Goal: Task Accomplishment & Management: Complete application form

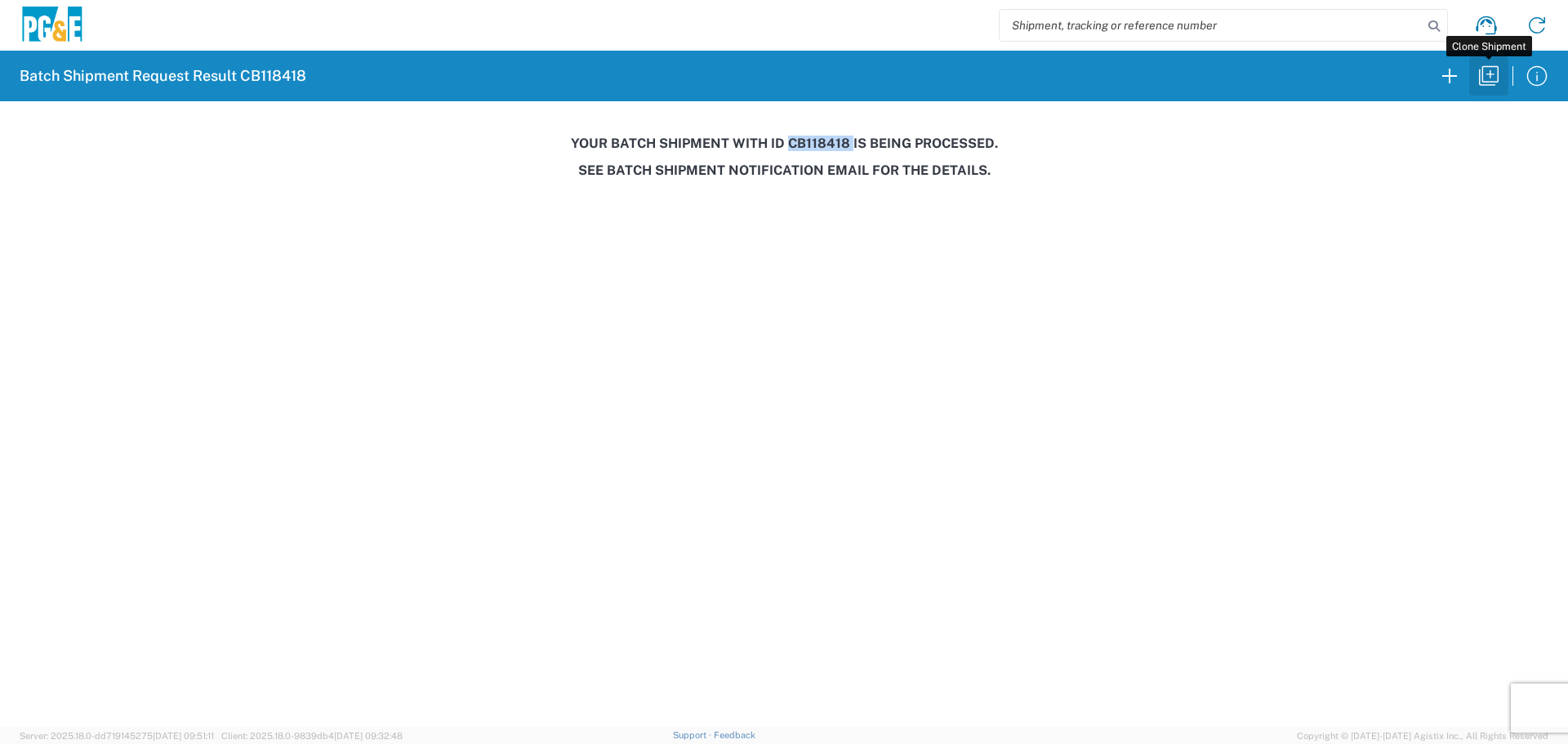
click at [1493, 91] on button "button" at bounding box center [1488, 75] width 39 height 39
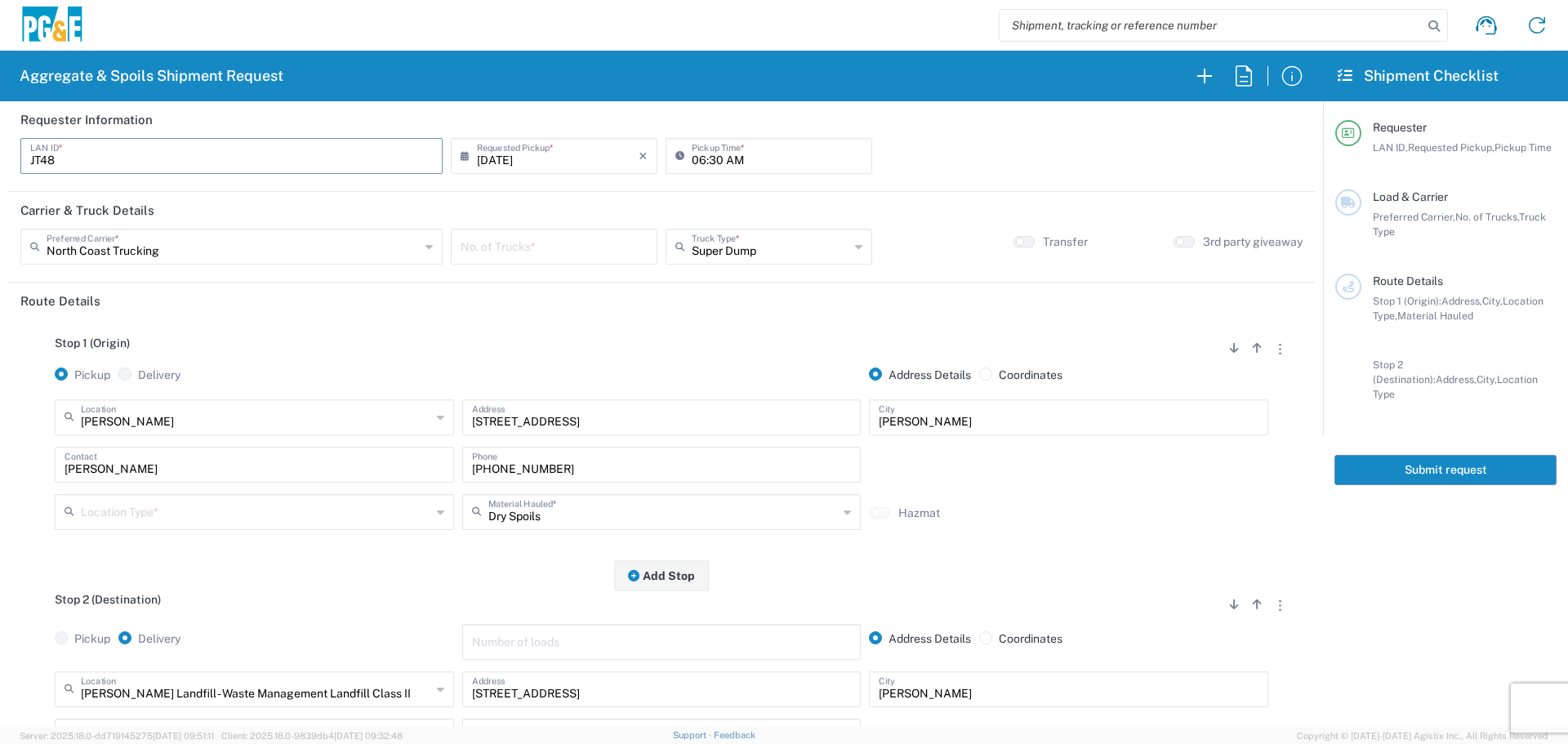
drag, startPoint x: 139, startPoint y: 165, endPoint x: 0, endPoint y: 163, distance: 139.0
click at [0, 162] on form "Requester Information JT48 LAN ID * [DATE] × Requested Pickup * Cancel Apply 06…" at bounding box center [661, 414] width 1322 height 626
type input "k"
type input "KMMX"
click at [522, 159] on input "[DATE]" at bounding box center [558, 155] width 162 height 29
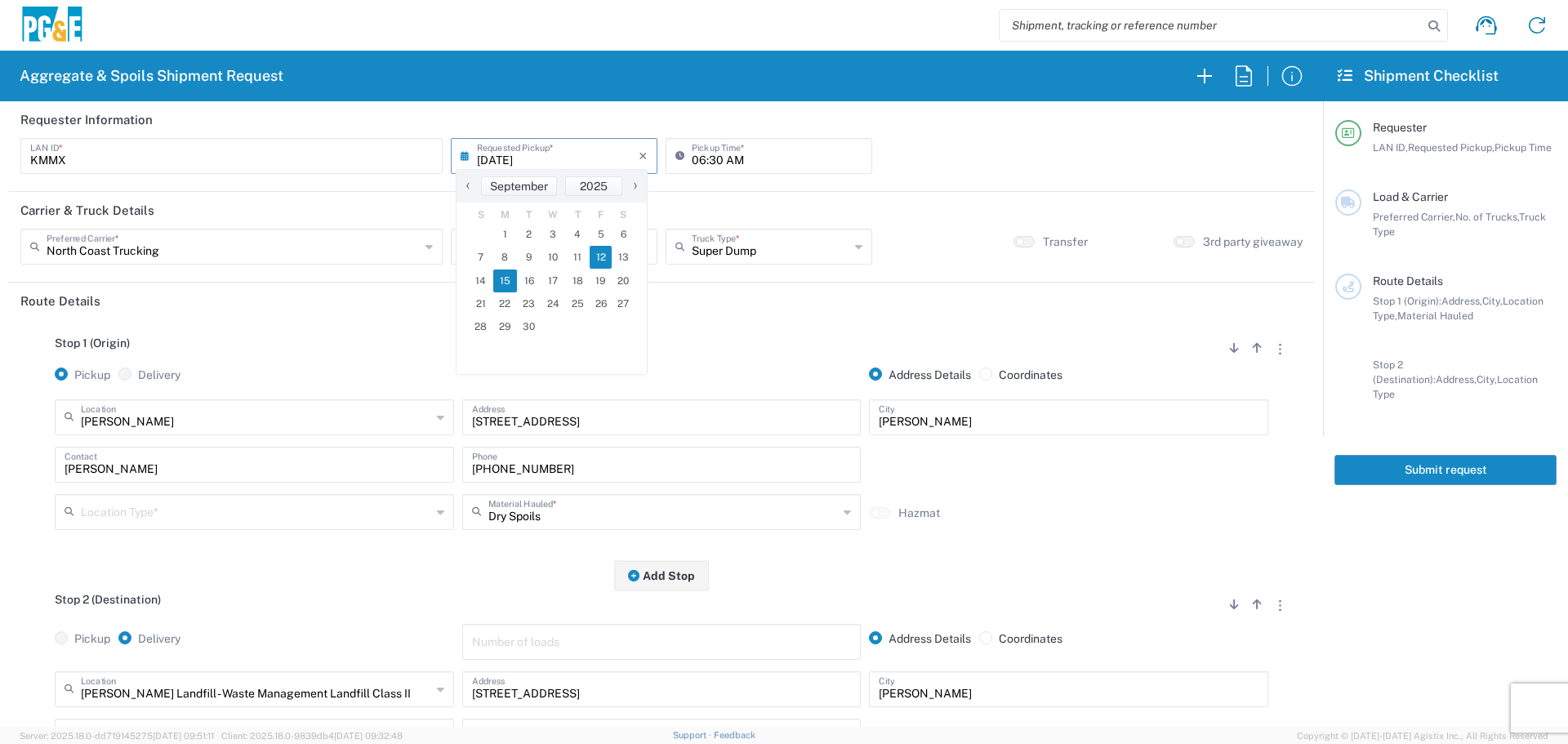
click at [508, 281] on span "15" at bounding box center [505, 281] width 24 height 23
type input "[DATE]"
click at [692, 167] on input "06:30 AM" at bounding box center [776, 155] width 170 height 29
type input "07:00 AM"
click at [320, 261] on div "Preferred Carrier *" at bounding box center [231, 247] width 422 height 36
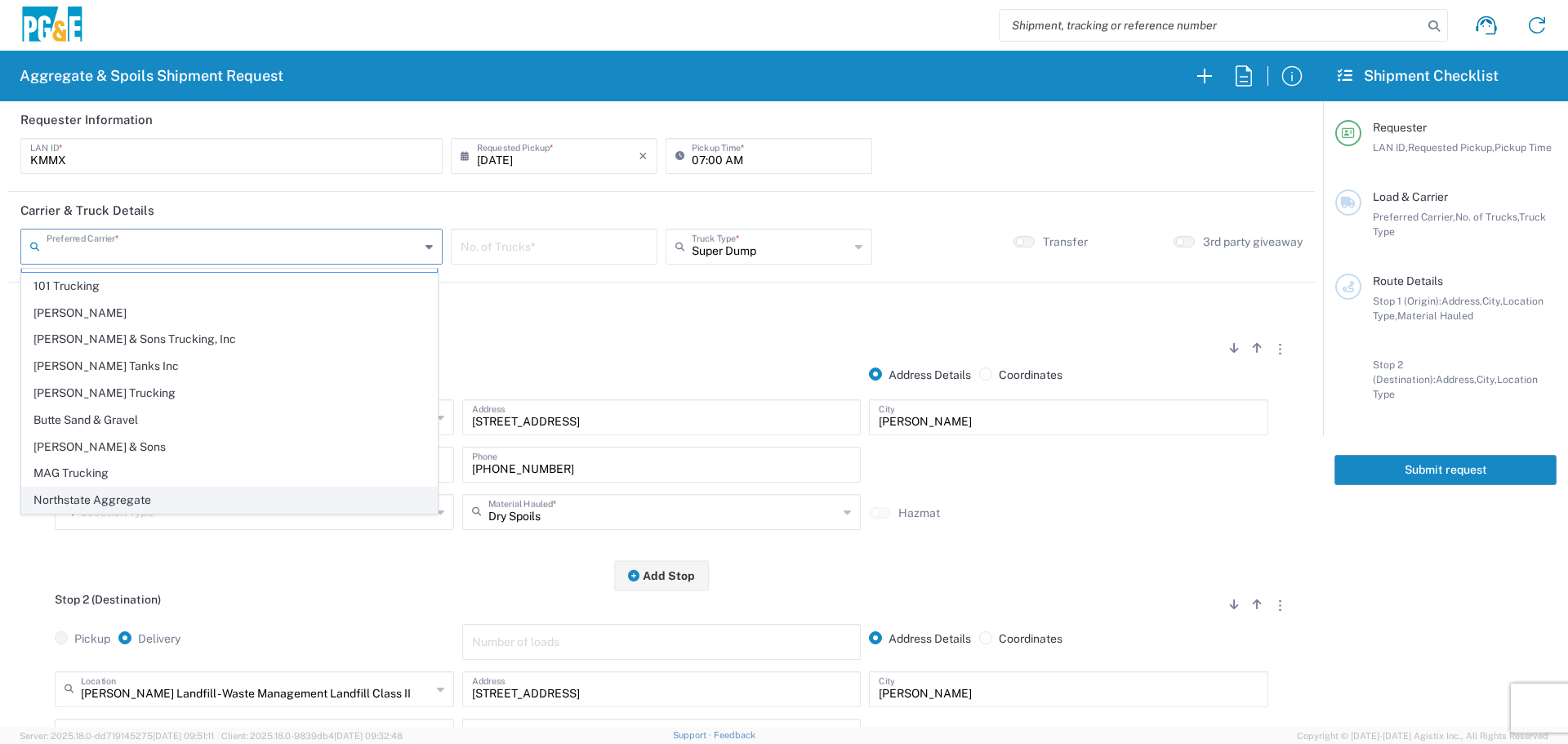
scroll to position [50, 0]
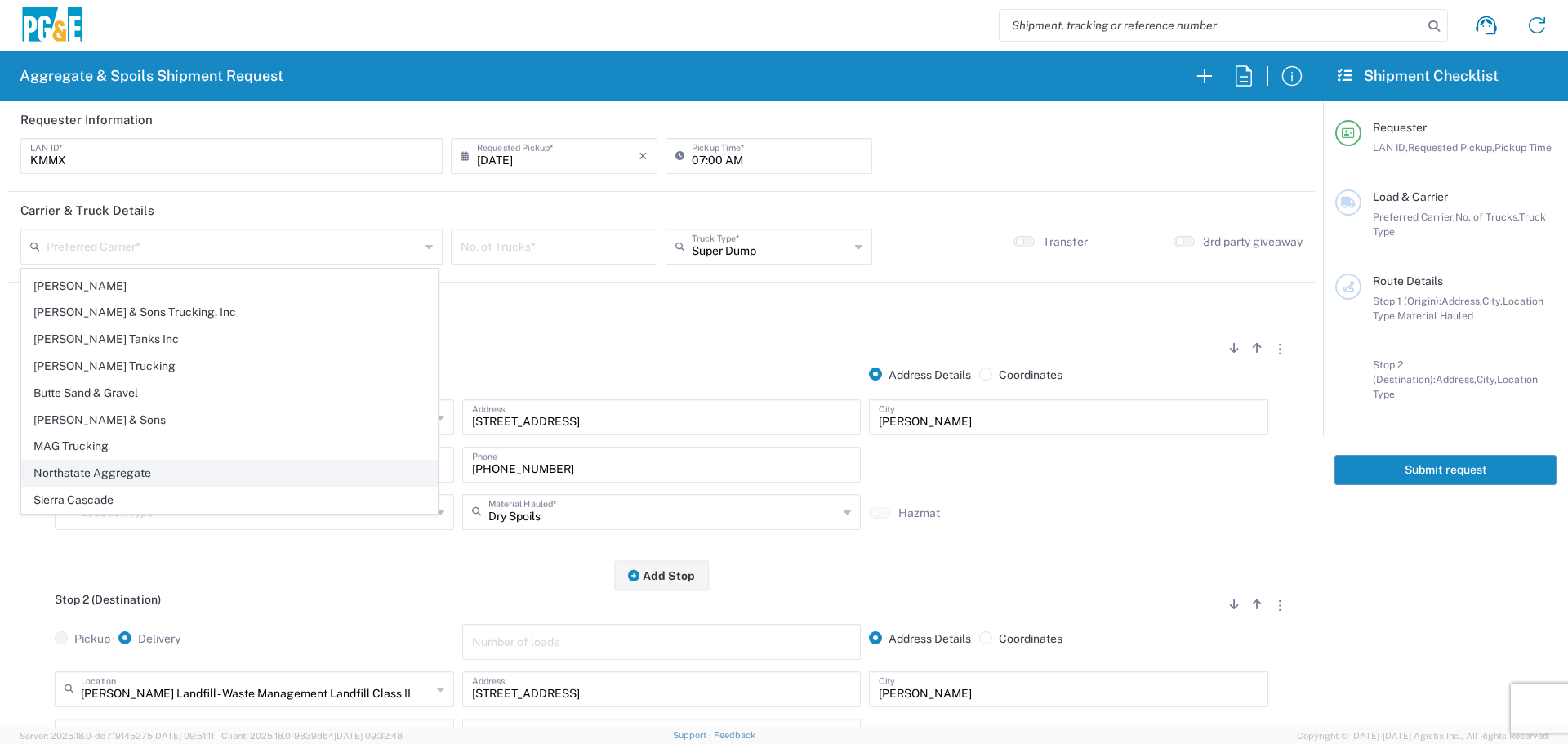
click at [265, 473] on span "Northstate Aggregate" at bounding box center [229, 473] width 415 height 25
type input "Northstate Aggregate"
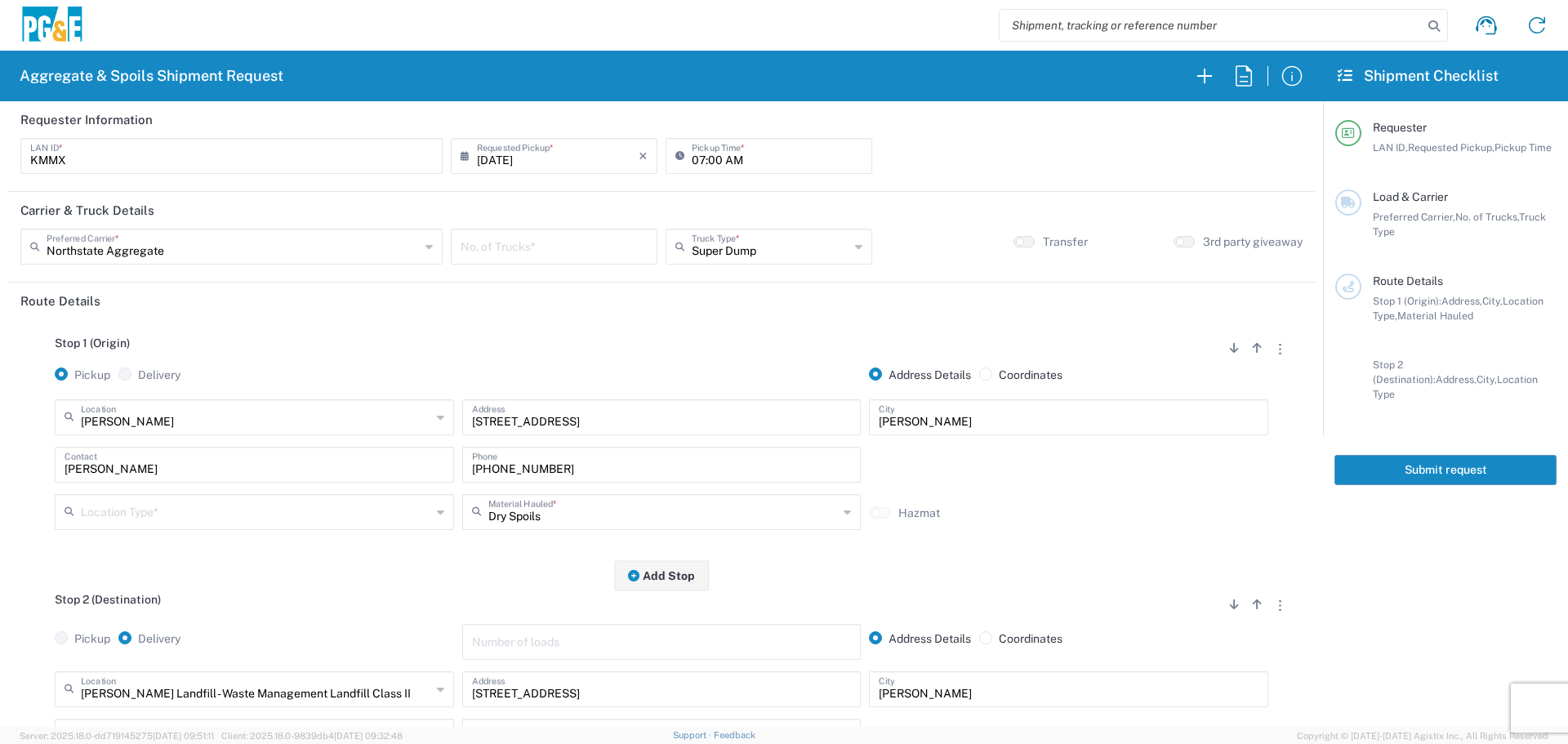
click at [527, 243] on input "number" at bounding box center [554, 245] width 187 height 29
type input "2"
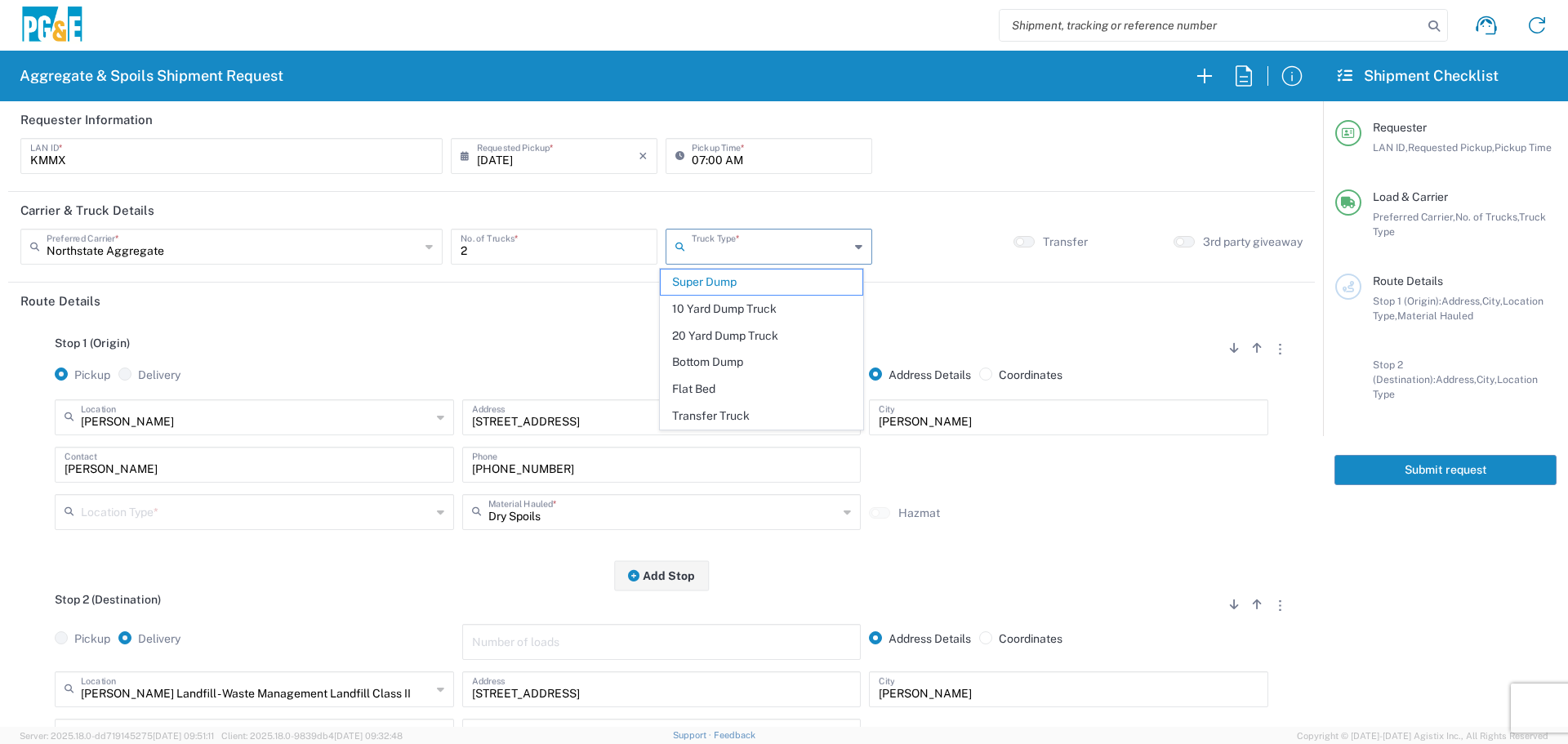
click at [751, 251] on input "text" at bounding box center [770, 245] width 157 height 29
click at [732, 304] on span "10 Yard Dump Truck" at bounding box center [761, 309] width 202 height 25
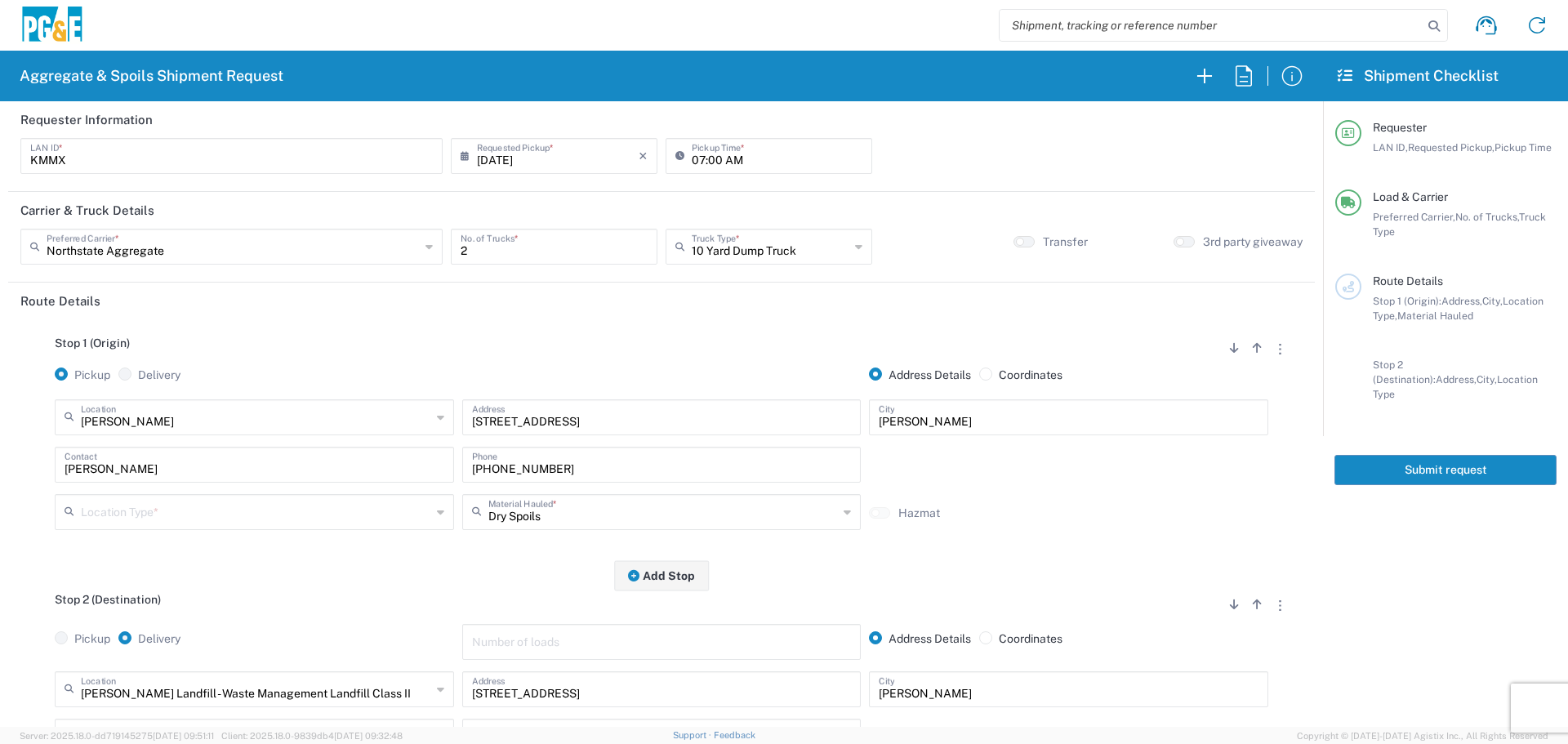
click at [757, 254] on input "10 Yard Dump Truck" at bounding box center [770, 245] width 157 height 29
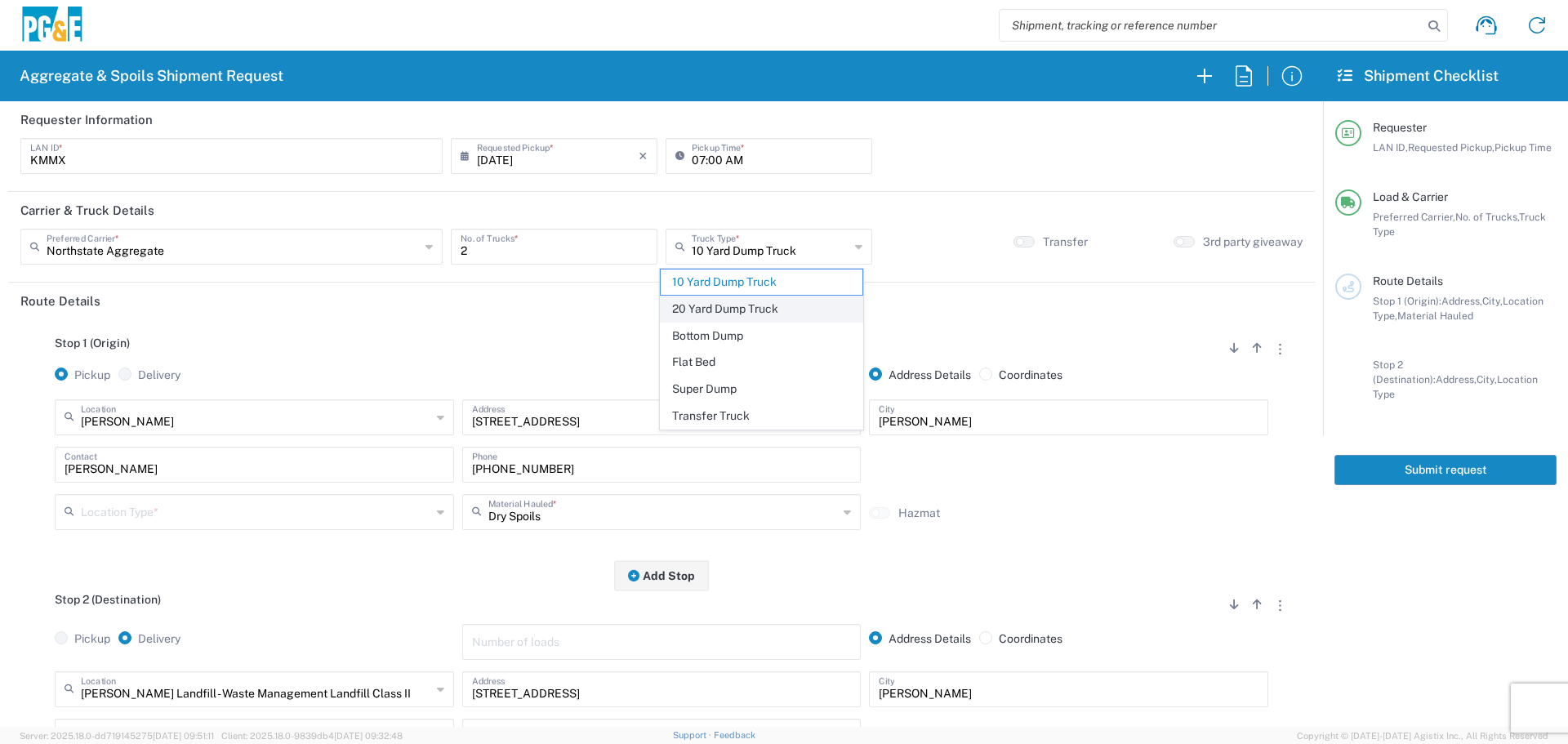
click at [745, 321] on span "20 Yard Dump Truck" at bounding box center [761, 309] width 202 height 25
type input "20 Yard Dump Truck"
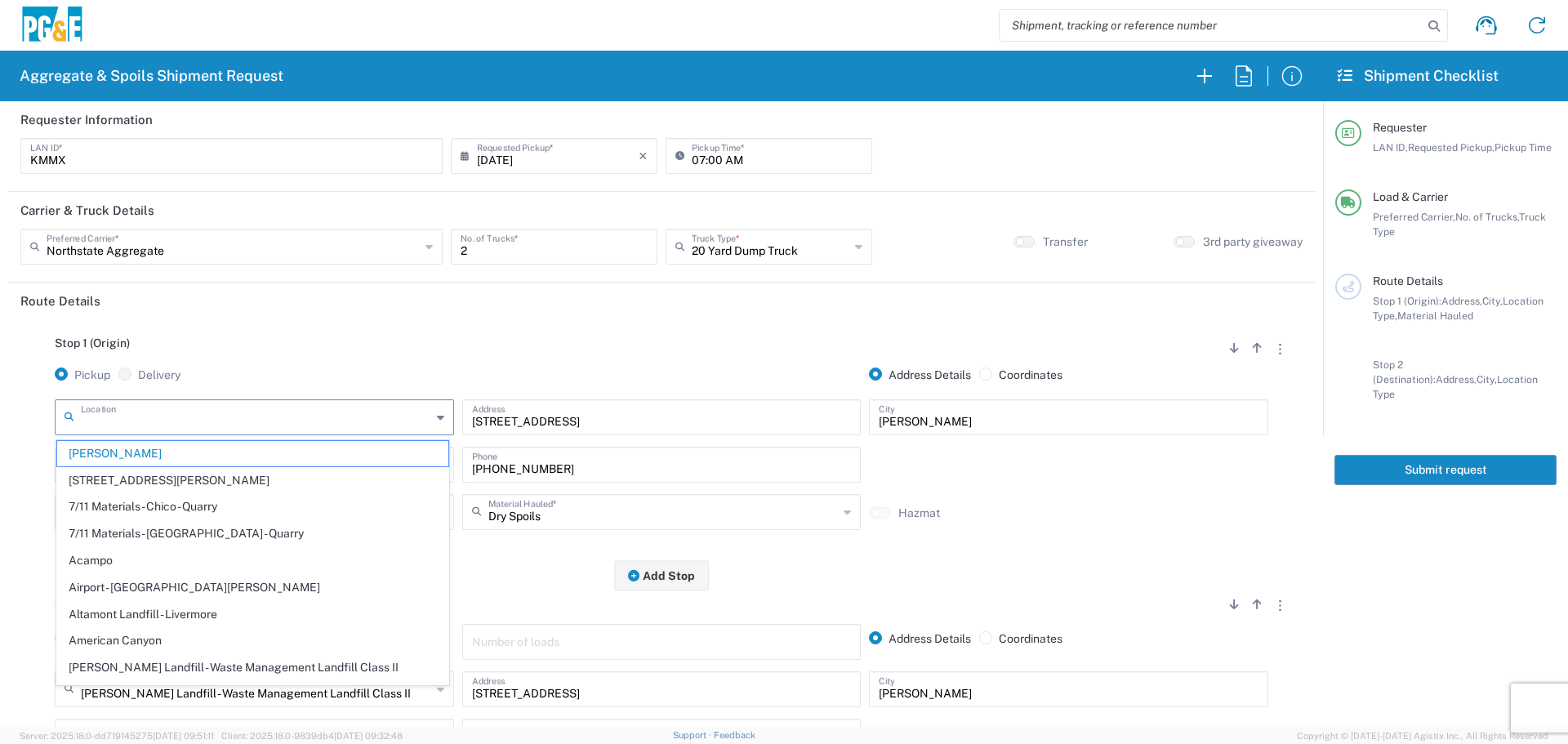
click at [303, 405] on input "text" at bounding box center [255, 416] width 350 height 29
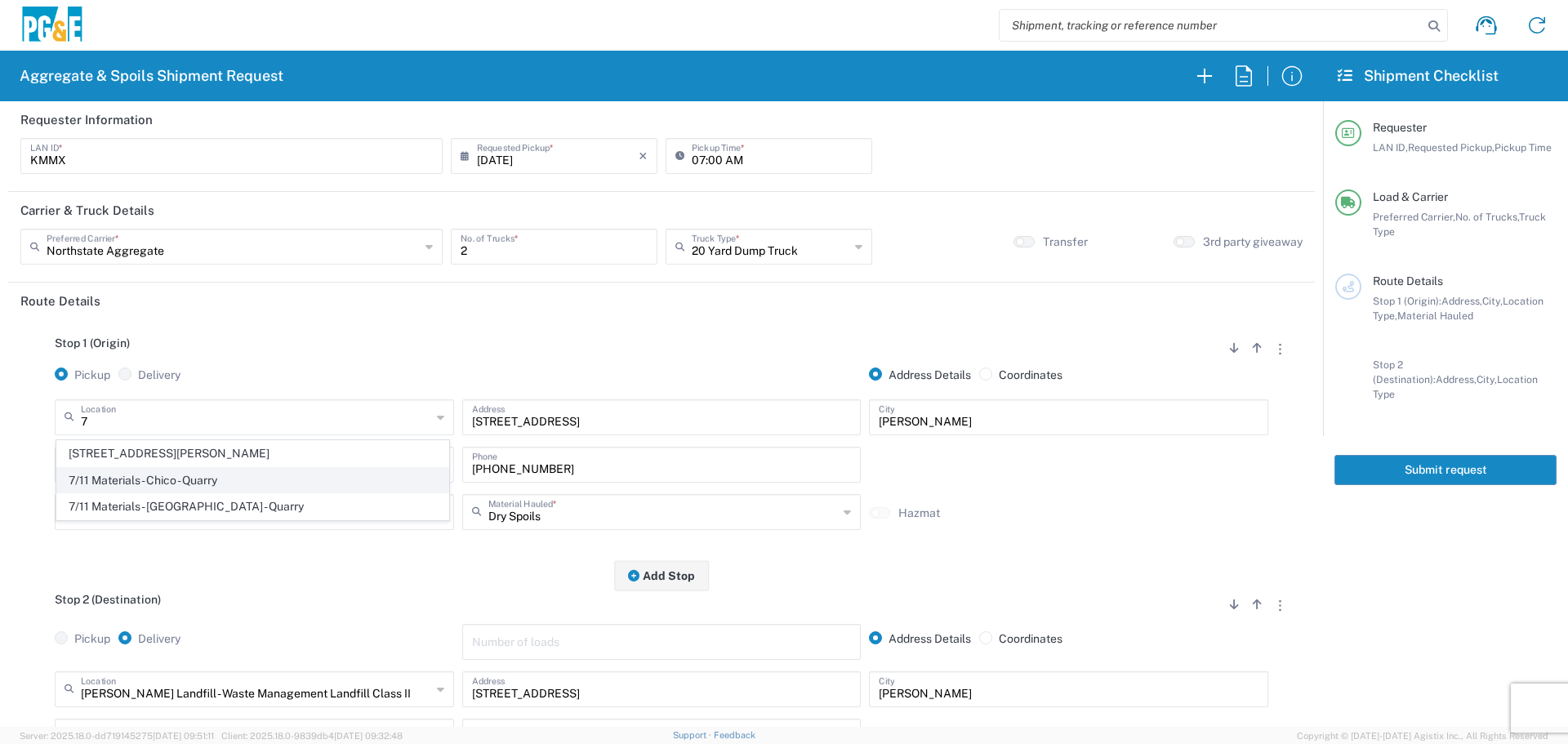
click at [177, 477] on span "7/11 Materials - Chico - Quarry" at bounding box center [252, 480] width 391 height 25
type input "7/11 Materials - Chico - Quarry"
type input "[STREET_ADDRESS][PERSON_NAME]"
type input "Chico"
type input "Quarry"
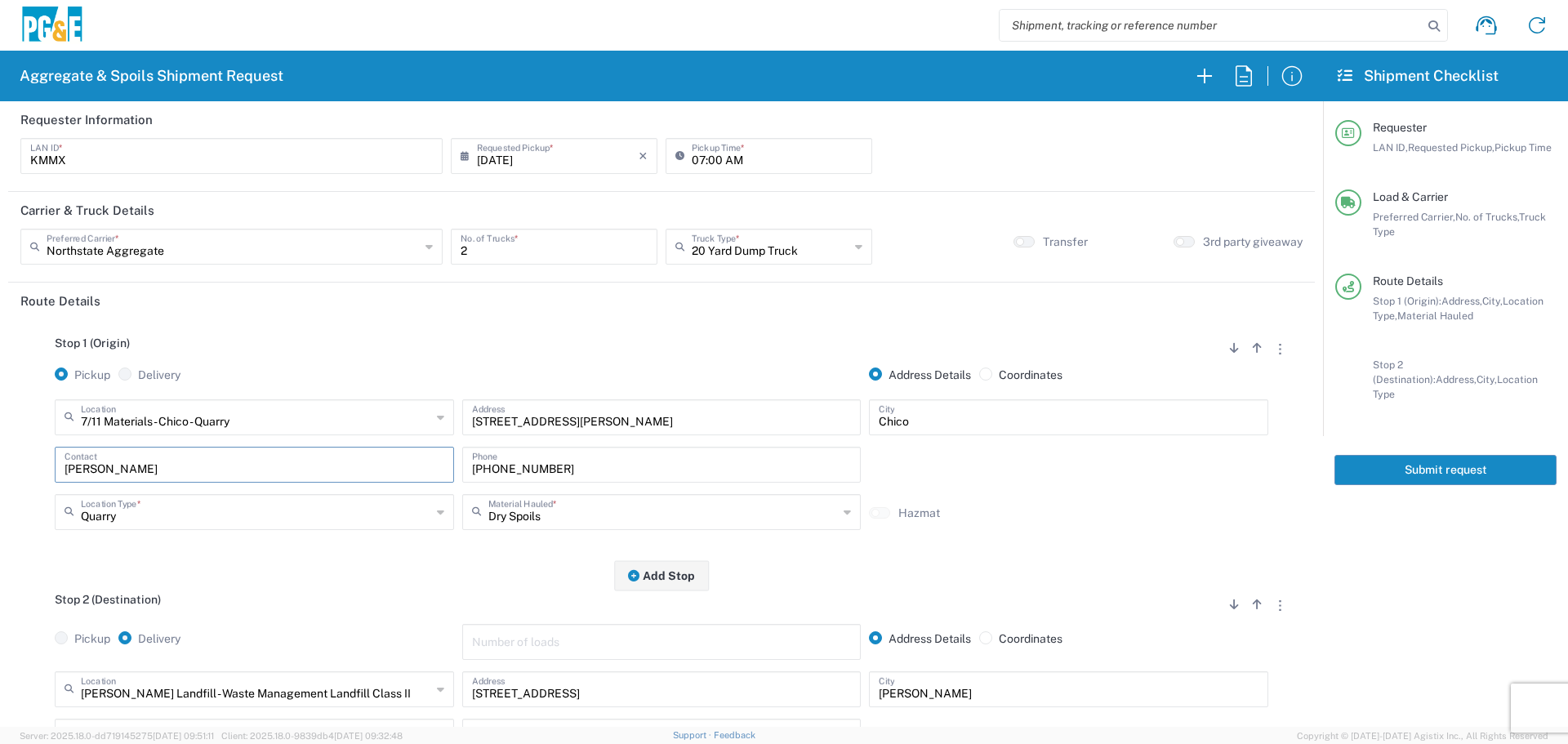
drag, startPoint x: 148, startPoint y: 479, endPoint x: 0, endPoint y: 504, distance: 150.1
click at [0, 504] on form "Requester Information KMMX LAN ID * [DATE] × Requested Pickup * Cancel Apply 07…" at bounding box center [661, 414] width 1322 height 626
drag, startPoint x: 593, startPoint y: 450, endPoint x: 449, endPoint y: 465, distance: 144.8
click at [428, 464] on div "7/11 Materials - [GEOGRAPHIC_DATA] - Quarry Location 7/11 Materials - [GEOGRAPH…" at bounding box center [661, 470] width 1282 height 143
click at [581, 465] on input "[PHONE_NUMBER]" at bounding box center [662, 463] width 379 height 29
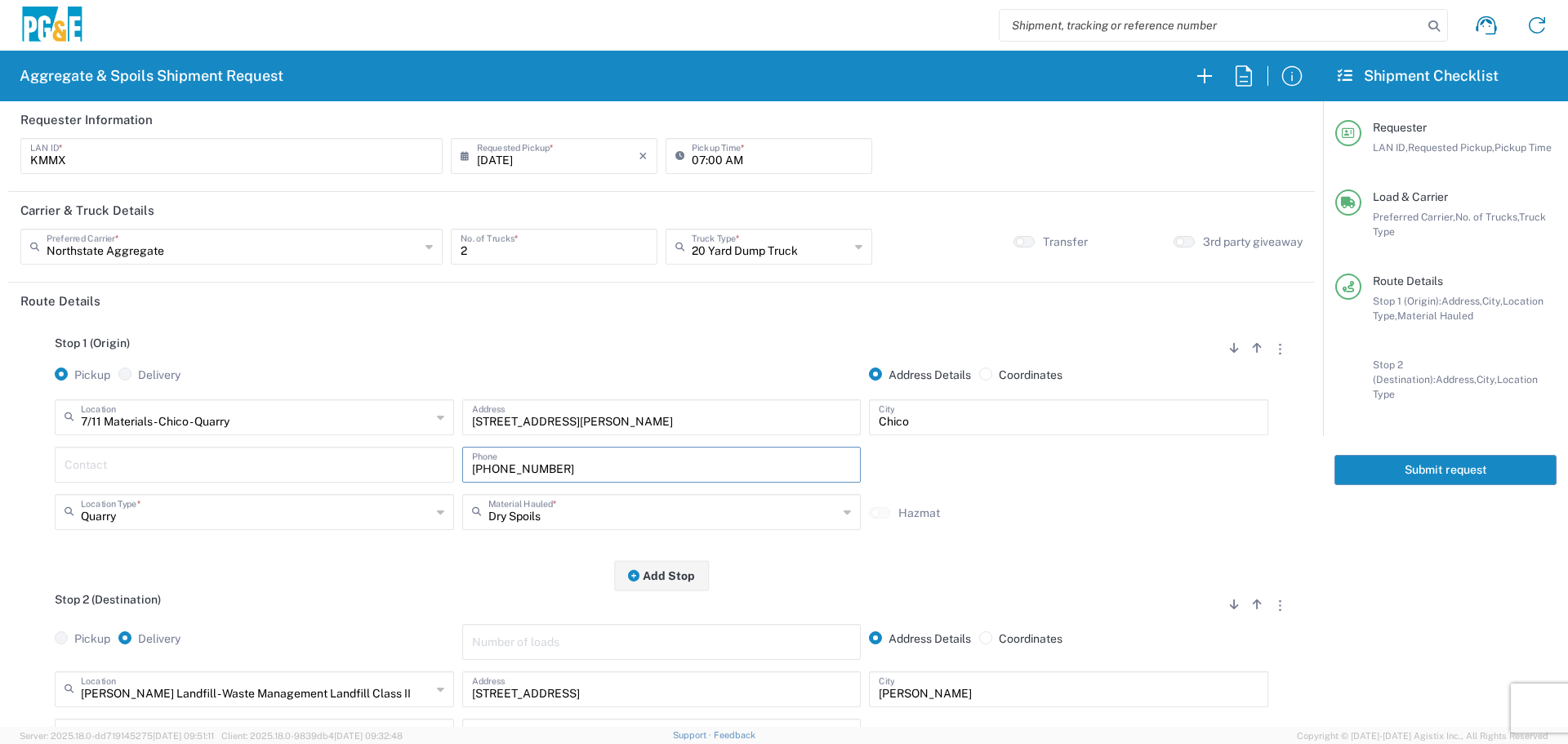
drag, startPoint x: 579, startPoint y: 466, endPoint x: 269, endPoint y: 463, distance: 310.0
click at [272, 463] on div "Contact [PHONE_NUMBER] Phone" at bounding box center [661, 470] width 1221 height 47
click at [613, 525] on div "Dry Spoils Material Hauled *" at bounding box center [662, 511] width 399 height 36
click at [614, 473] on span "Backfill Spec Sand (EMS 4123)" at bounding box center [655, 480] width 391 height 25
type input "Backfill Spec Sand (EMS 4123)"
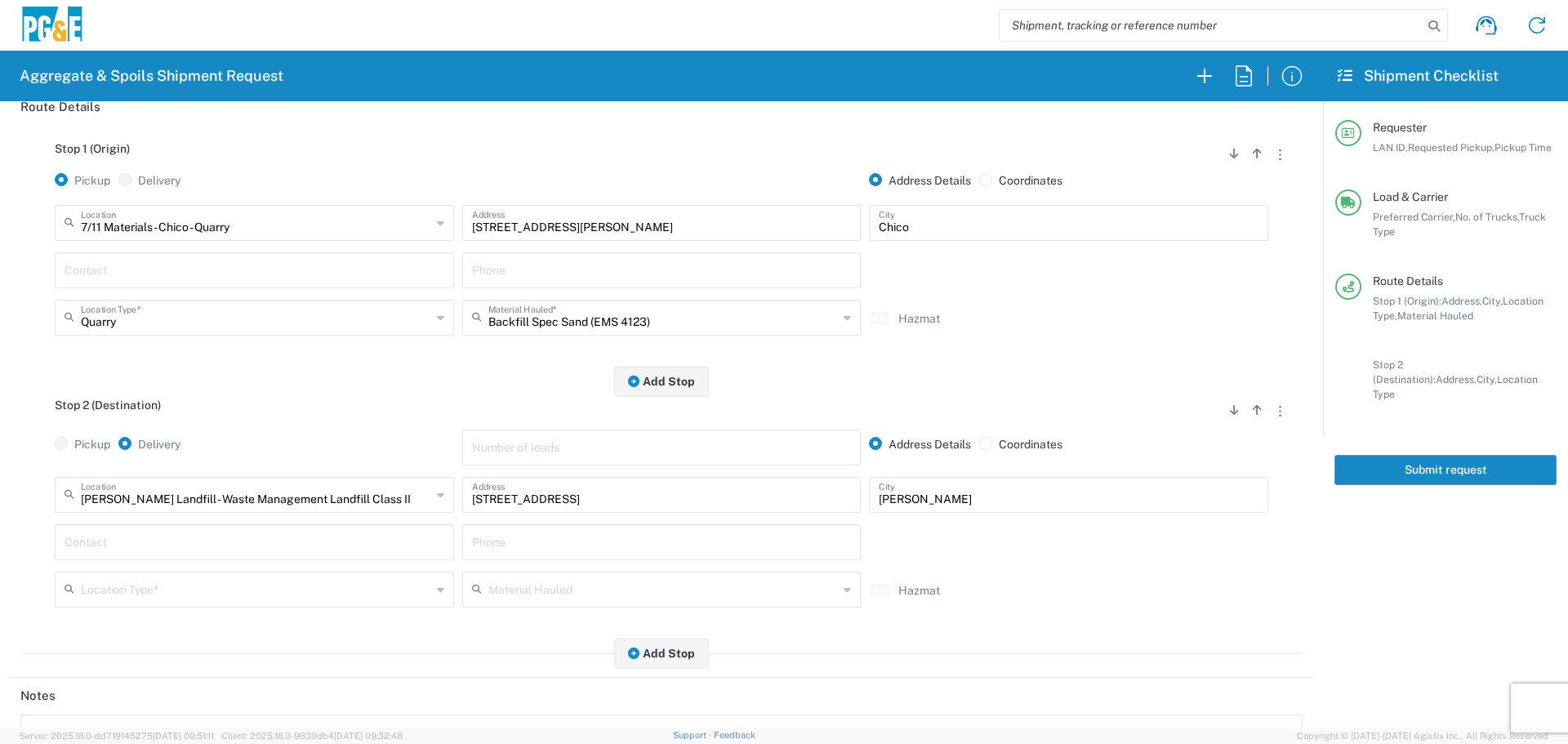
scroll to position [245, 0]
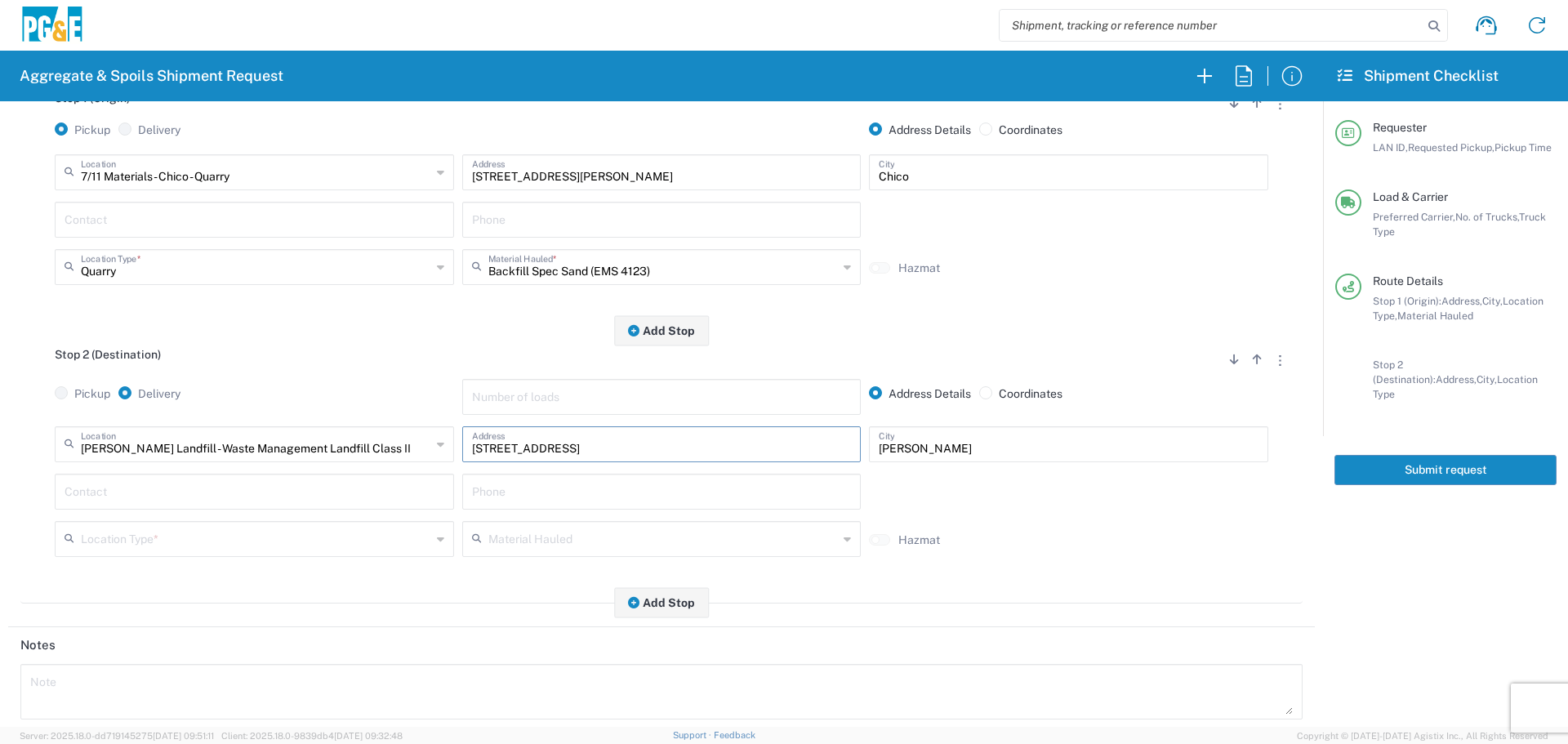
drag, startPoint x: 652, startPoint y: 448, endPoint x: 229, endPoint y: 468, distance: 423.5
click at [229, 468] on div "[PERSON_NAME] Landfill - Waste Management Landfill Class II Location [GEOGRAPHI…" at bounding box center [661, 450] width 1221 height 47
paste input "[STREET_ADDRESS]"
type input "[STREET_ADDRESS]"
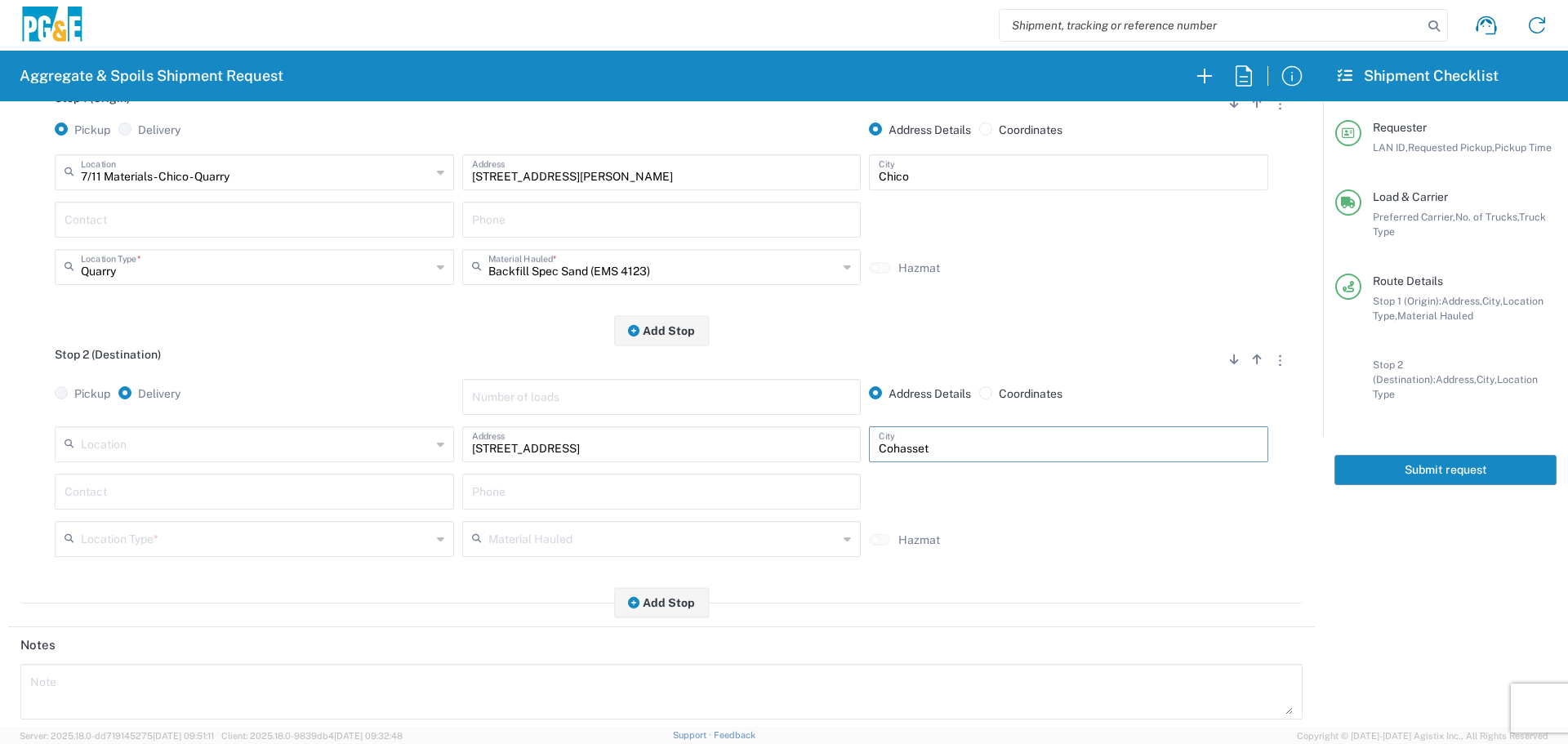
type input "Cohasset"
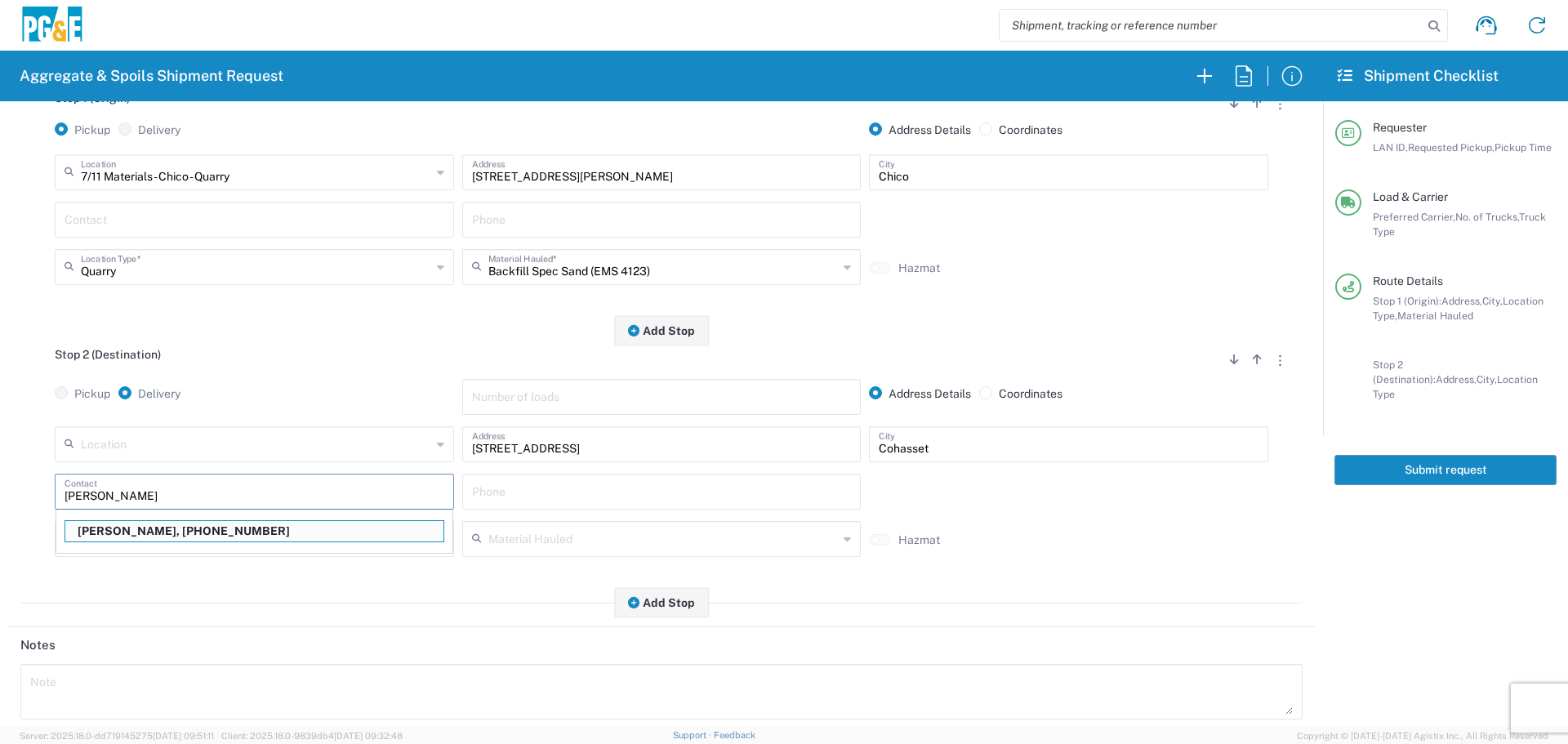
type input "[PERSON_NAME]"
type input "[PHONE_NUMBER]"
type input "[PERSON_NAME]"
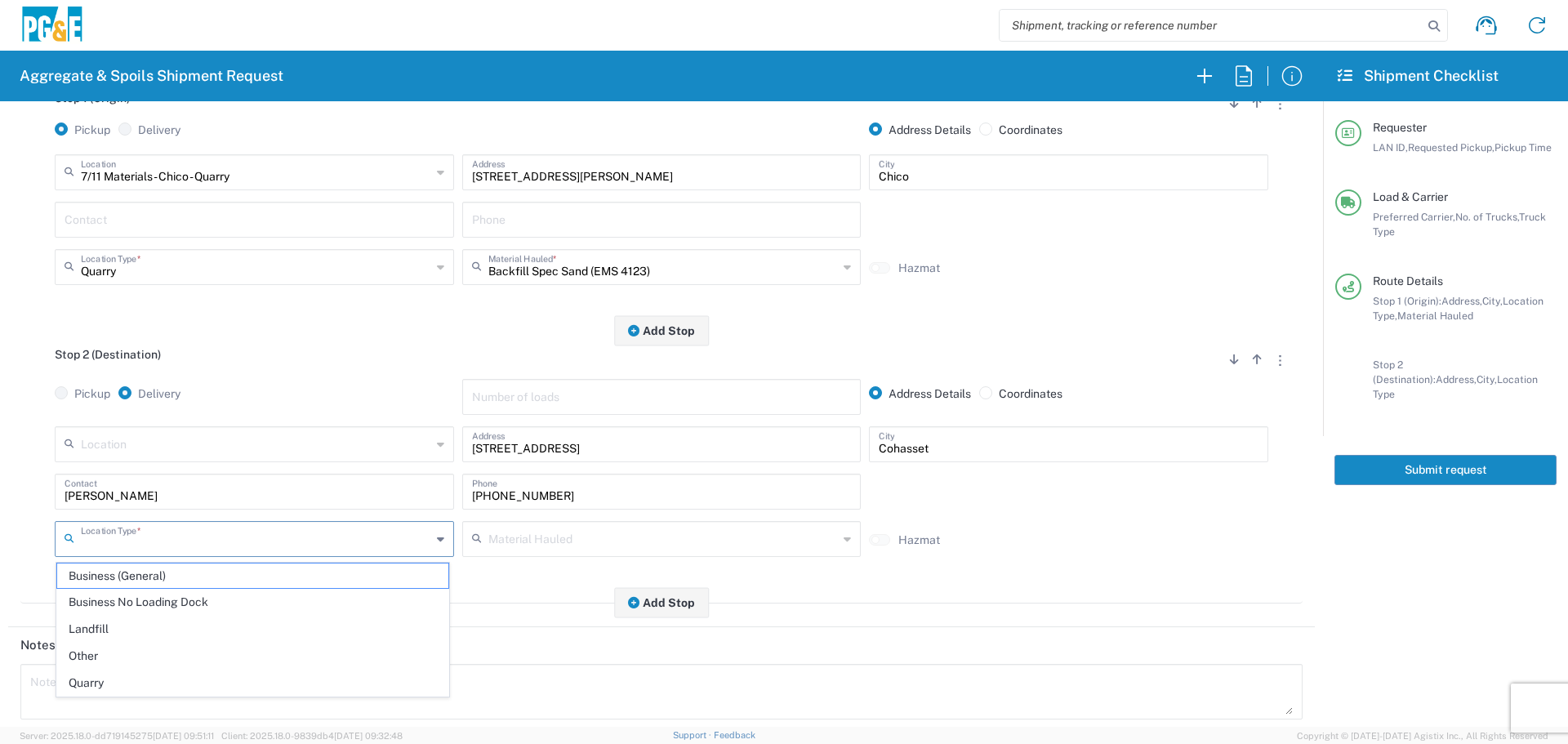
click at [242, 527] on input "text" at bounding box center [255, 538] width 350 height 29
click at [160, 647] on span "Other" at bounding box center [252, 656] width 391 height 25
type input "Other"
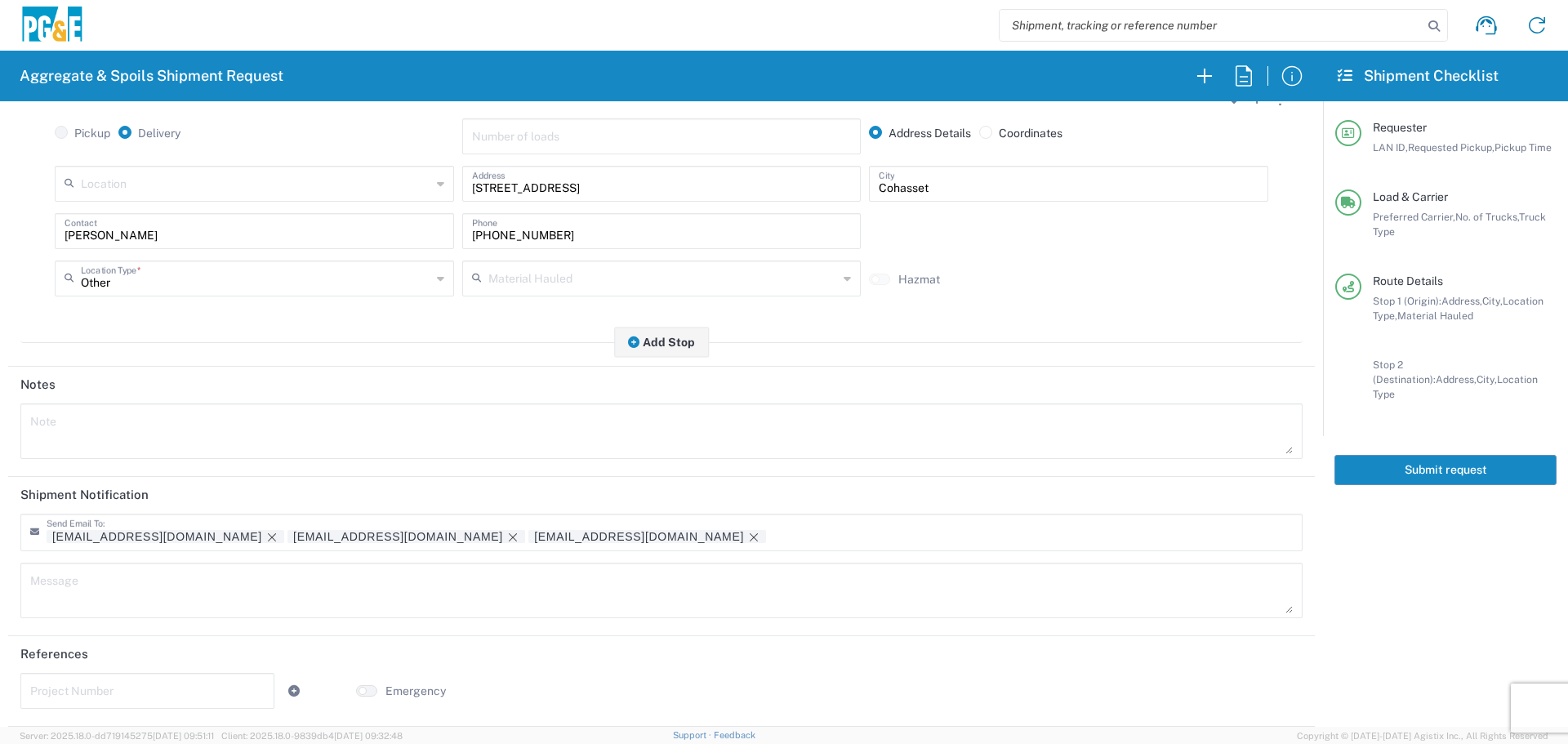
scroll to position [507, 0]
drag, startPoint x: 265, startPoint y: 539, endPoint x: 259, endPoint y: 553, distance: 15.2
click at [506, 539] on icon "Remove tag" at bounding box center [512, 537] width 13 height 13
click at [167, 690] on input "text" at bounding box center [148, 690] width 234 height 29
click at [196, 685] on input "text" at bounding box center [148, 690] width 234 height 29
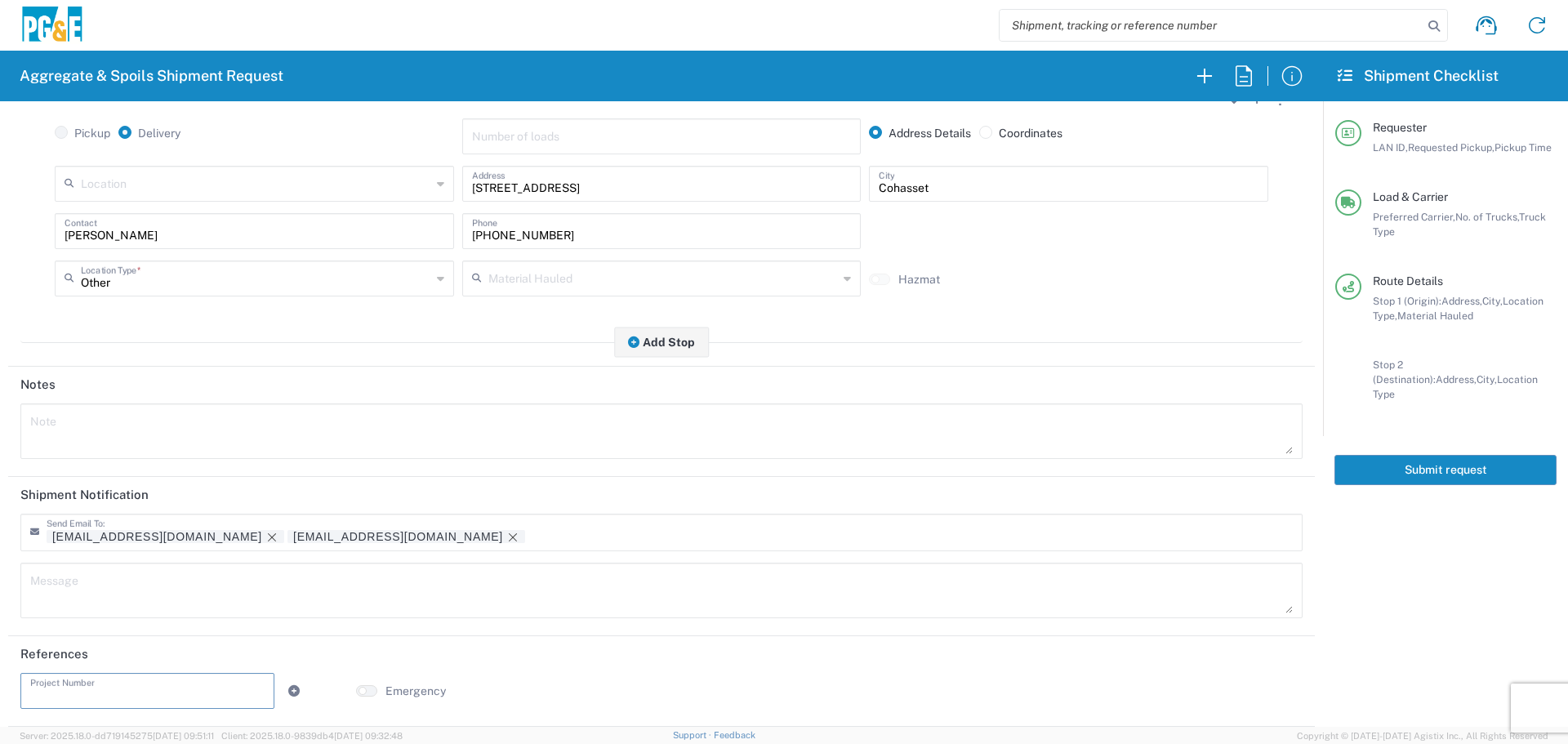
paste input "35608867"
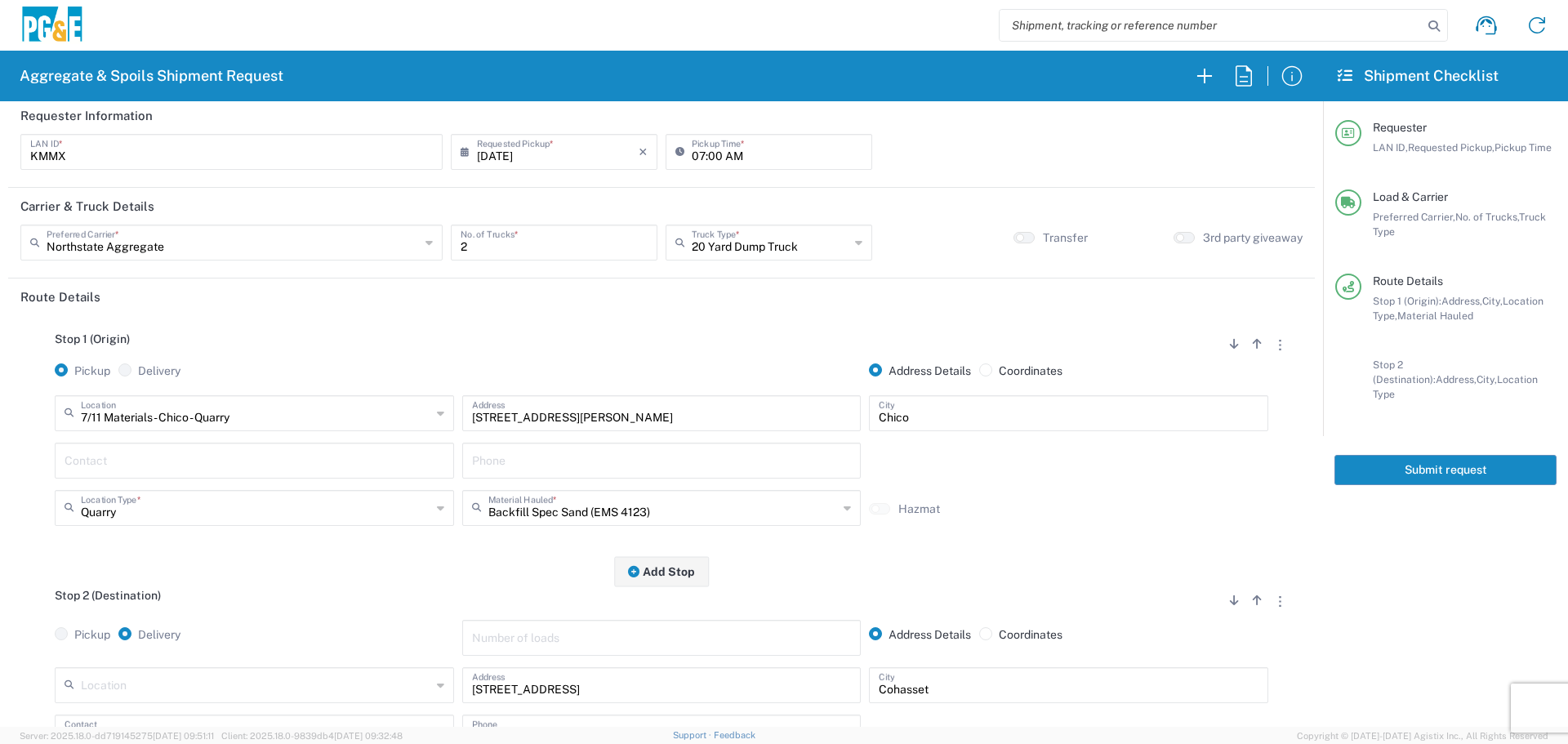
scroll to position [0, 0]
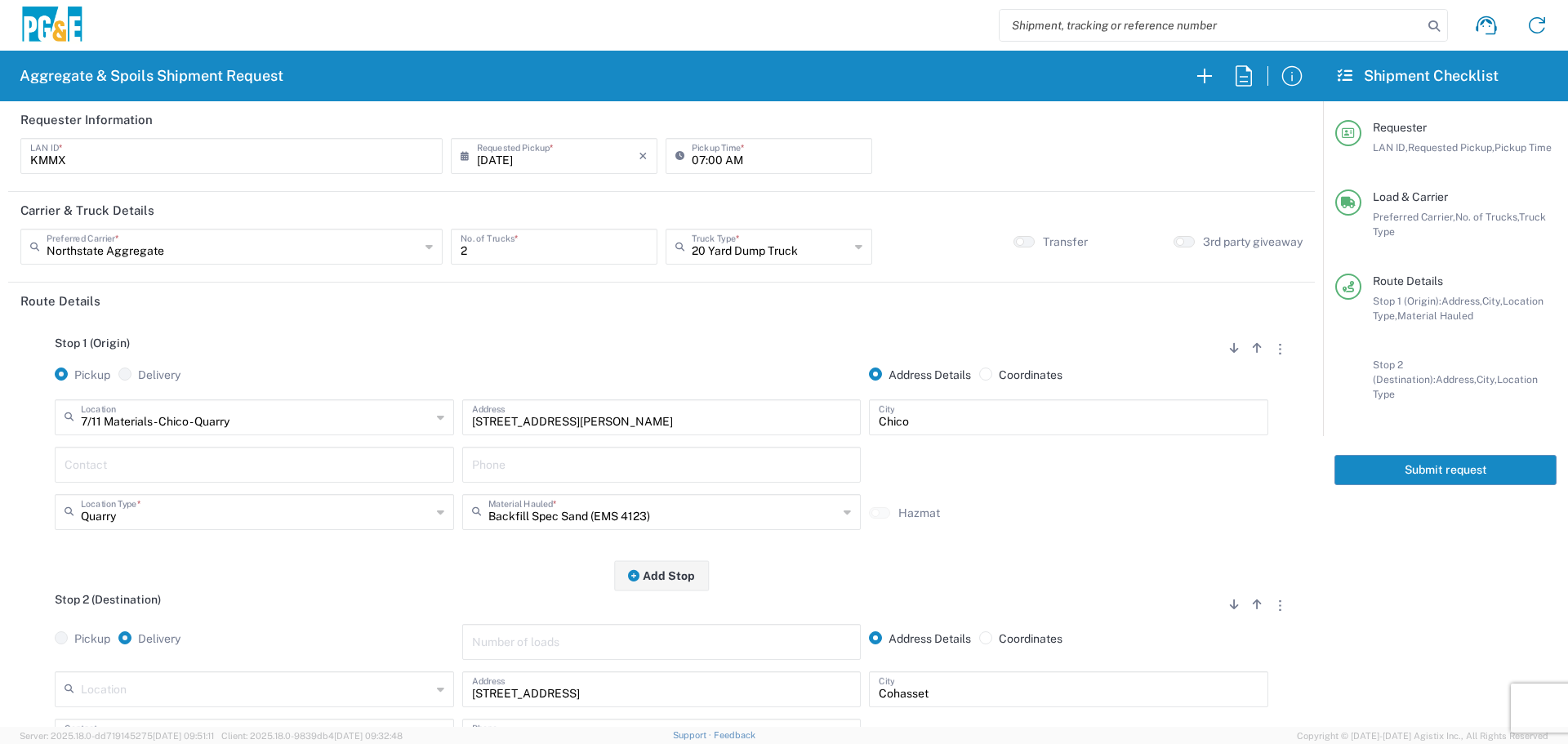
type input "35608867"
click at [1474, 455] on button "Submit request" at bounding box center [1445, 469] width 222 height 31
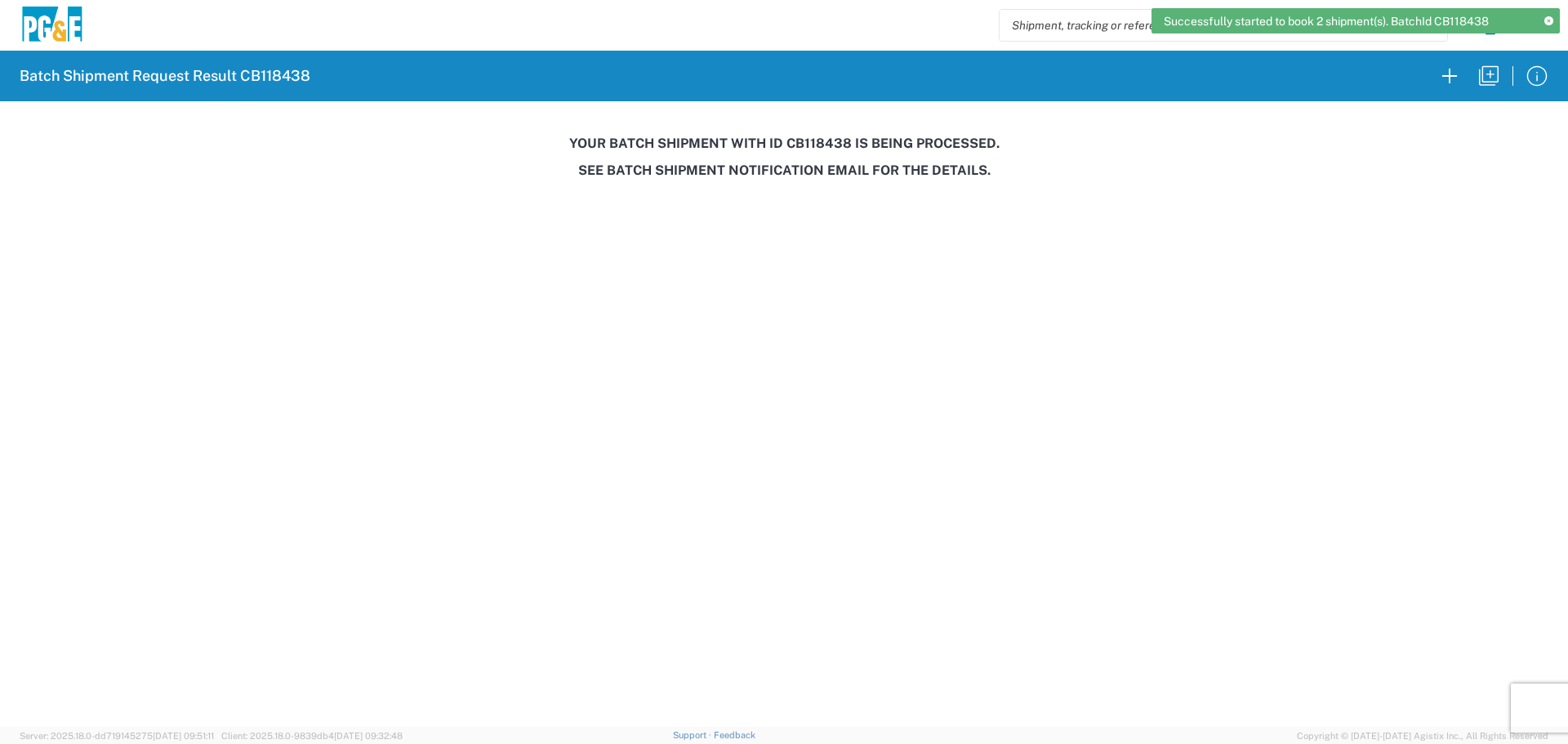
click at [818, 144] on h3 "Your batch shipment with id CB118438 is being processed." at bounding box center [783, 143] width 1544 height 16
click at [817, 144] on h3 "Your batch shipment with id CB118438 is being processed." at bounding box center [783, 143] width 1544 height 16
copy h3 "CB118438"
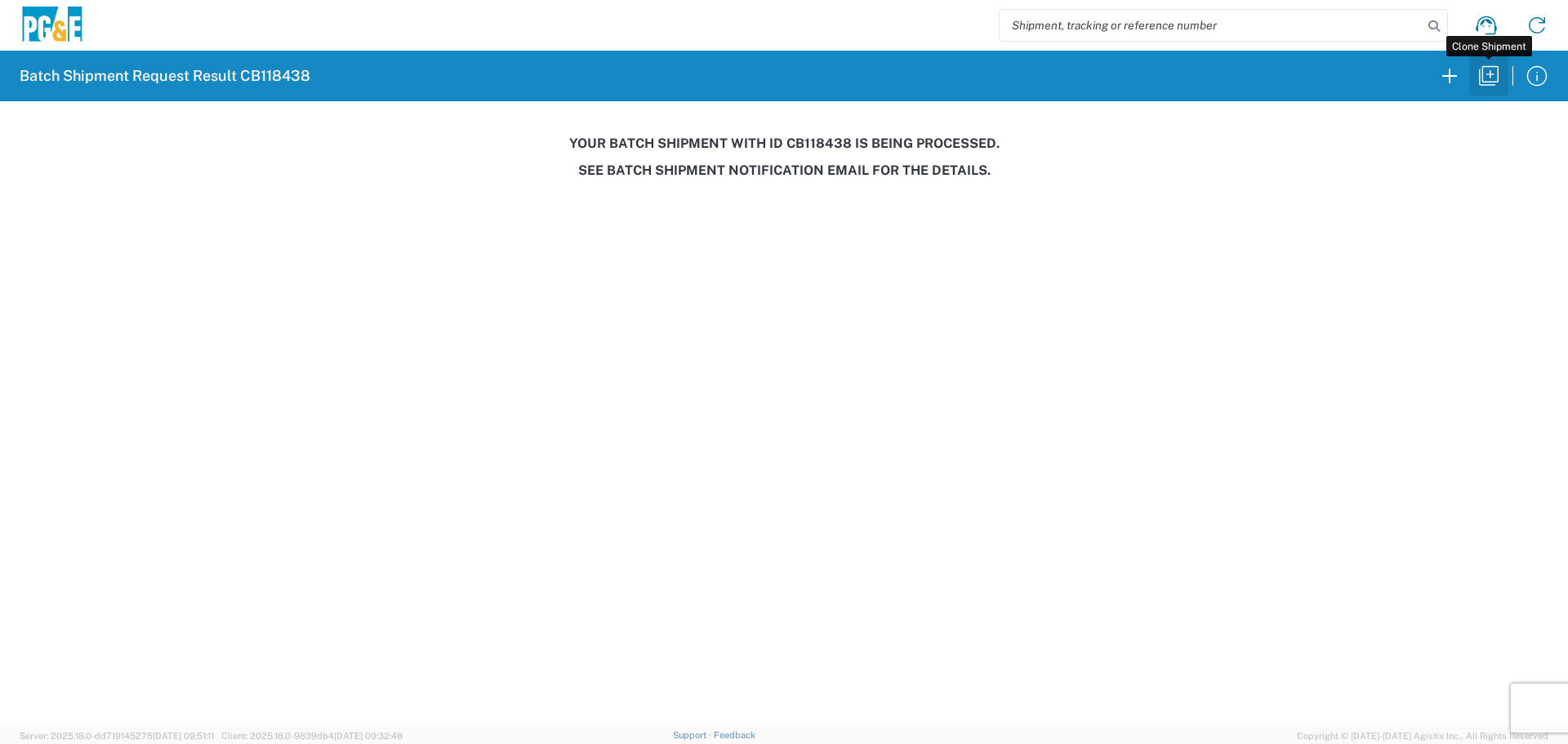
click at [1489, 68] on icon "button" at bounding box center [1488, 76] width 26 height 26
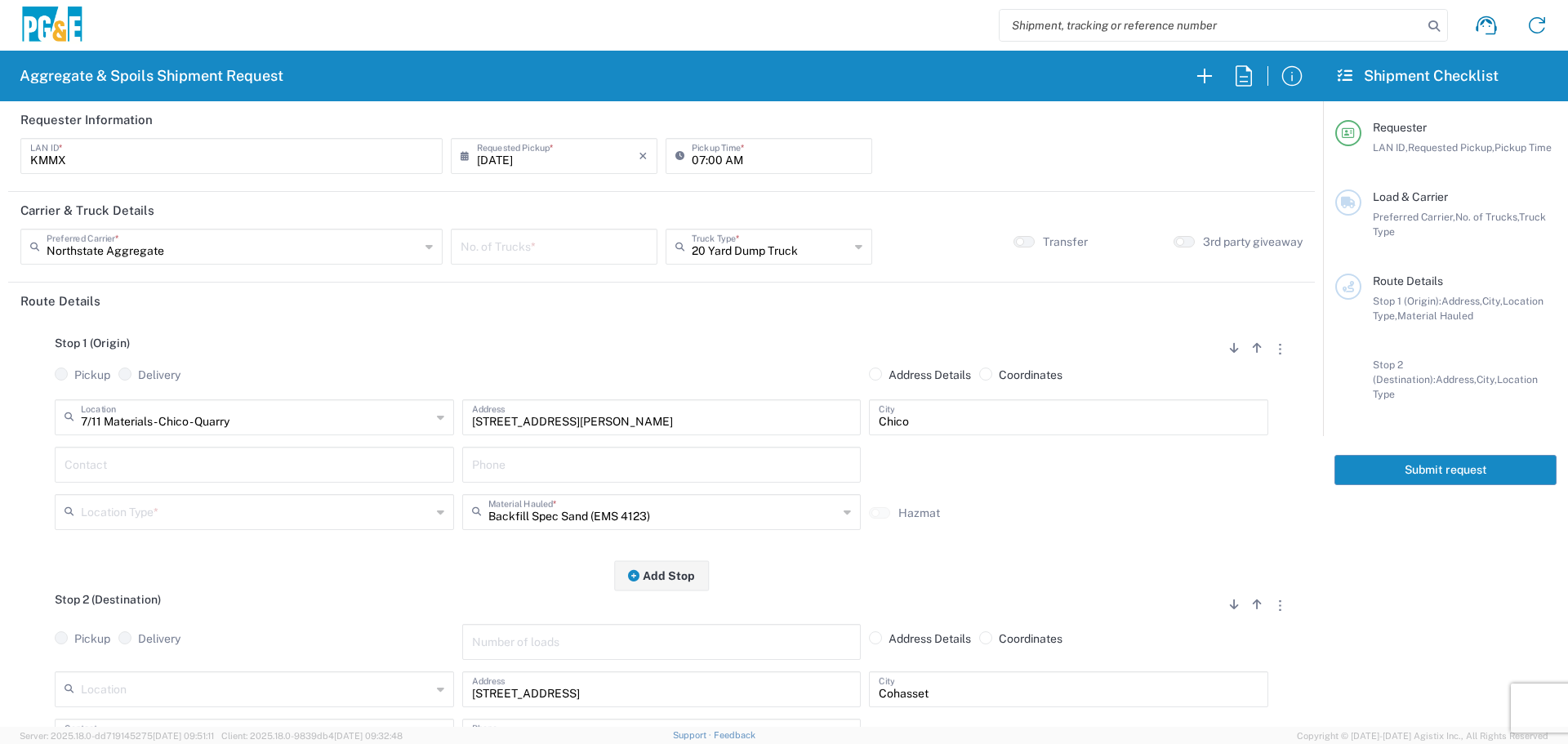
click at [300, 143] on input "KMMX" at bounding box center [232, 155] width 403 height 29
type input "K"
type input "MJRS"
click at [539, 169] on div "[DATE] × Requested Pickup *" at bounding box center [554, 156] width 206 height 36
click at [547, 152] on input "[DATE]" at bounding box center [558, 155] width 162 height 29
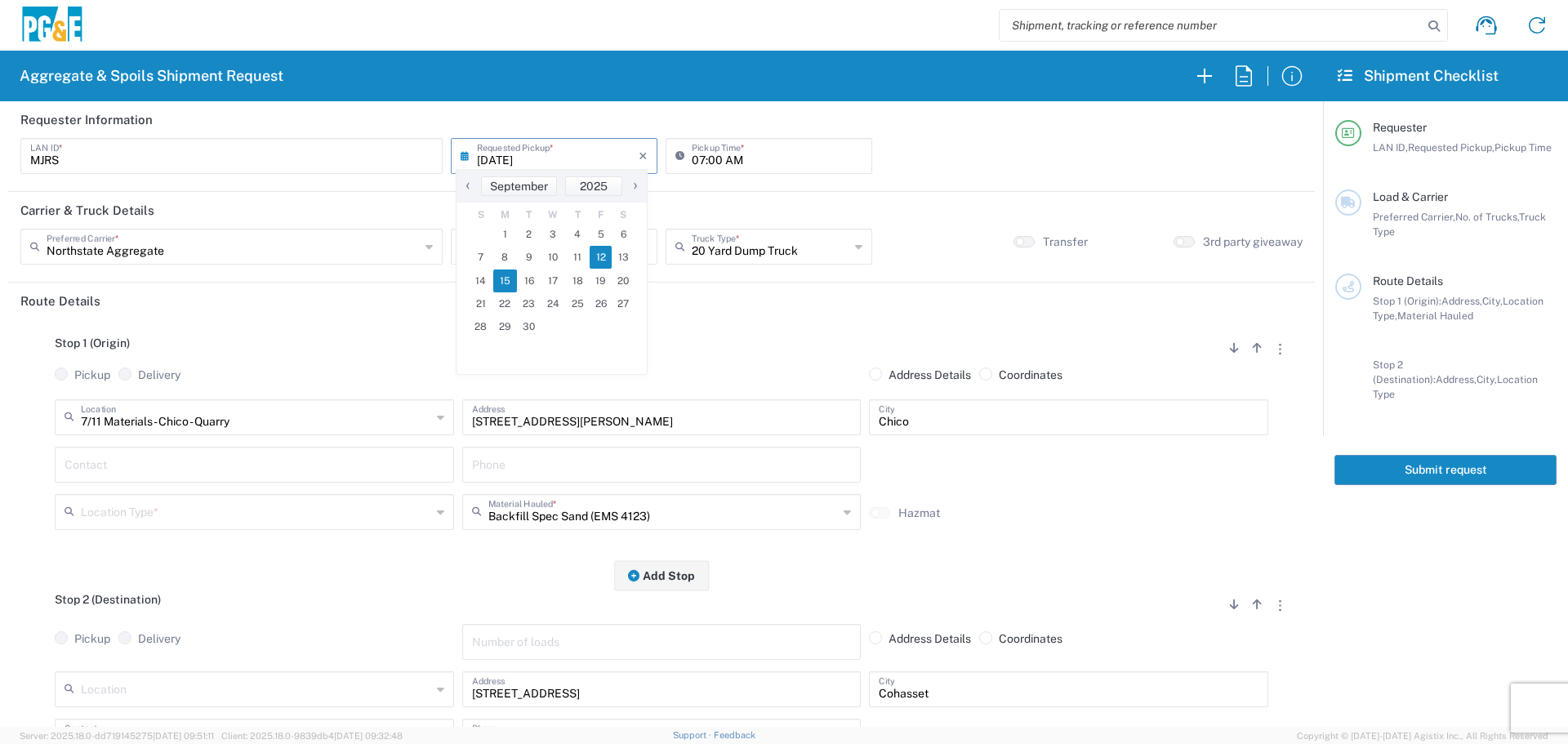
click at [496, 279] on span "15" at bounding box center [505, 281] width 24 height 23
type input "[DATE]"
click at [490, 241] on input "number" at bounding box center [554, 245] width 187 height 29
type input "5"
click at [725, 236] on input "text" at bounding box center [770, 245] width 157 height 29
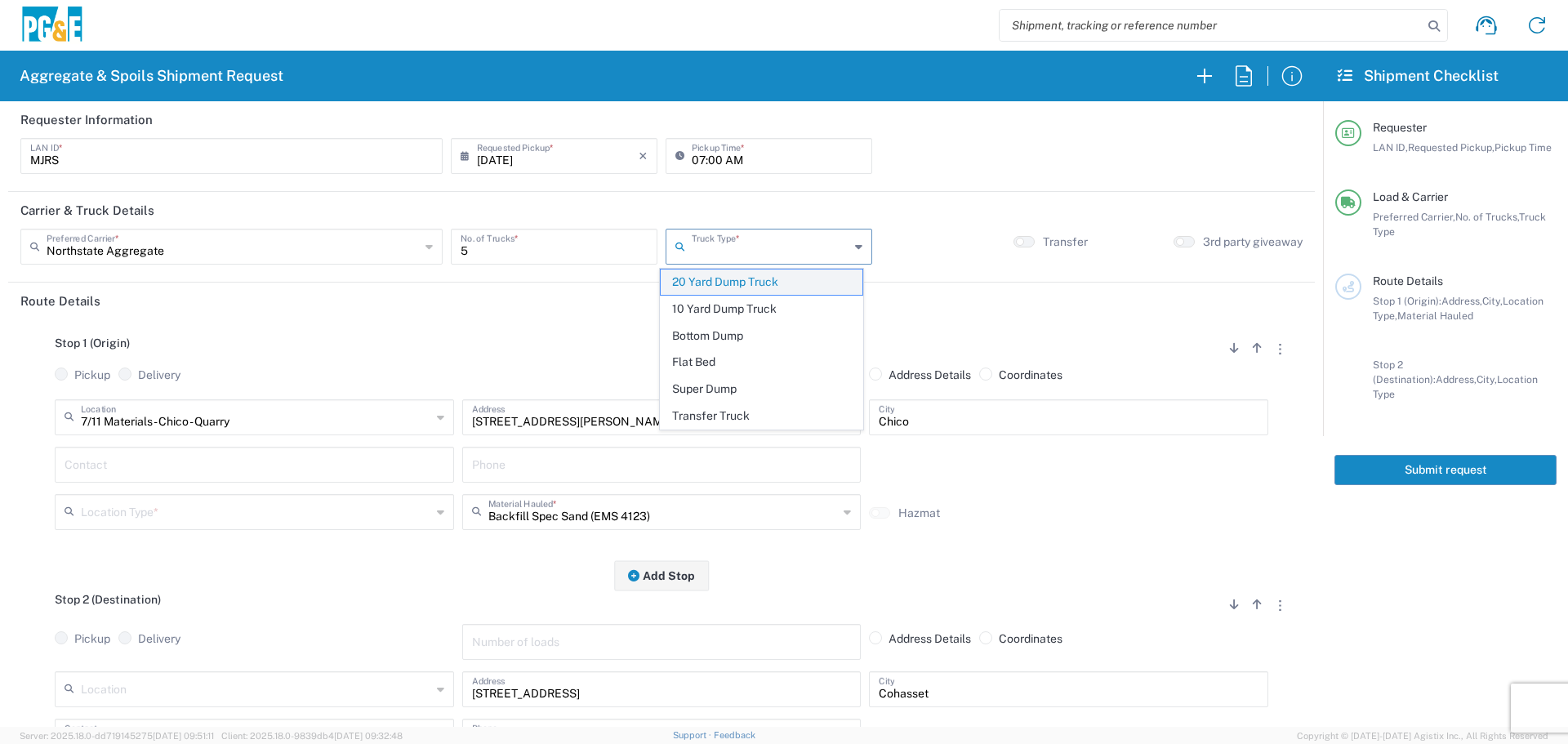
click at [709, 289] on span "20 Yard Dump Truck" at bounding box center [761, 282] width 202 height 25
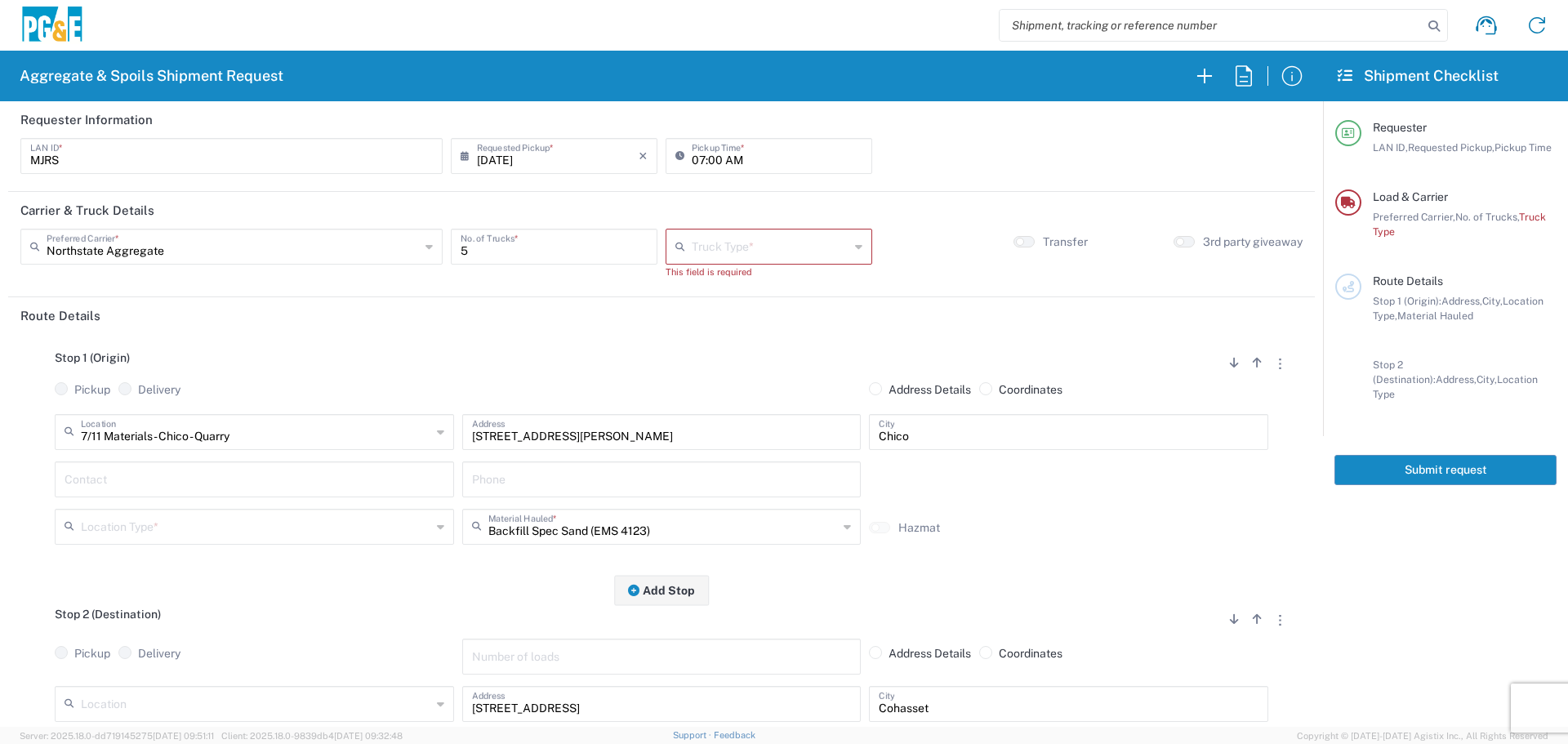
click at [748, 256] on input "text" at bounding box center [770, 245] width 157 height 29
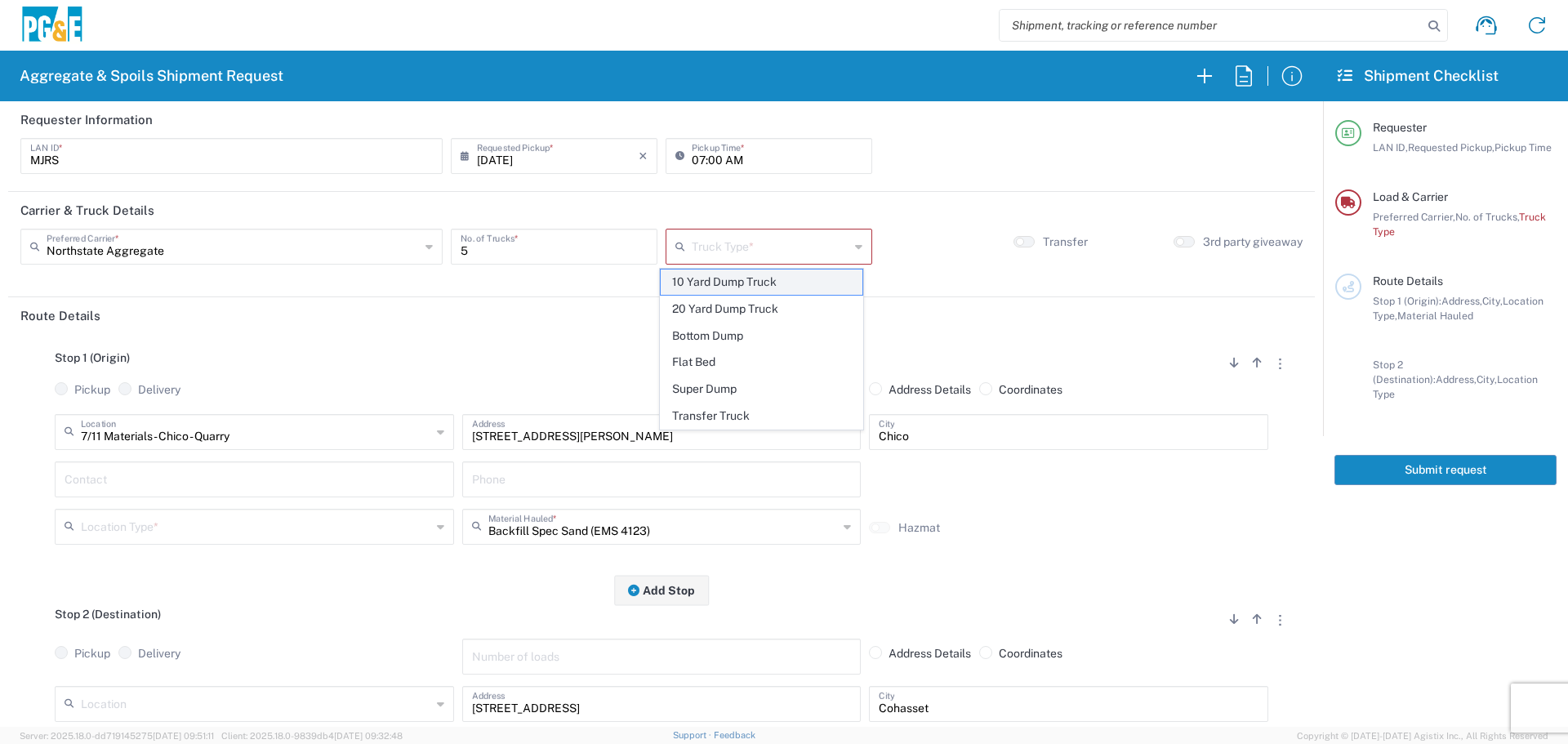
click at [734, 288] on span "10 Yard Dump Truck" at bounding box center [761, 282] width 202 height 25
type input "10 Yard Dump Truck"
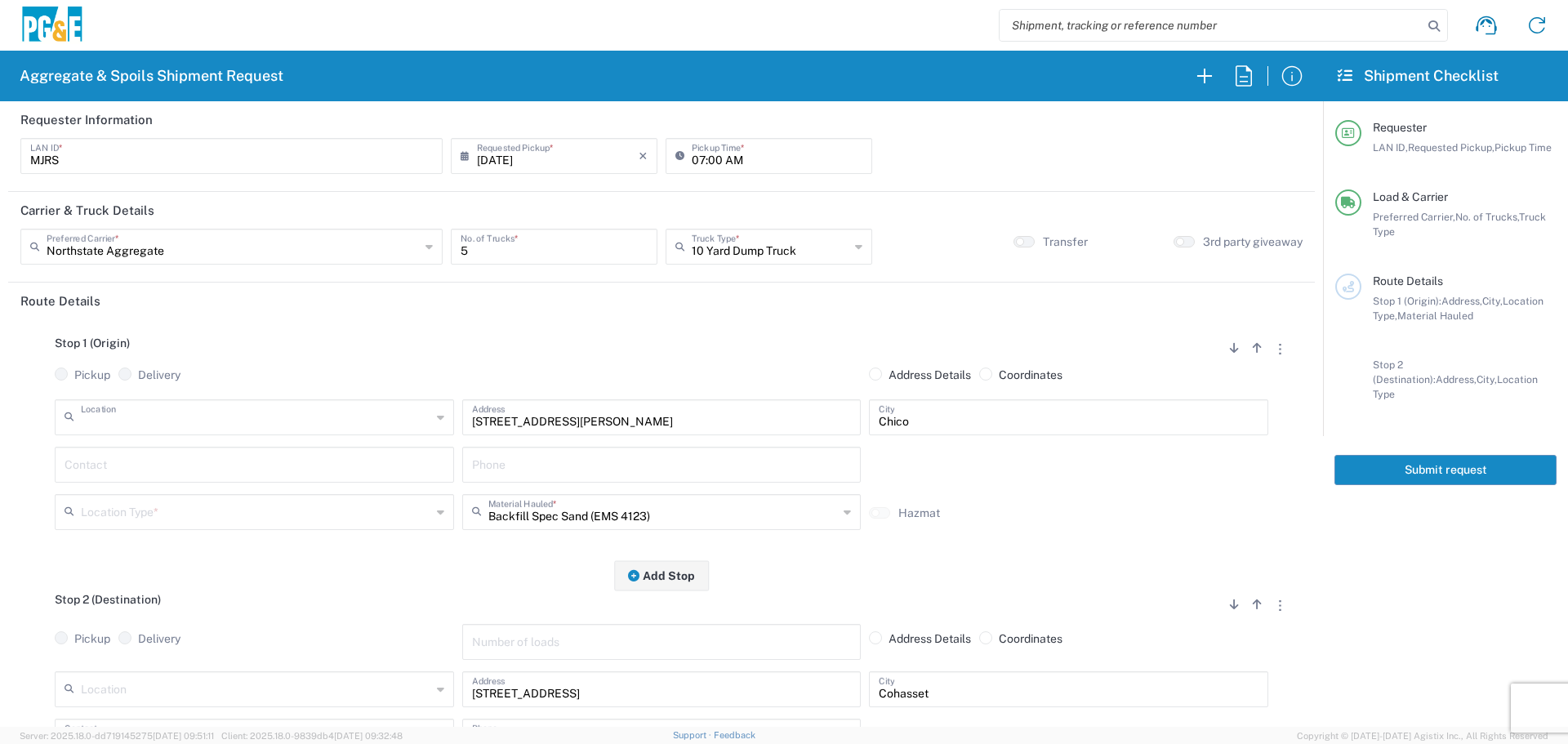
click at [341, 407] on input "text" at bounding box center [255, 416] width 350 height 29
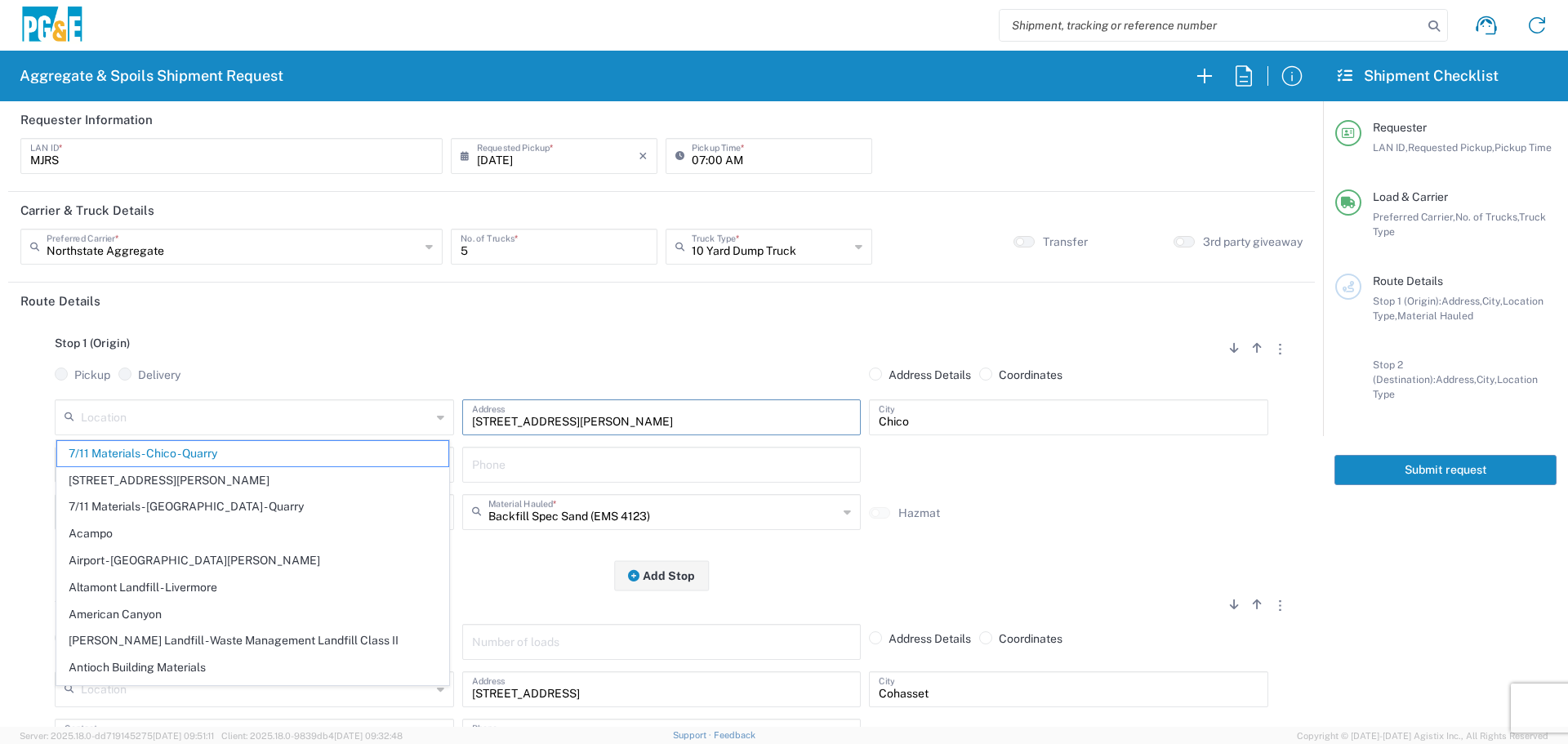
drag, startPoint x: 651, startPoint y: 421, endPoint x: 145, endPoint y: 437, distance: 506.3
click at [145, 437] on div "Location 7/11 Materials - [GEOGRAPHIC_DATA] - Quarry [STREET_ADDRESS][PERSON_NA…" at bounding box center [661, 423] width 1221 height 47
type input "7/11 Materials - Chico - Quarry"
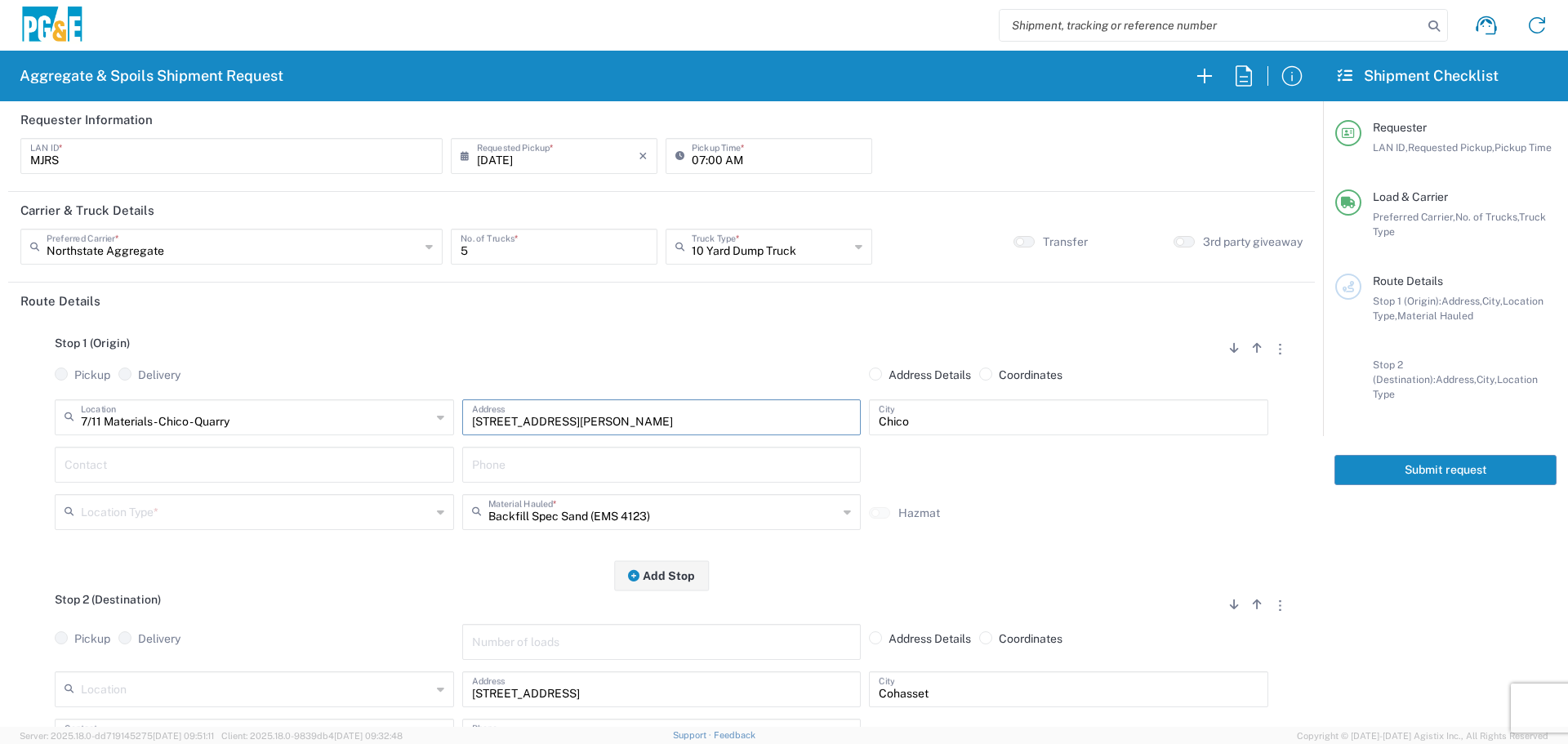
paste input "[STREET_ADDRESS][PERSON_NAME],"
type input "[STREET_ADDRESS][PERSON_NAME],"
type input "Paradise"
click at [279, 473] on input "text" at bounding box center [254, 463] width 379 height 29
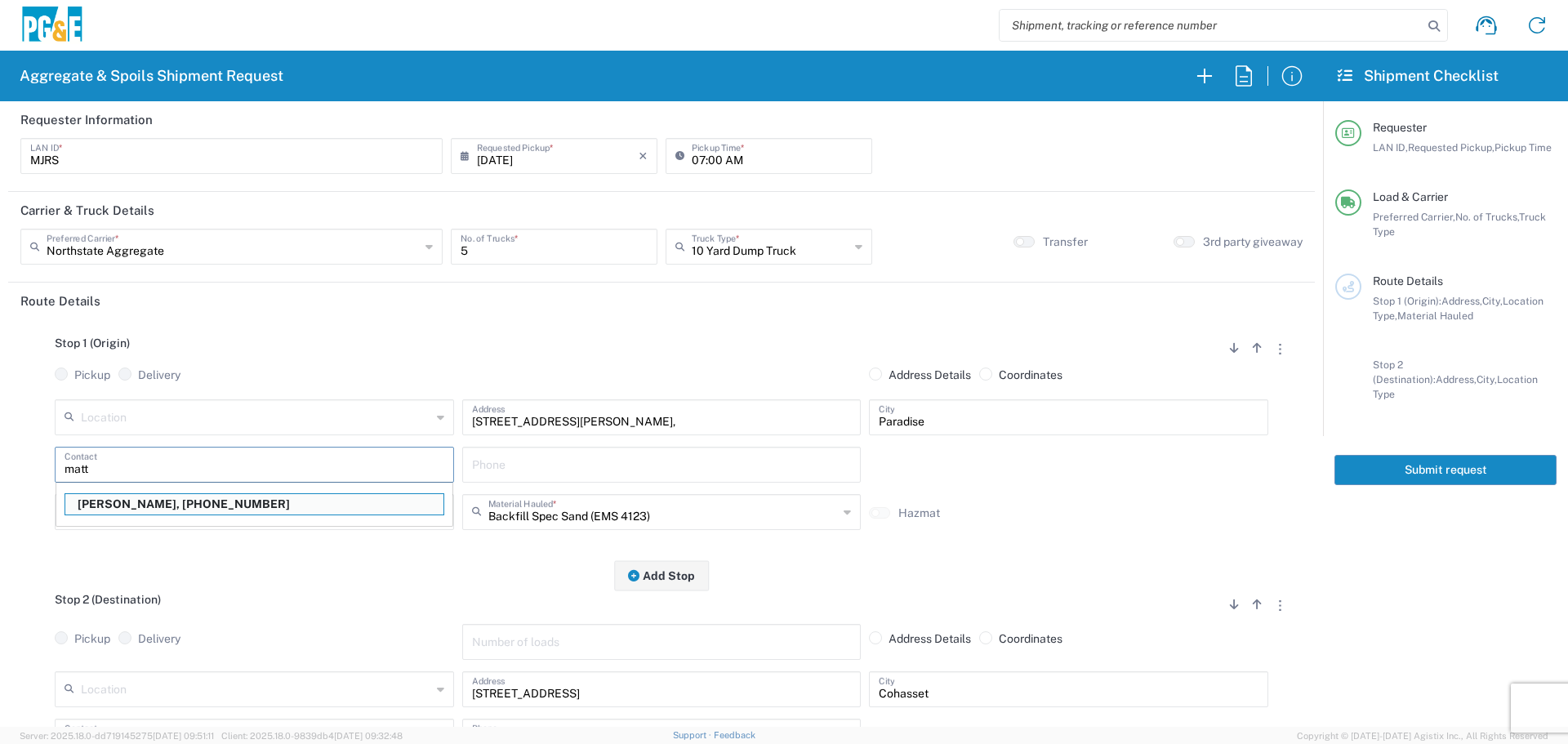
type input "[PERSON_NAME]"
type input "[PHONE_NUMBER]"
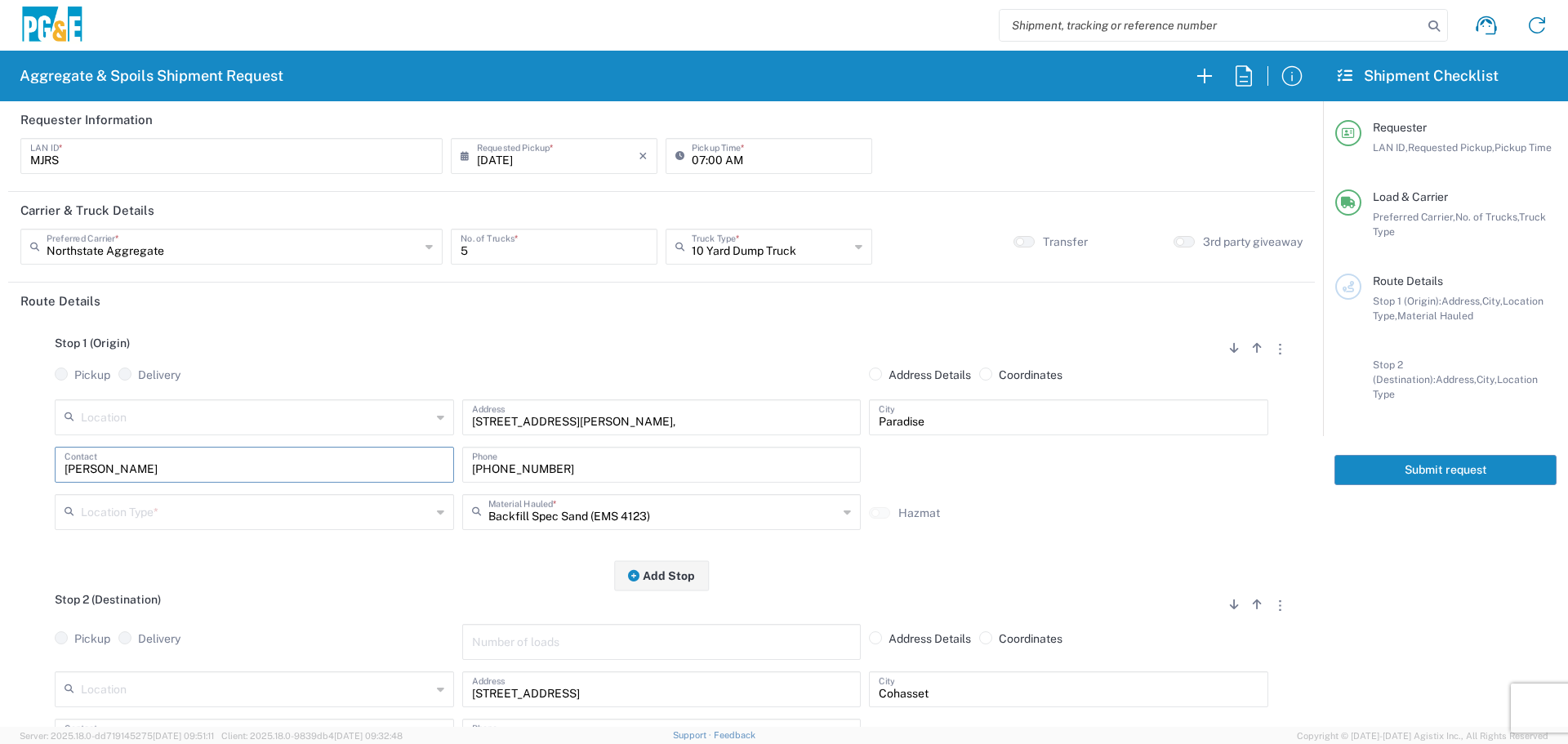
type input "[PERSON_NAME]"
click at [298, 505] on input "text" at bounding box center [255, 511] width 350 height 29
click at [189, 635] on span "Other" at bounding box center [252, 628] width 391 height 25
type input "Other"
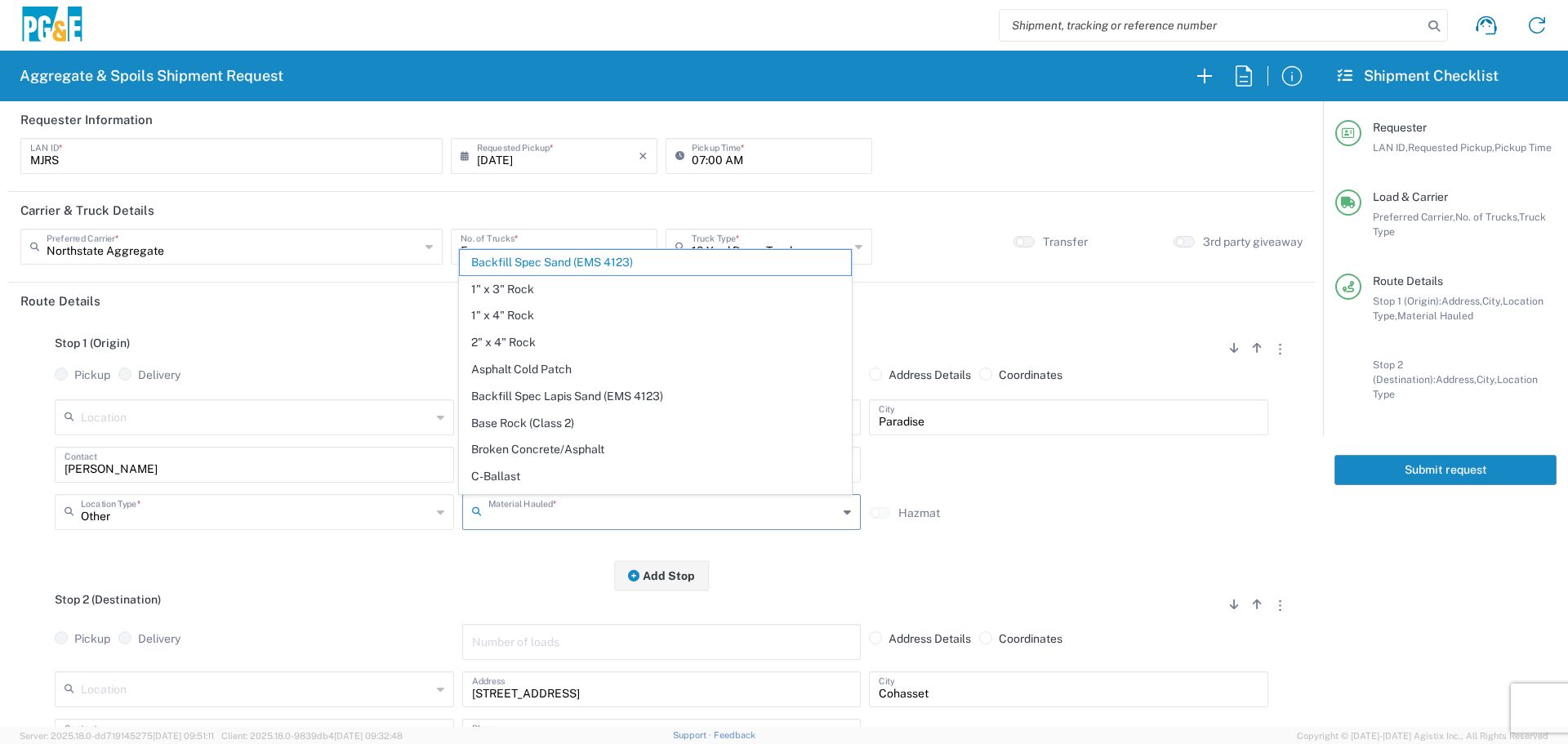
click at [592, 524] on input "text" at bounding box center [663, 511] width 350 height 29
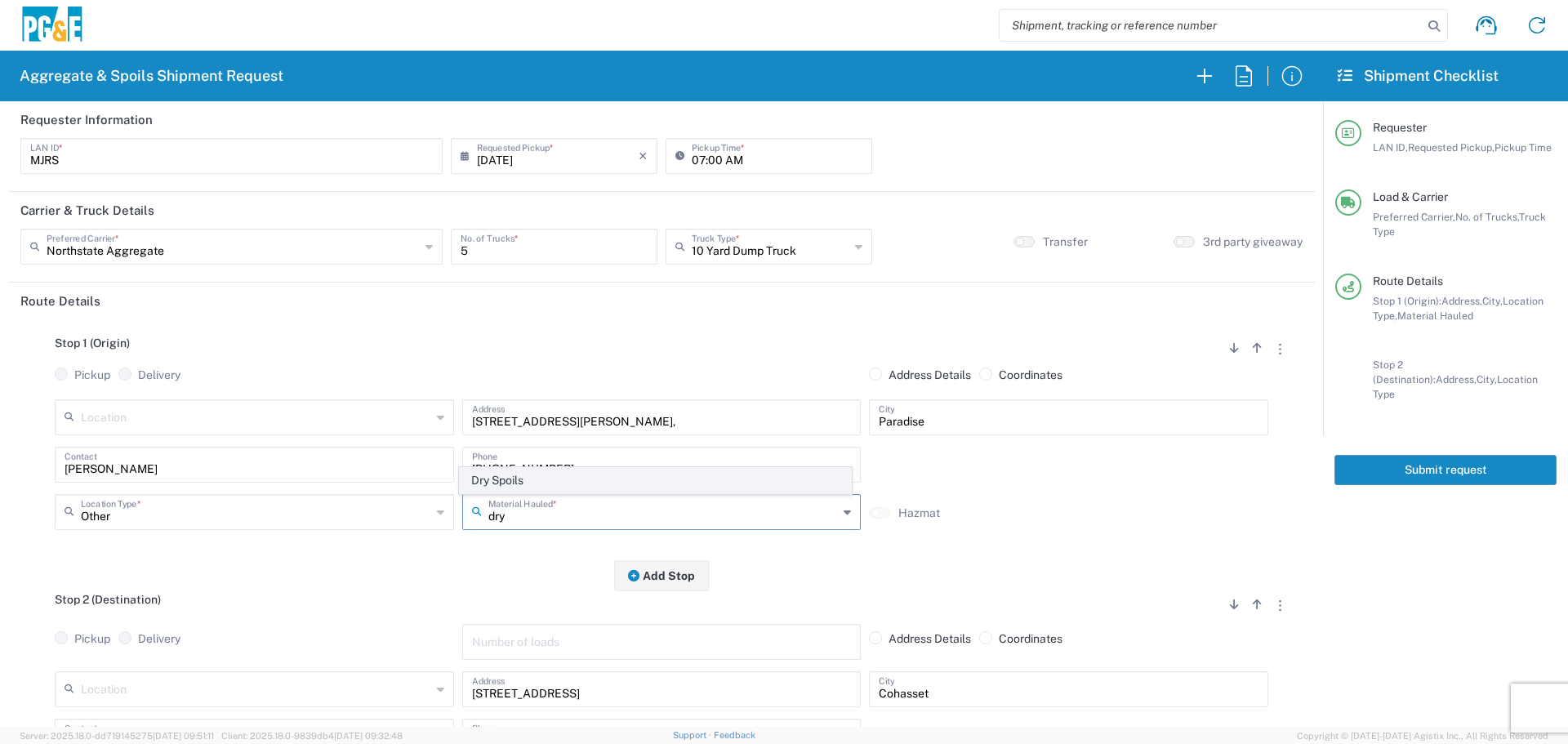
click at [572, 483] on span "Dry Spoils" at bounding box center [655, 480] width 391 height 25
type input "Dry Spoils"
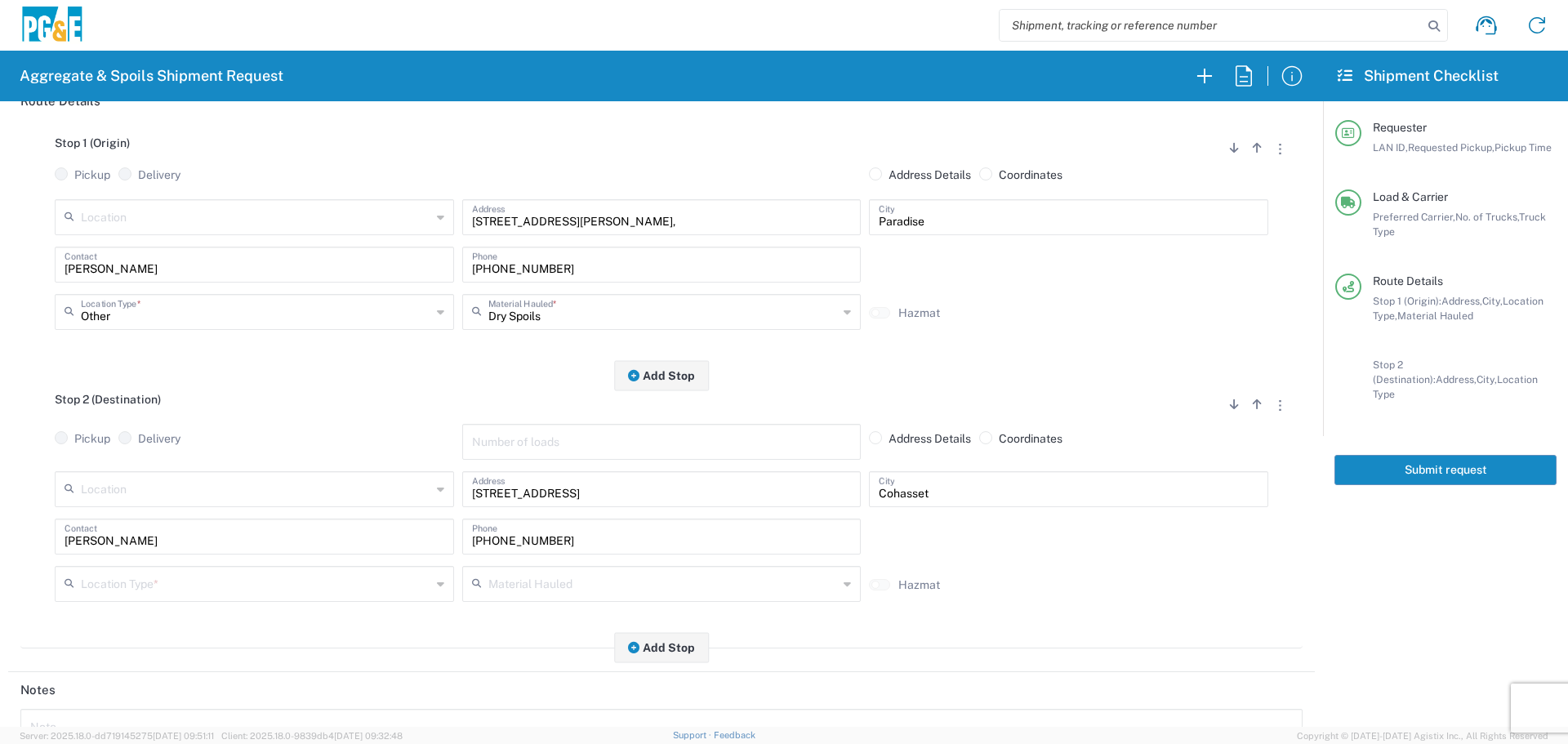
scroll to position [245, 0]
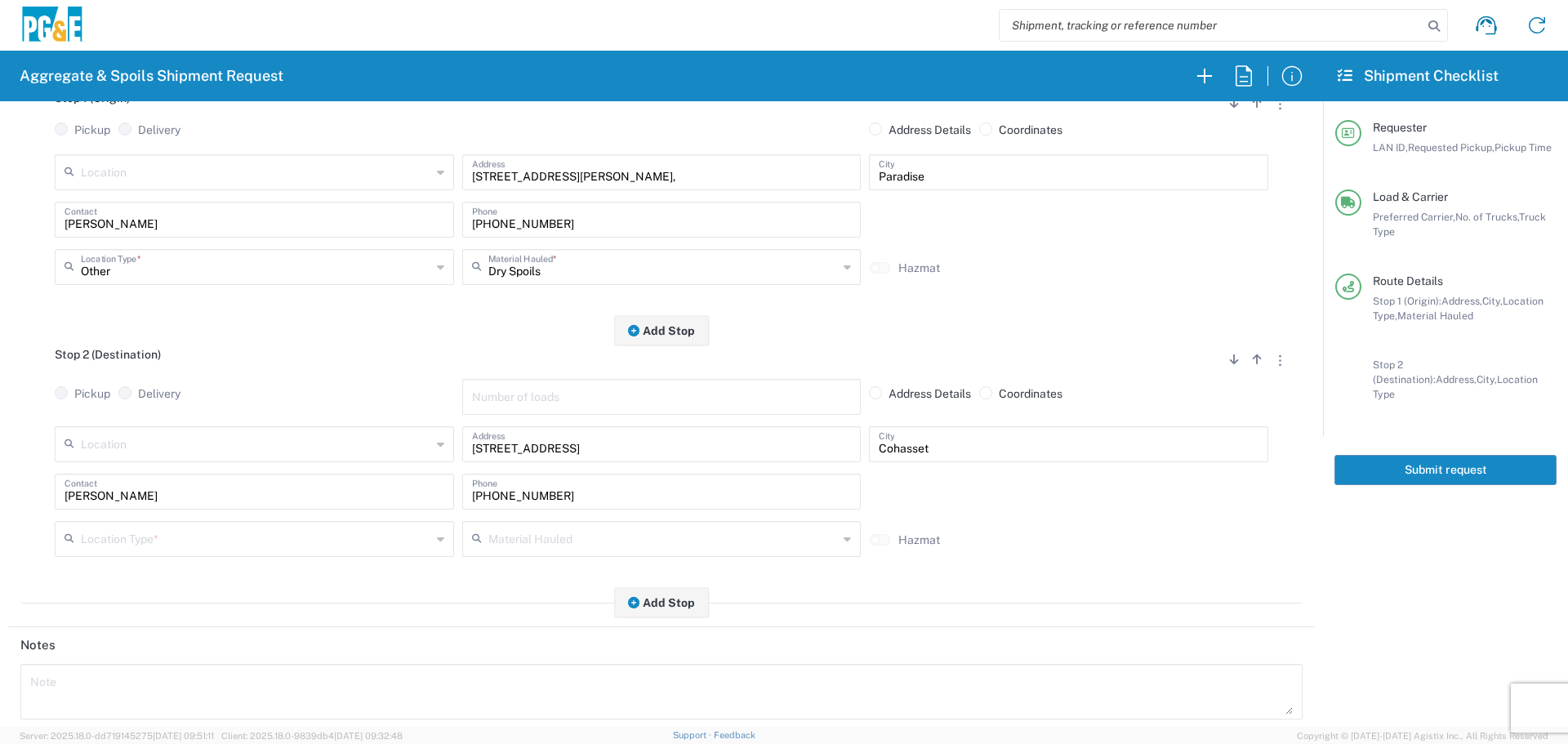
click at [309, 448] on input "text" at bounding box center [255, 442] width 350 height 29
type input "Paradise - [PERSON_NAME]"
type input "[STREET_ADDRESS][PERSON_NAME]"
type input "Paradise"
type input "Business No Loading Dock"
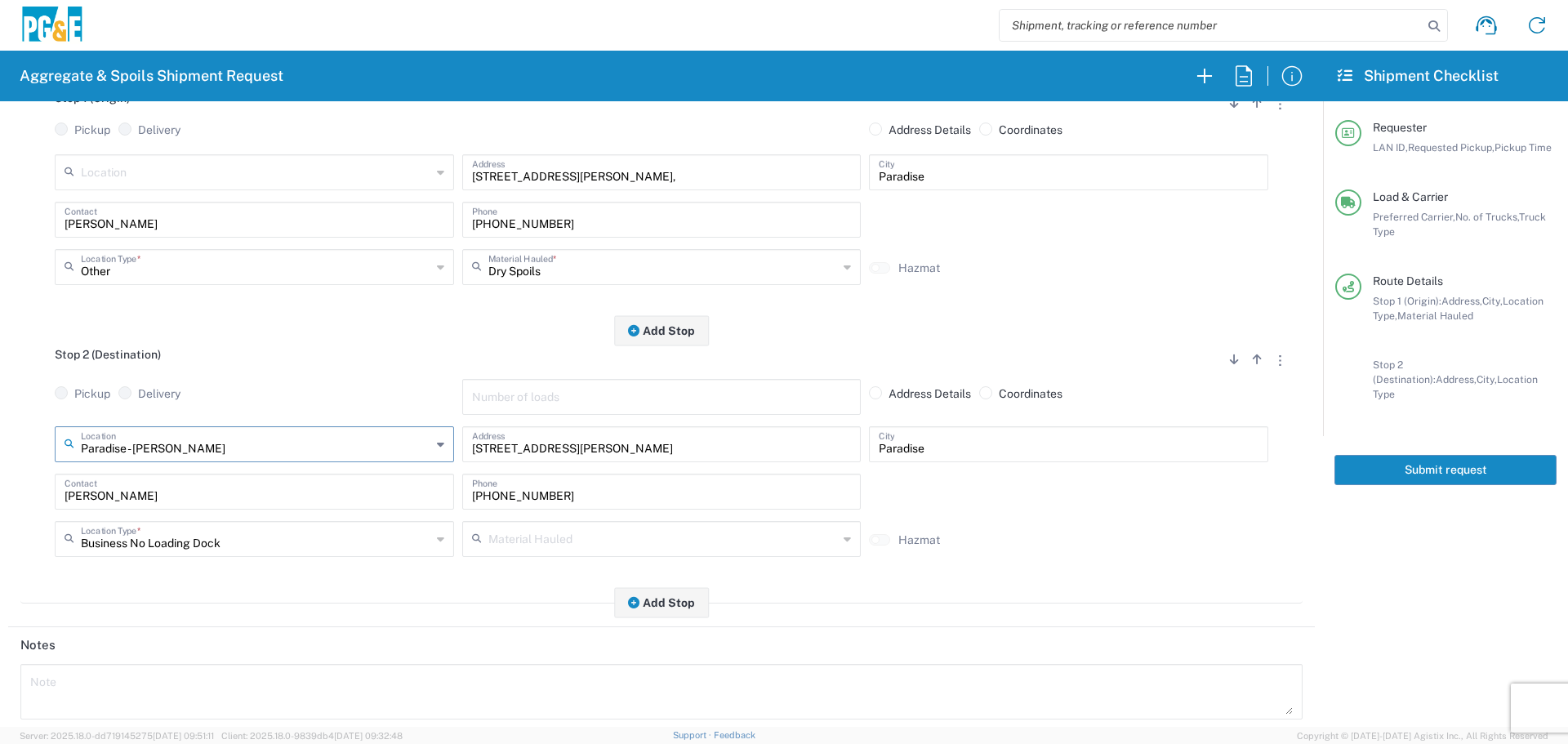
type input "Paradise - [PERSON_NAME]"
drag, startPoint x: 191, startPoint y: 508, endPoint x: 26, endPoint y: 463, distance: 171.0
click at [0, 465] on form "Requester Information MJRS LAN ID * [DATE] × Requested Pickup * Cancel Apply 07…" at bounding box center [661, 414] width 1322 height 626
click at [228, 485] on input "[PERSON_NAME]" at bounding box center [254, 490] width 379 height 29
drag, startPoint x: 168, startPoint y: 488, endPoint x: 0, endPoint y: 503, distance: 168.7
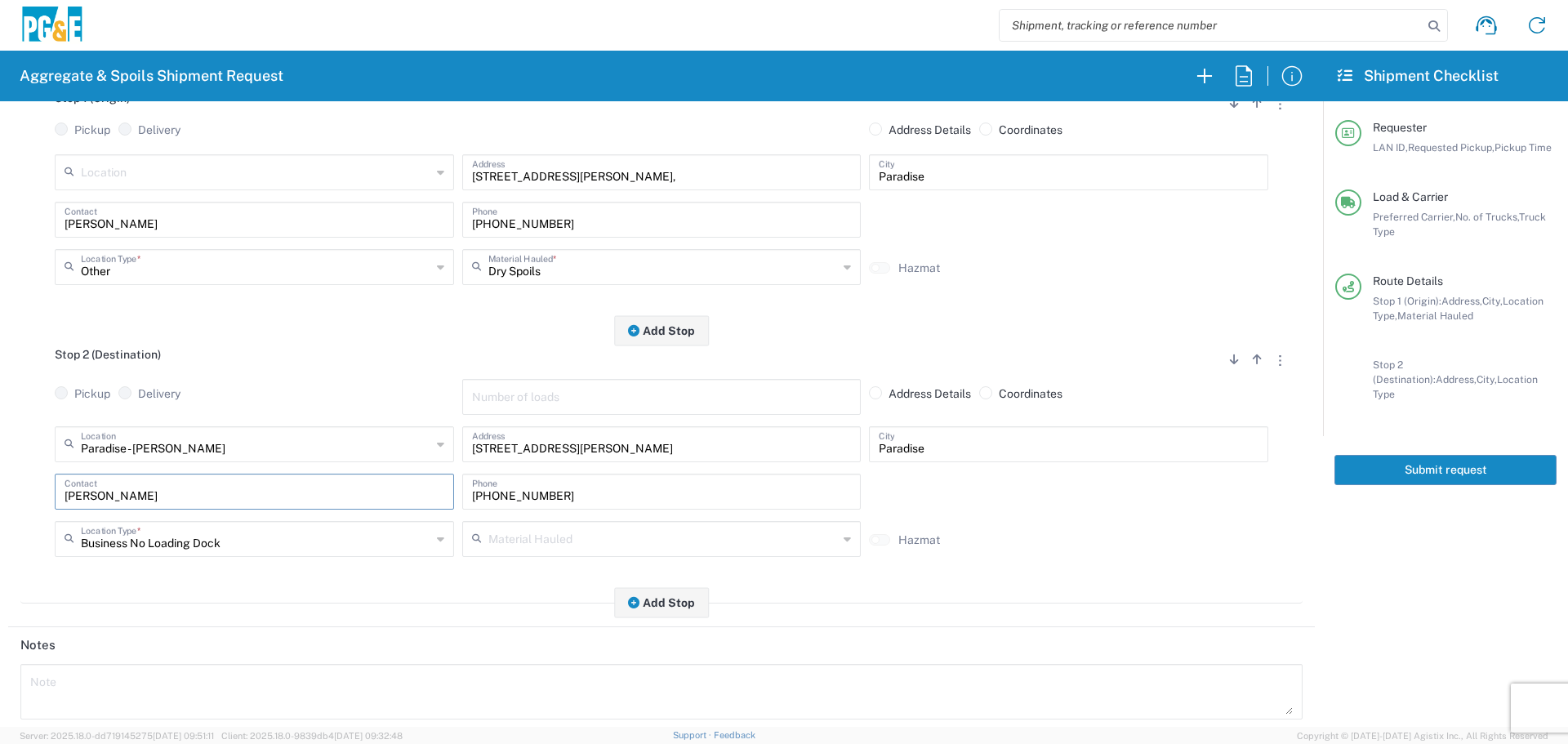
click at [0, 503] on form "Requester Information MJRS LAN ID * [DATE] × Requested Pickup * Cancel Apply 07…" at bounding box center [661, 414] width 1322 height 626
type input "[PERSON_NAME]"
type input "[PHONE_NUMBER]"
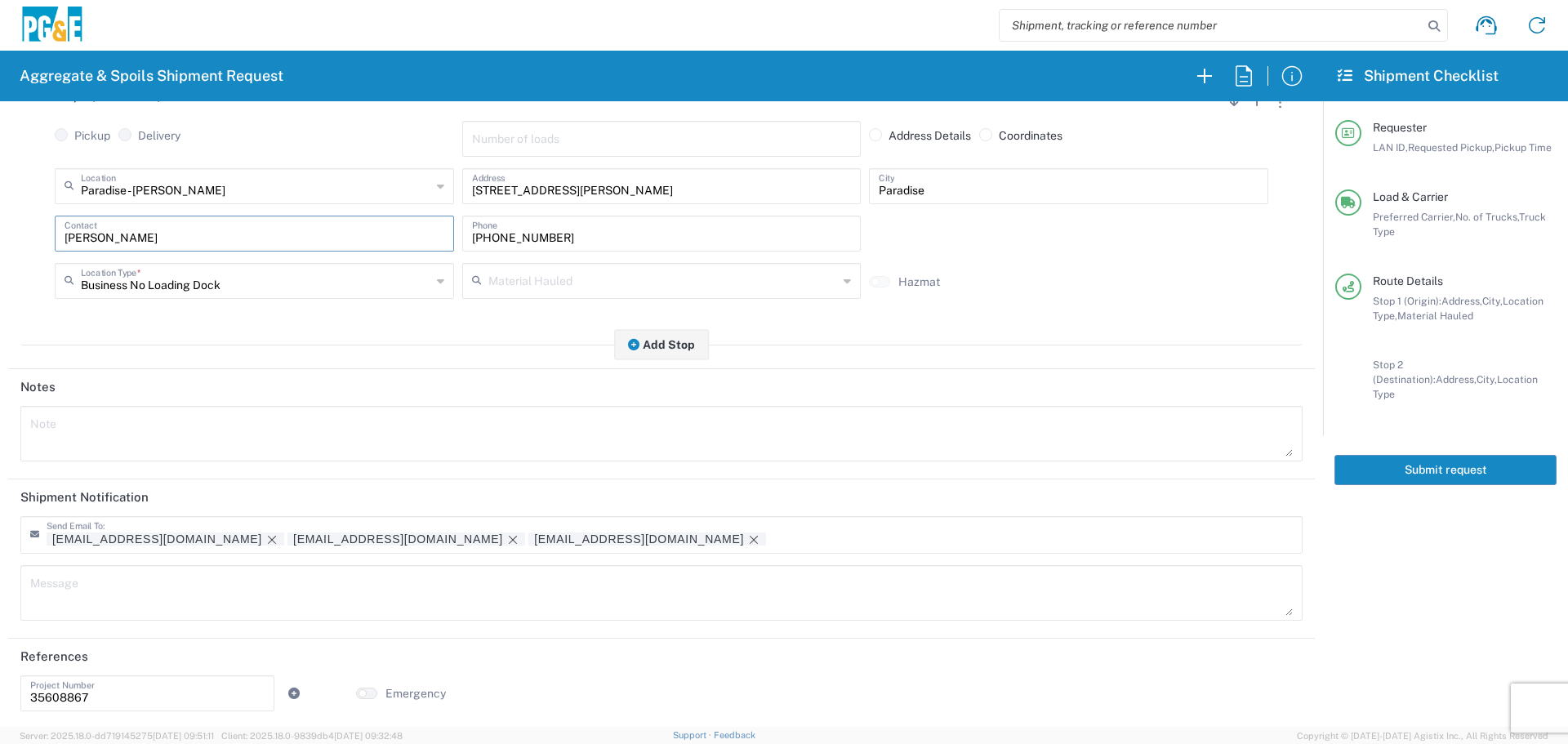
scroll to position [507, 0]
click at [267, 542] on div "[EMAIL_ADDRESS][DOMAIN_NAME] [EMAIL_ADDRESS][DOMAIN_NAME] [EMAIL_ADDRESS][DOMAI…" at bounding box center [487, 538] width 882 height 17
click at [506, 535] on icon "Remove tag" at bounding box center [512, 537] width 13 height 13
click at [163, 699] on input "35608867" at bounding box center [148, 690] width 234 height 29
type input "3"
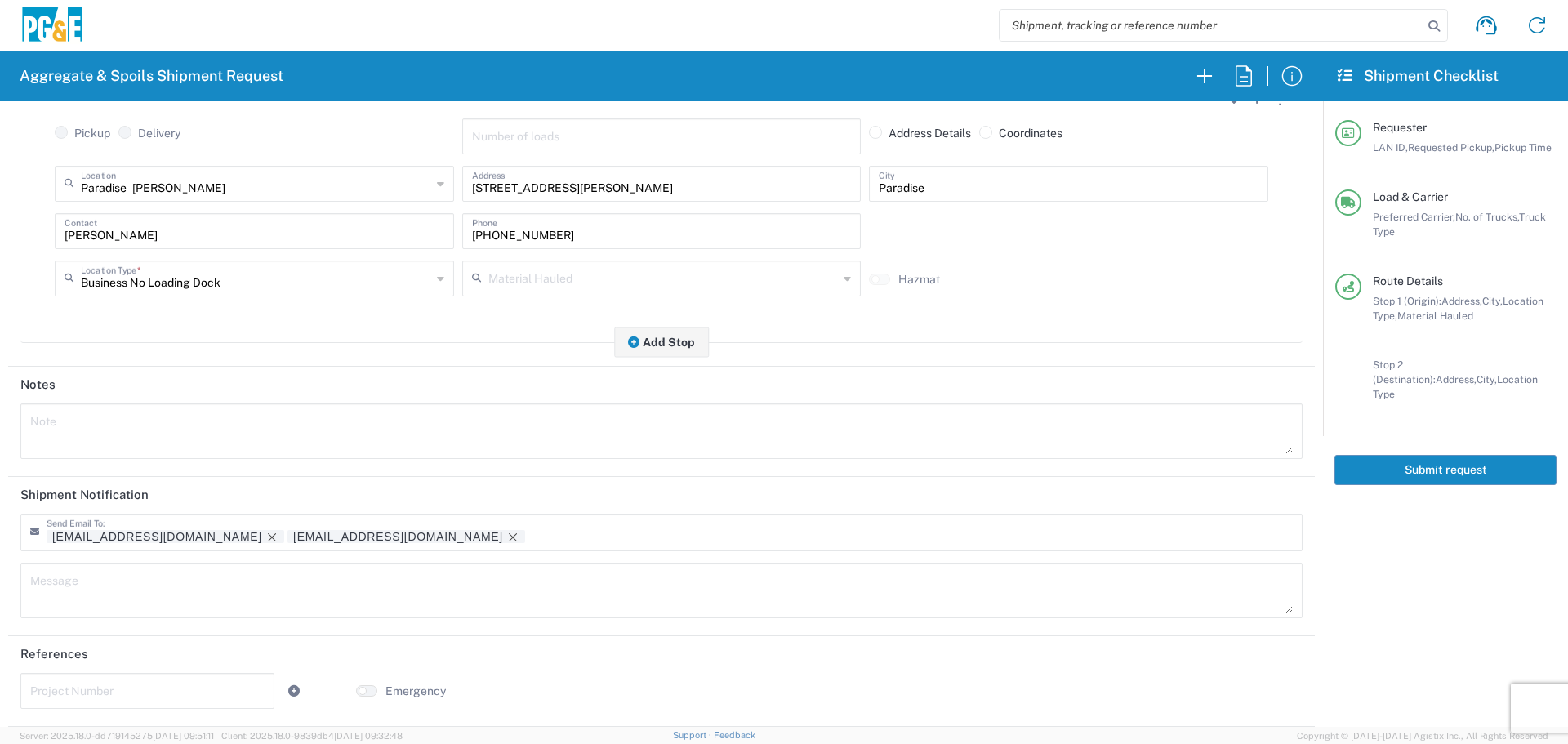
click at [166, 688] on input "text" at bounding box center [148, 690] width 234 height 29
paste input "35424604"
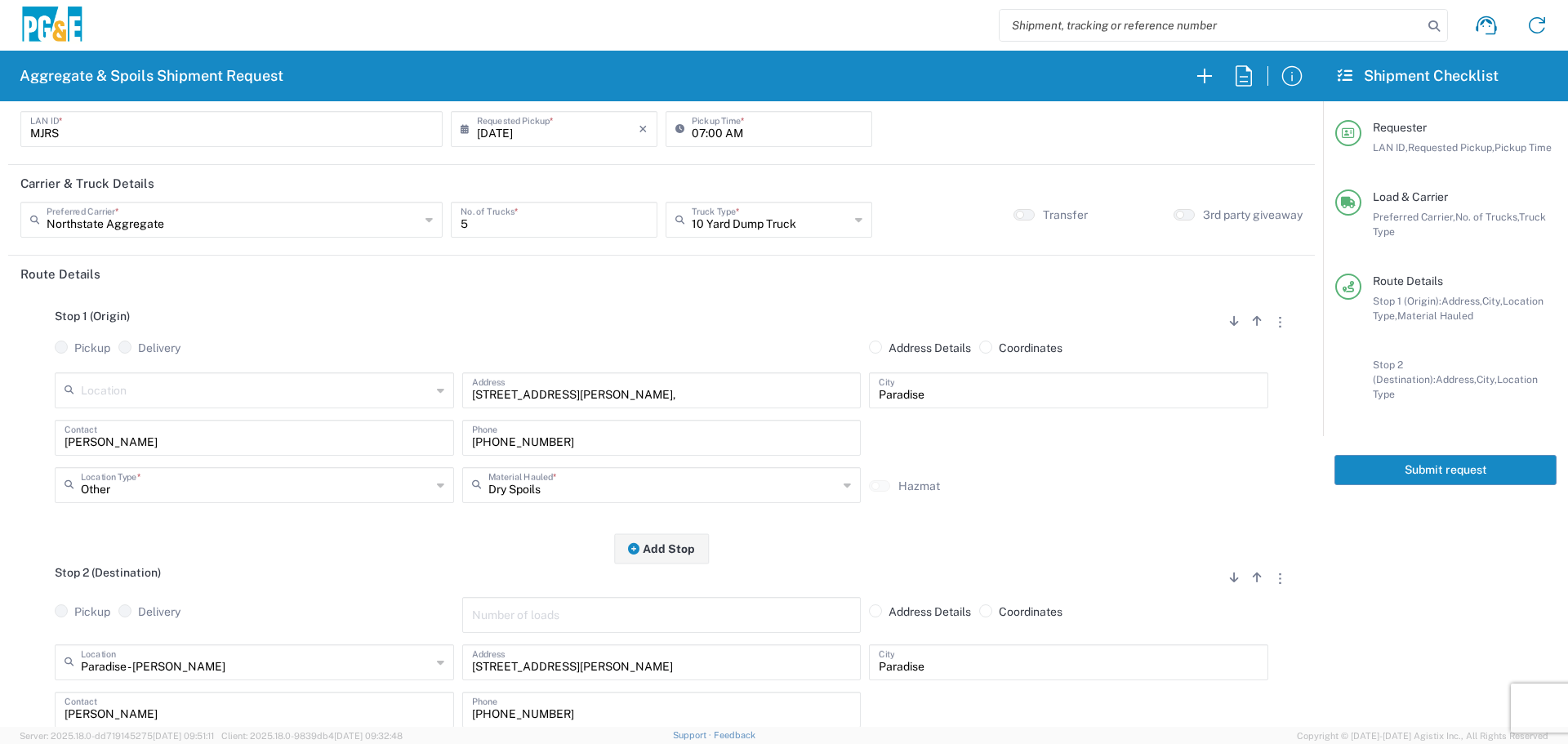
scroll to position [0, 0]
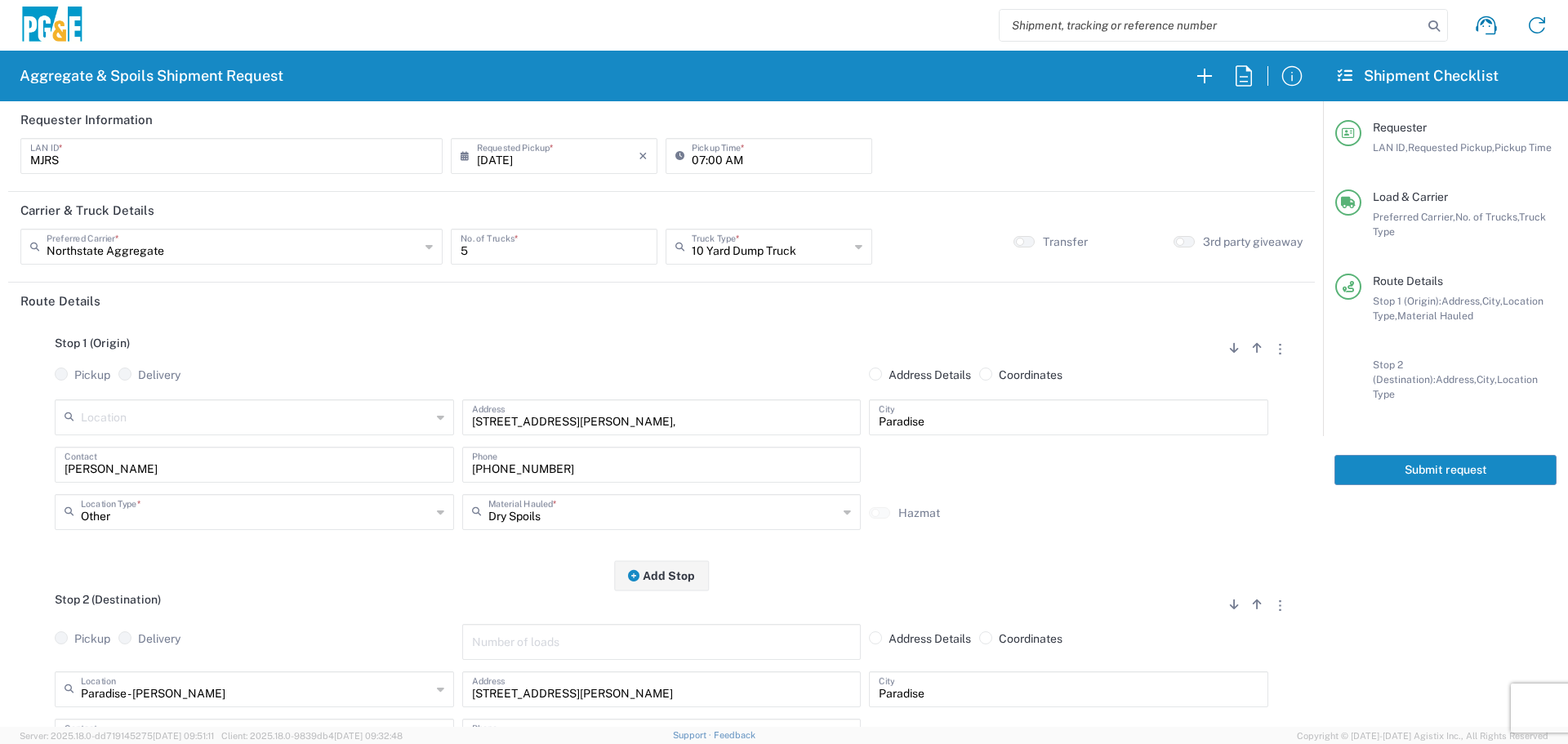
type input "35424604"
click at [1445, 456] on button "Submit request" at bounding box center [1445, 469] width 222 height 31
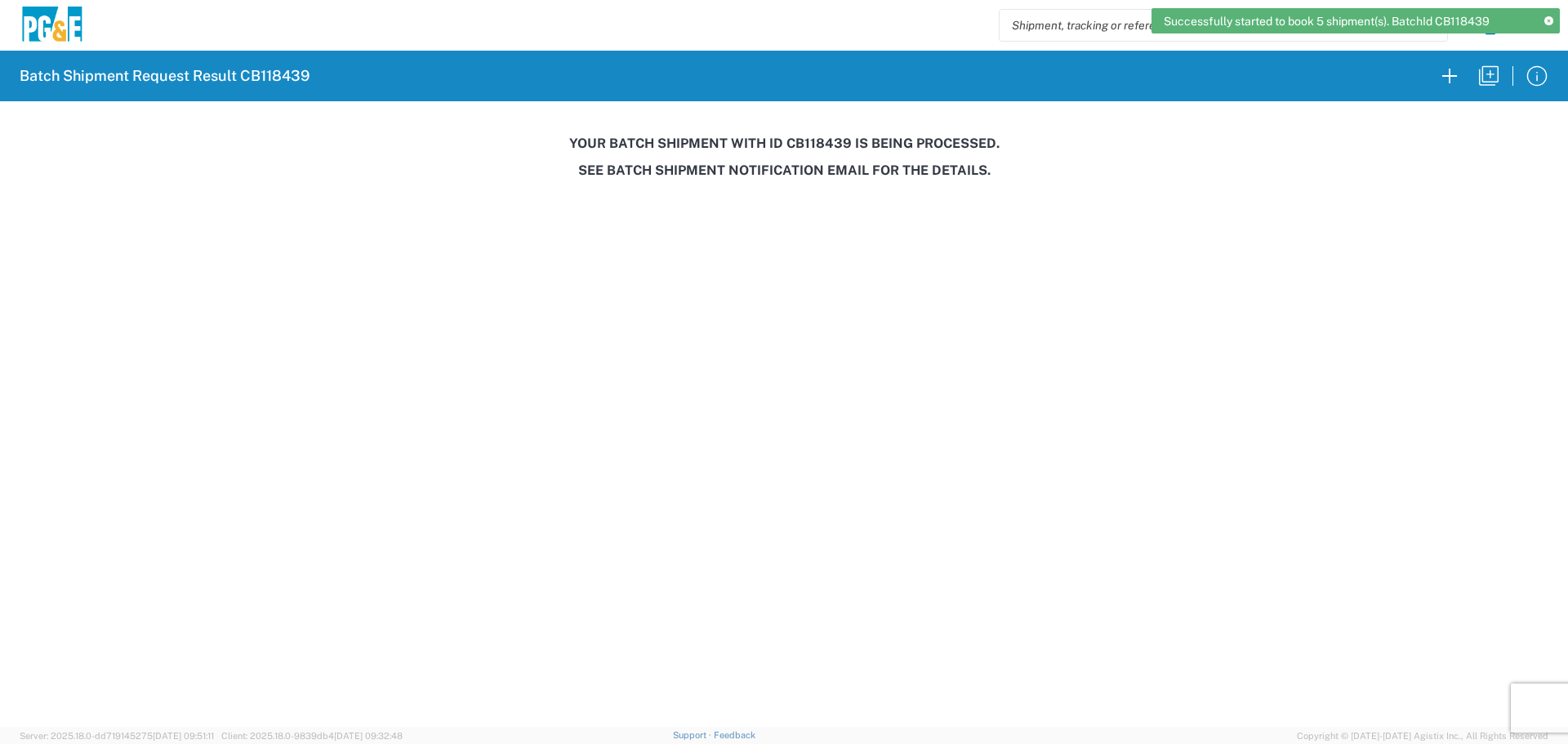
click at [812, 144] on h3 "Your batch shipment with id CB118439 is being processed." at bounding box center [783, 143] width 1544 height 16
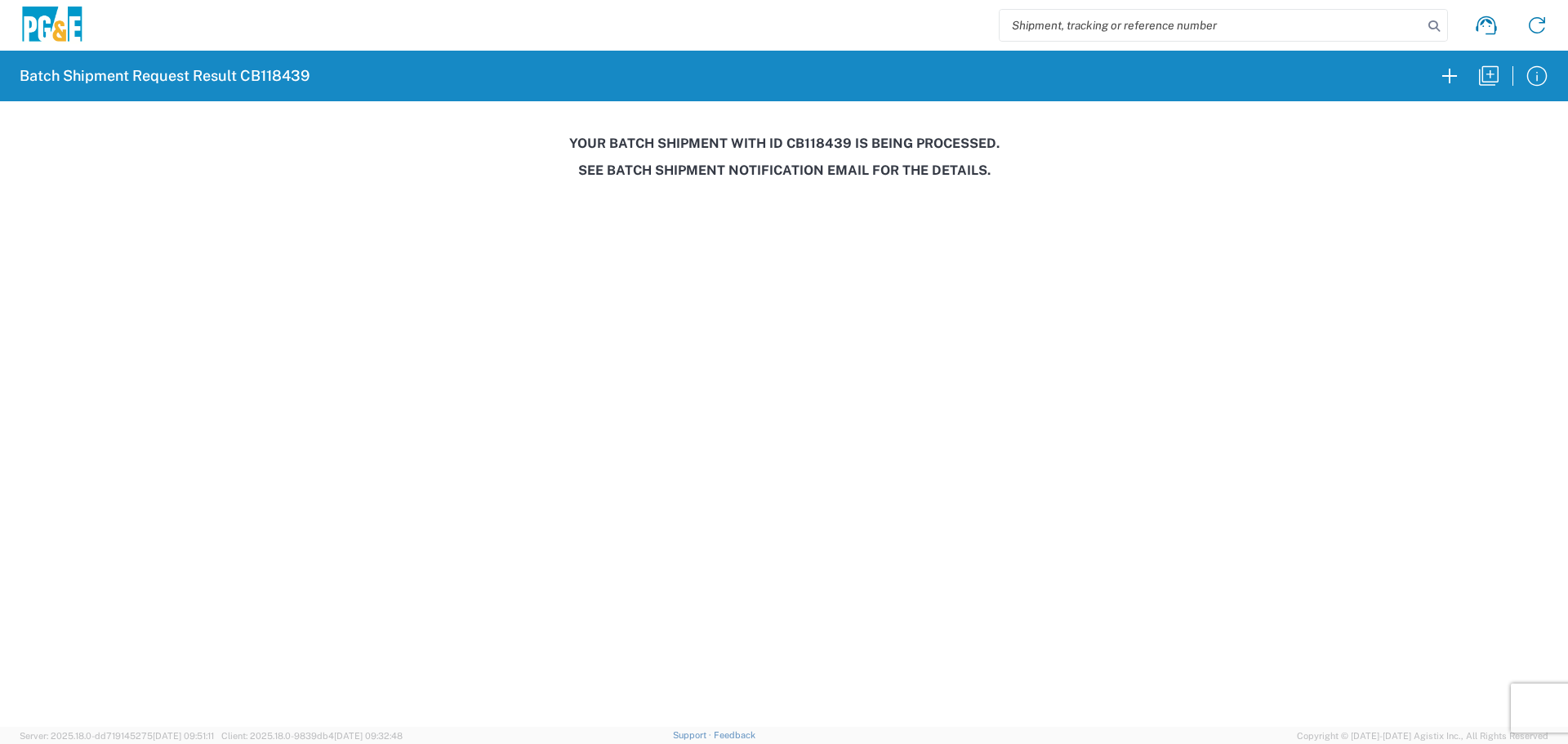
copy h3 "CB118439"
click at [1484, 80] on icon "button" at bounding box center [1488, 76] width 26 height 26
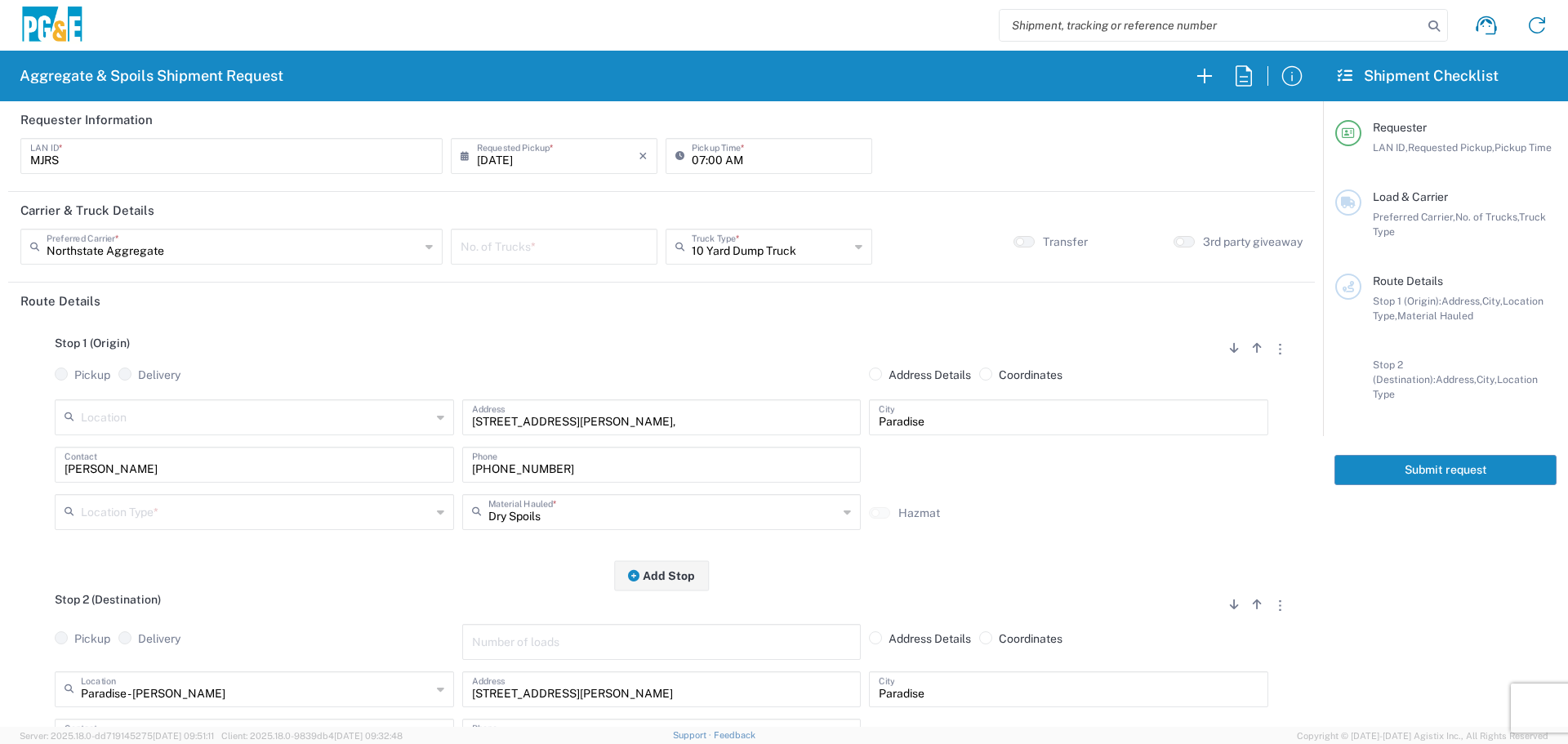
click at [548, 160] on input "[DATE]" at bounding box center [558, 155] width 162 height 29
click at [524, 284] on span "16" at bounding box center [529, 281] width 24 height 23
type input "[DATE]"
click at [543, 261] on div "No. of Trucks *" at bounding box center [554, 247] width 206 height 36
type input "5"
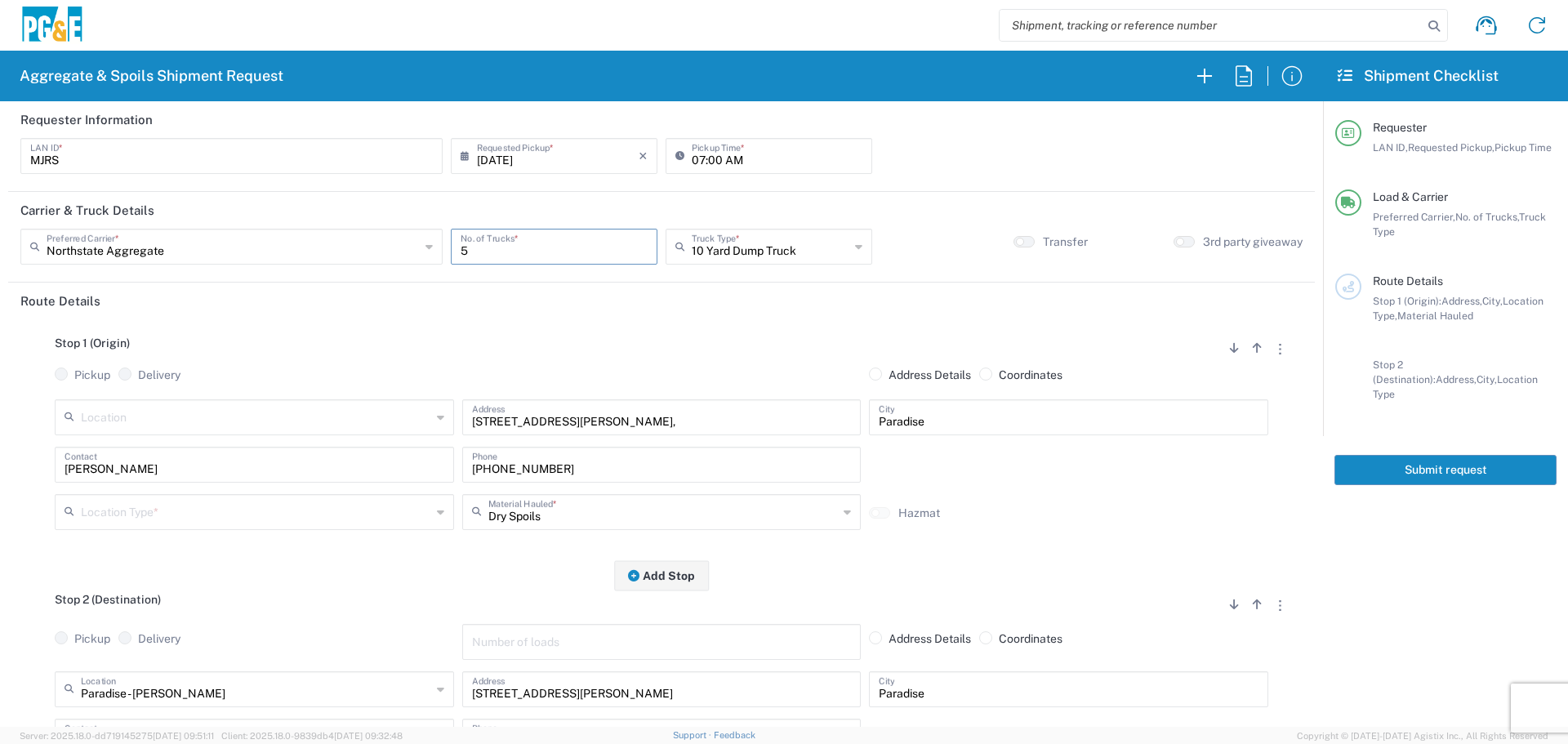
click at [309, 508] on input "text" at bounding box center [255, 511] width 350 height 29
click at [239, 619] on span "Other" at bounding box center [252, 628] width 391 height 25
type input "Other"
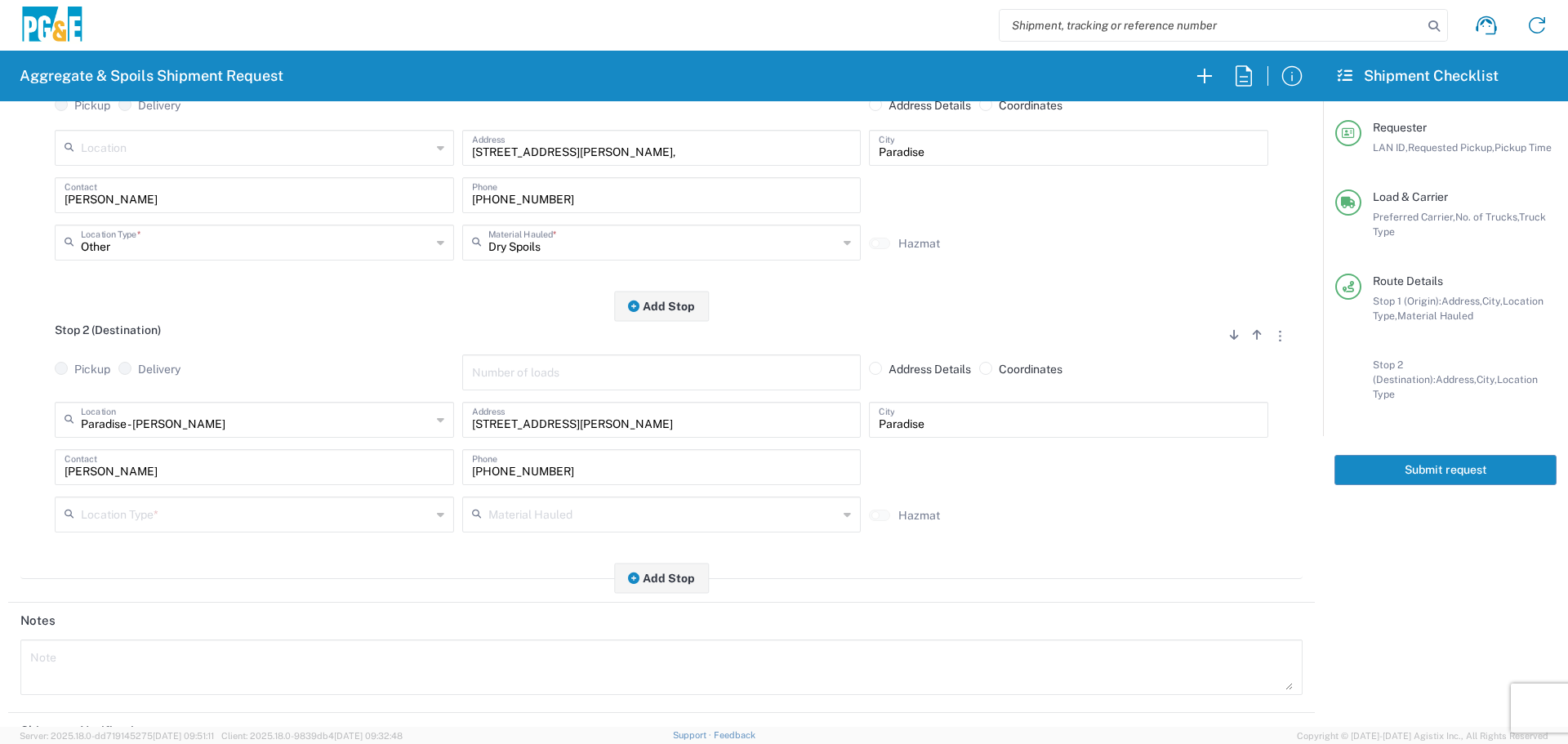
scroll to position [327, 0]
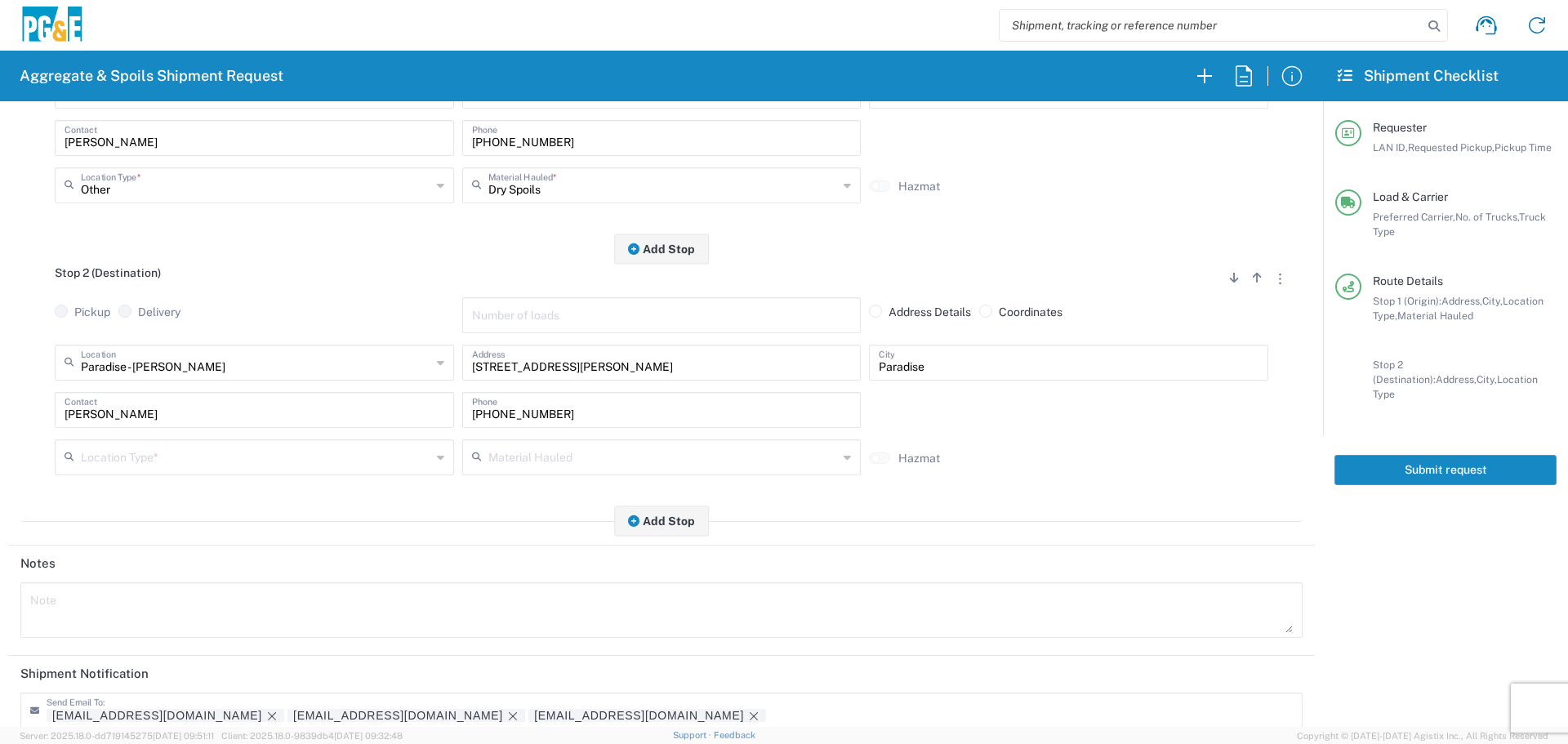
click at [311, 458] on input "text" at bounding box center [255, 455] width 350 height 29
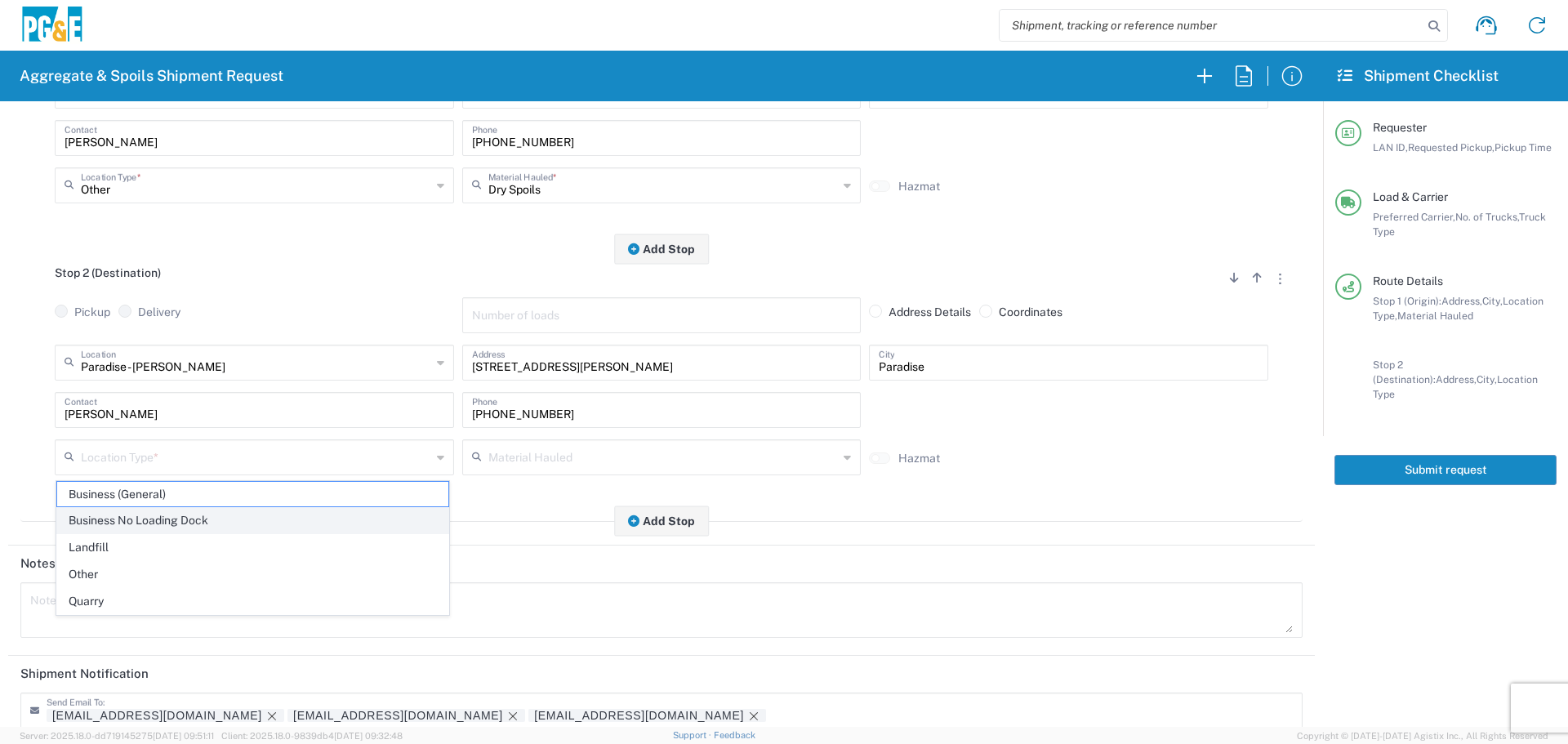
click at [230, 527] on span "Business No Loading Dock" at bounding box center [252, 520] width 391 height 25
type input "Business No Loading Dock"
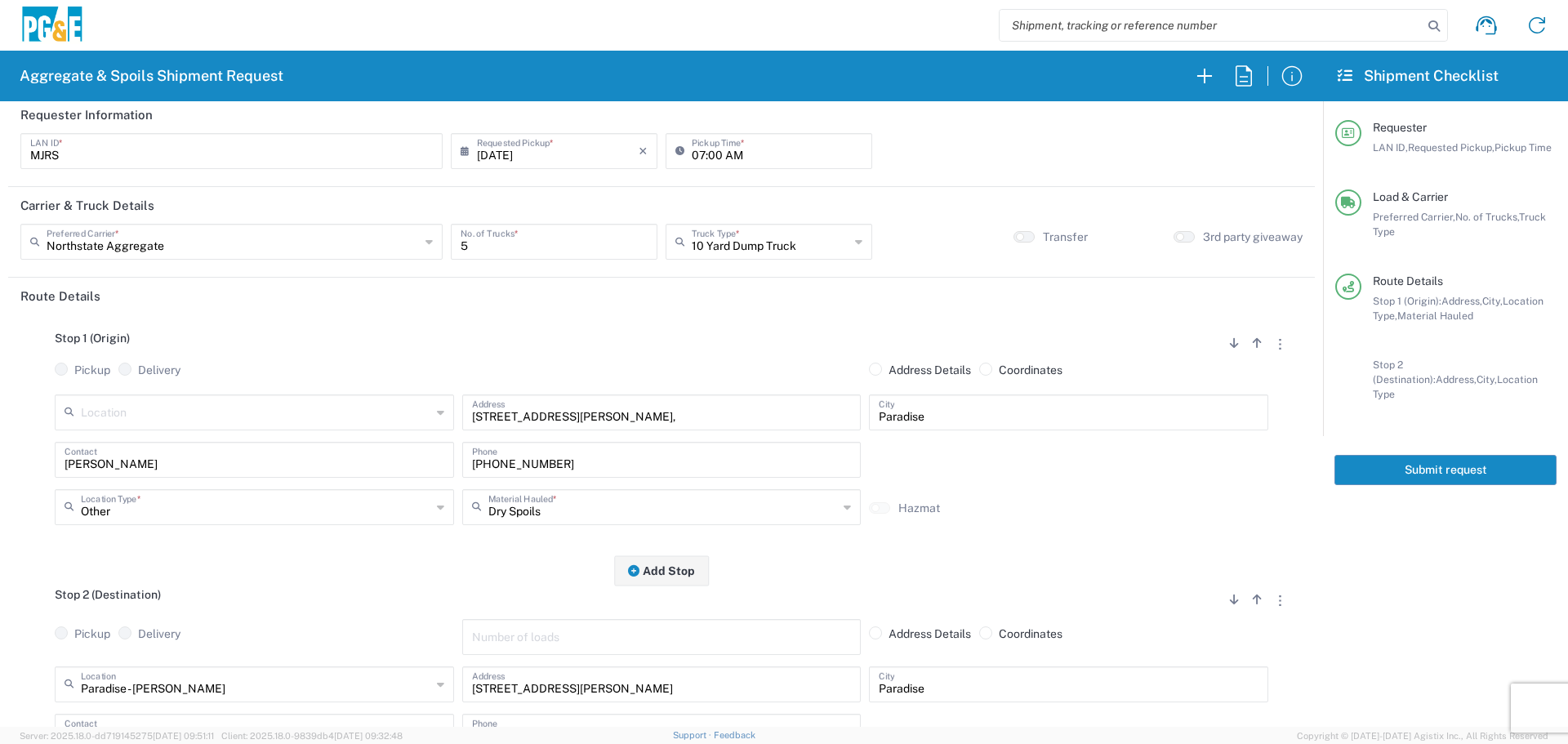
scroll to position [0, 0]
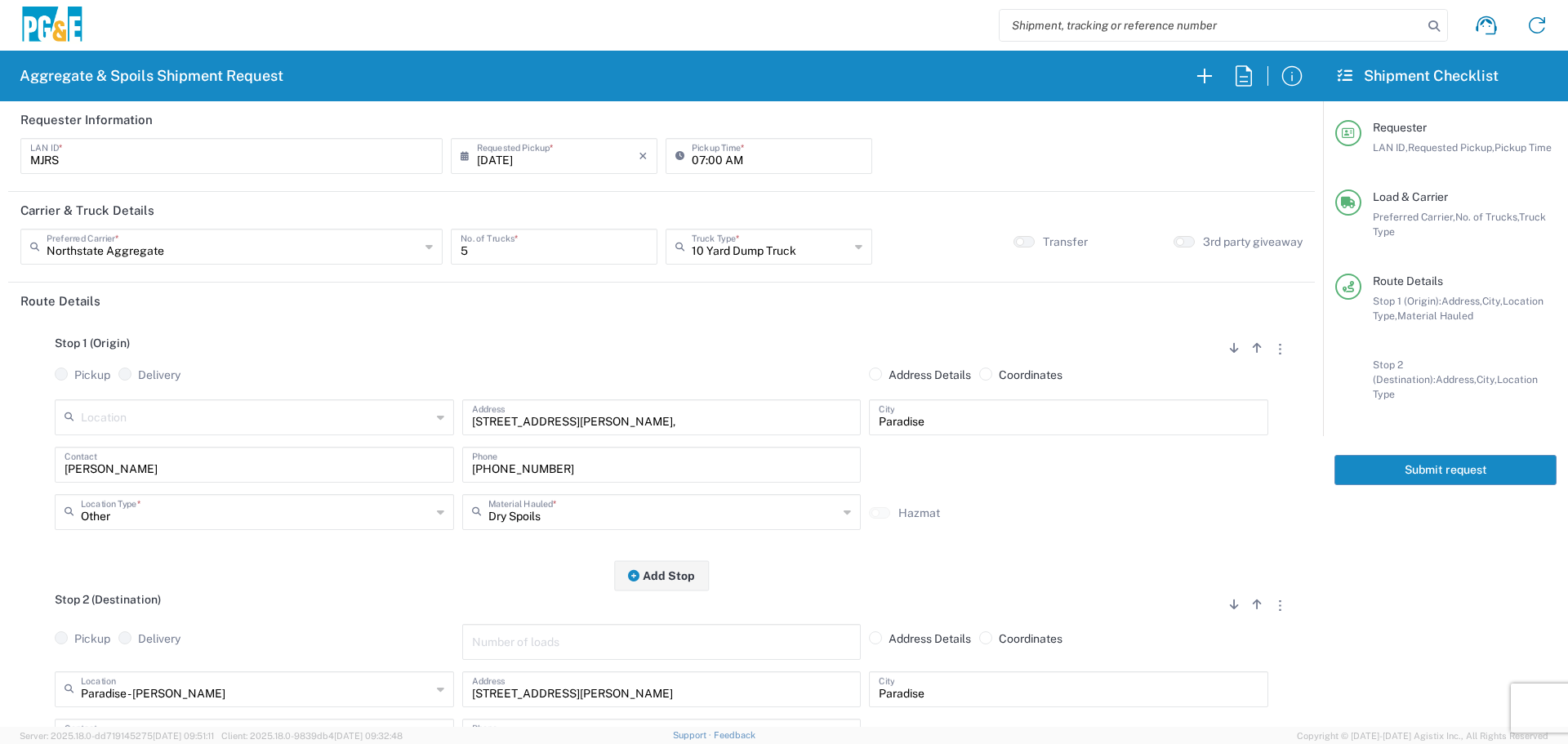
click at [1407, 458] on button "Submit request" at bounding box center [1445, 469] width 222 height 31
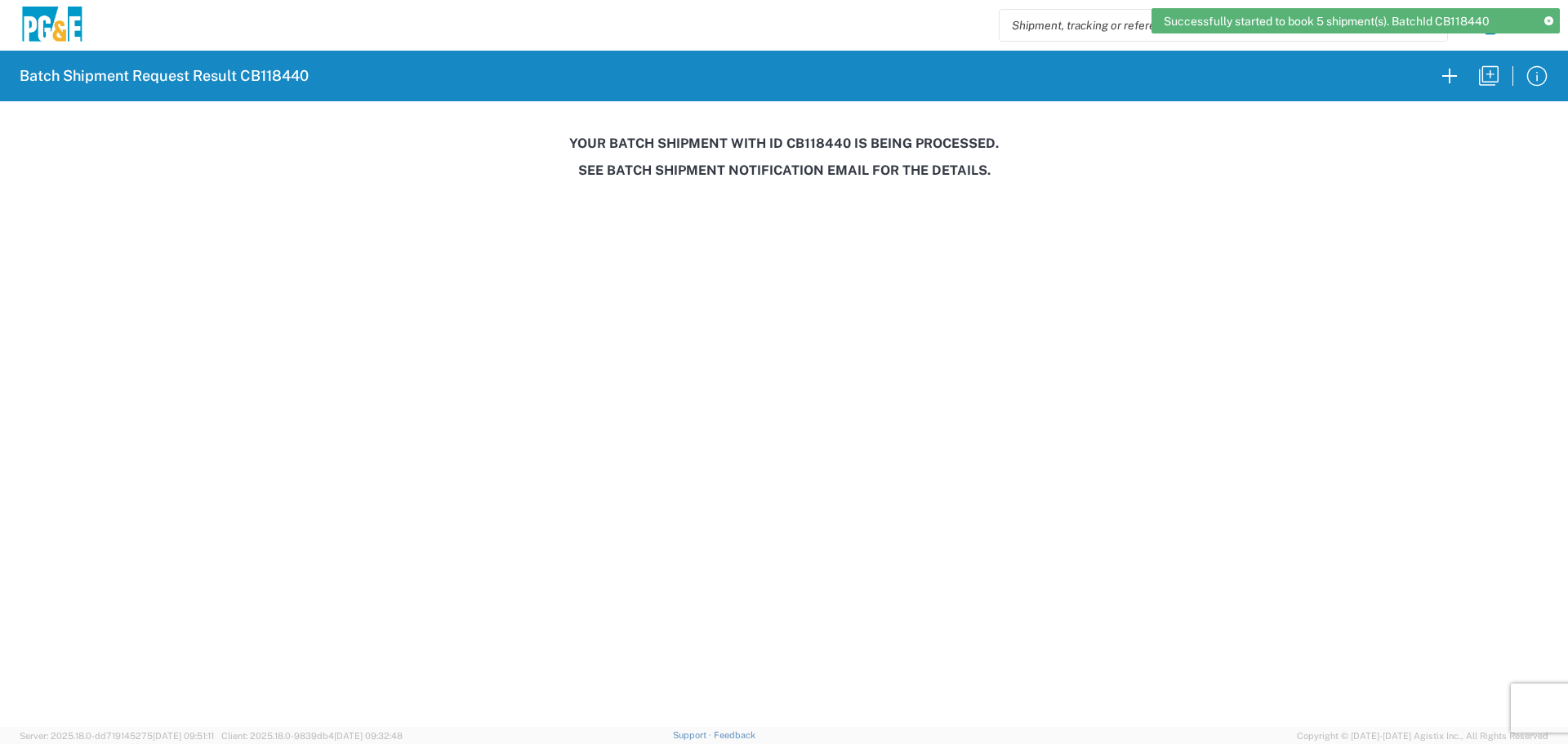
click at [812, 144] on h3 "Your batch shipment with id CB118440 is being processed." at bounding box center [783, 143] width 1544 height 16
click at [812, 143] on h3 "Your batch shipment with id CB118440 is being processed." at bounding box center [783, 143] width 1544 height 16
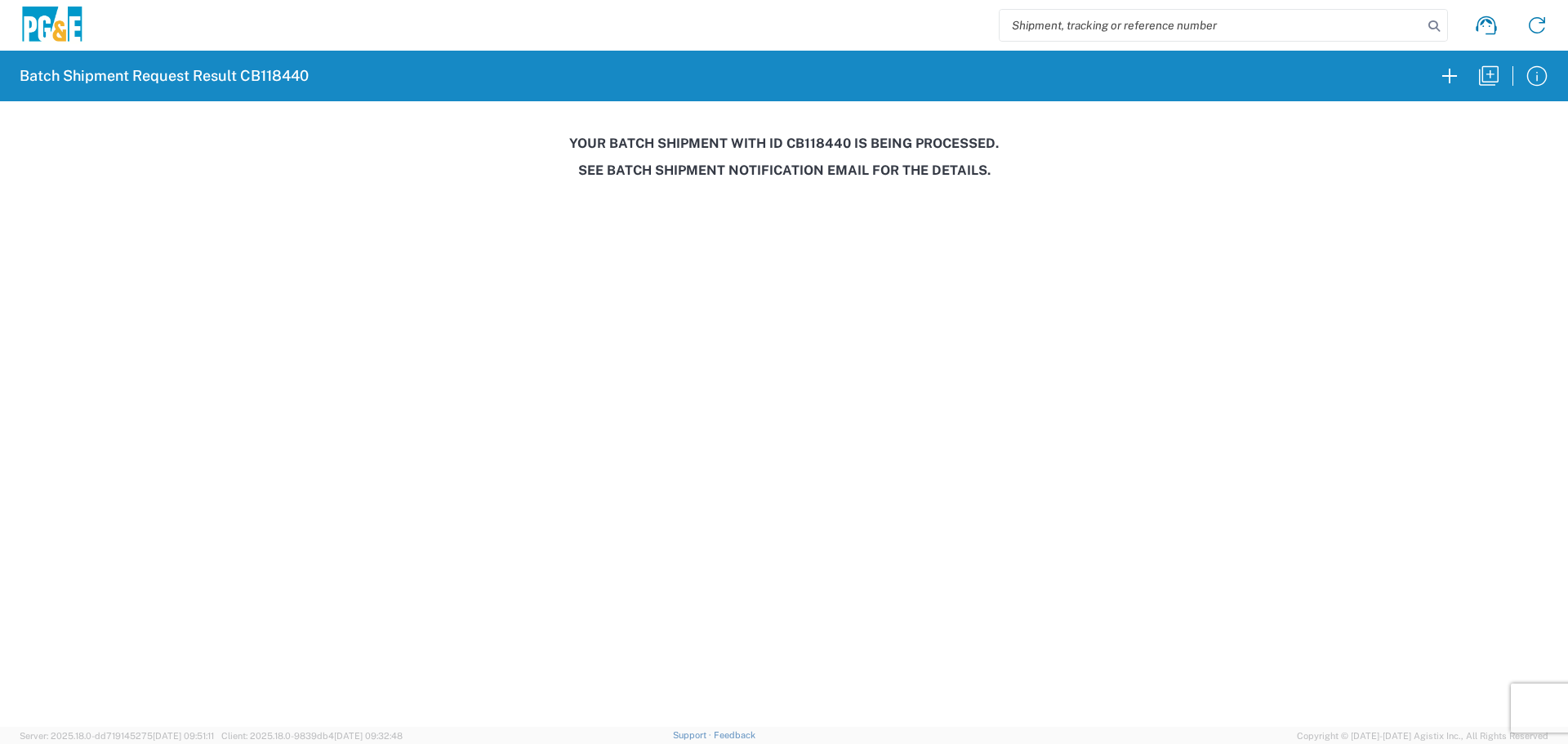
click at [812, 143] on h3 "Your batch shipment with id CB118440 is being processed." at bounding box center [783, 143] width 1544 height 16
copy h3 "CB118440"
click at [1494, 78] on icon "button" at bounding box center [1488, 76] width 26 height 26
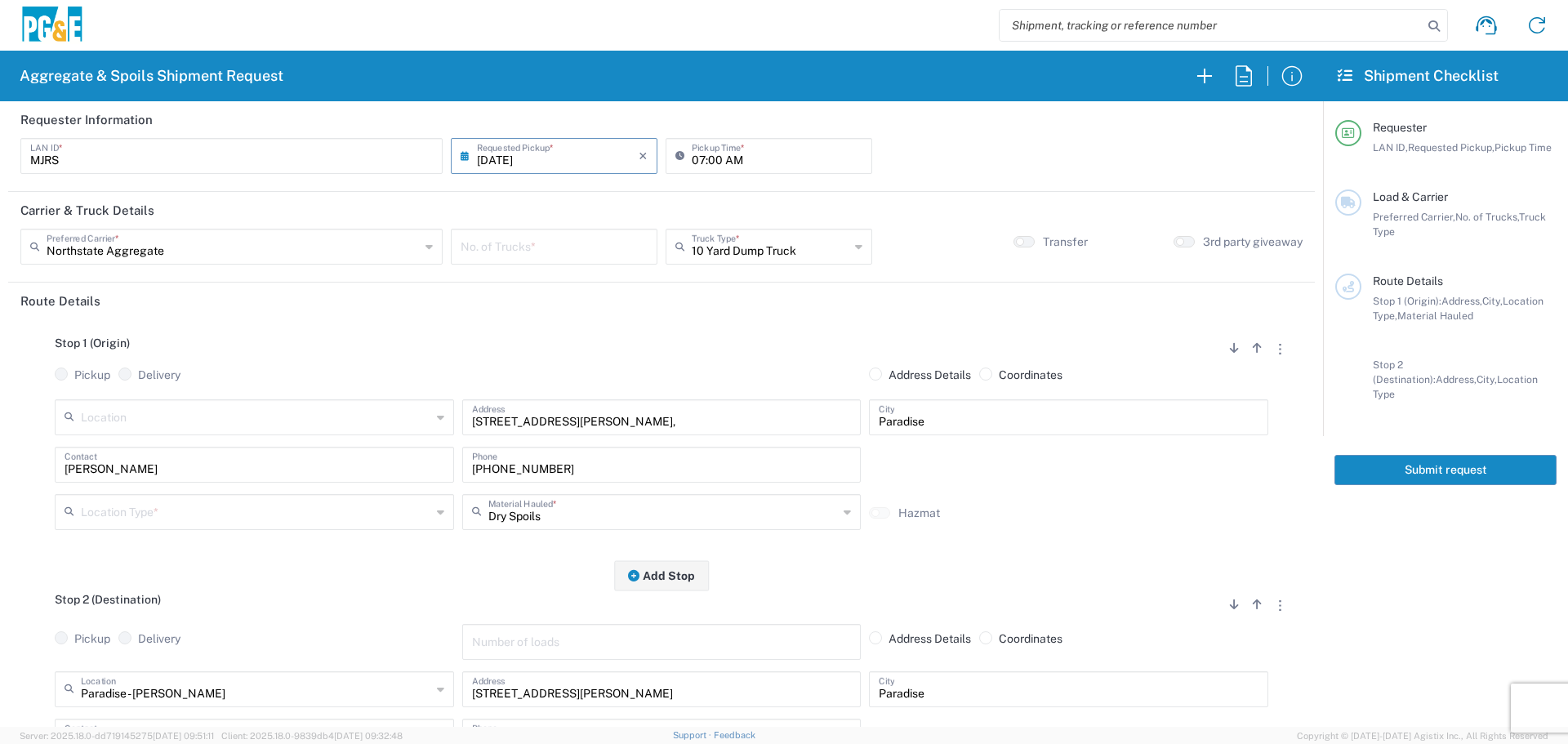
click at [573, 156] on input "[DATE]" at bounding box center [558, 155] width 162 height 29
click at [552, 280] on span "17" at bounding box center [553, 281] width 24 height 23
type input "[DATE]"
click at [553, 243] on input "number" at bounding box center [554, 245] width 187 height 29
type input "5"
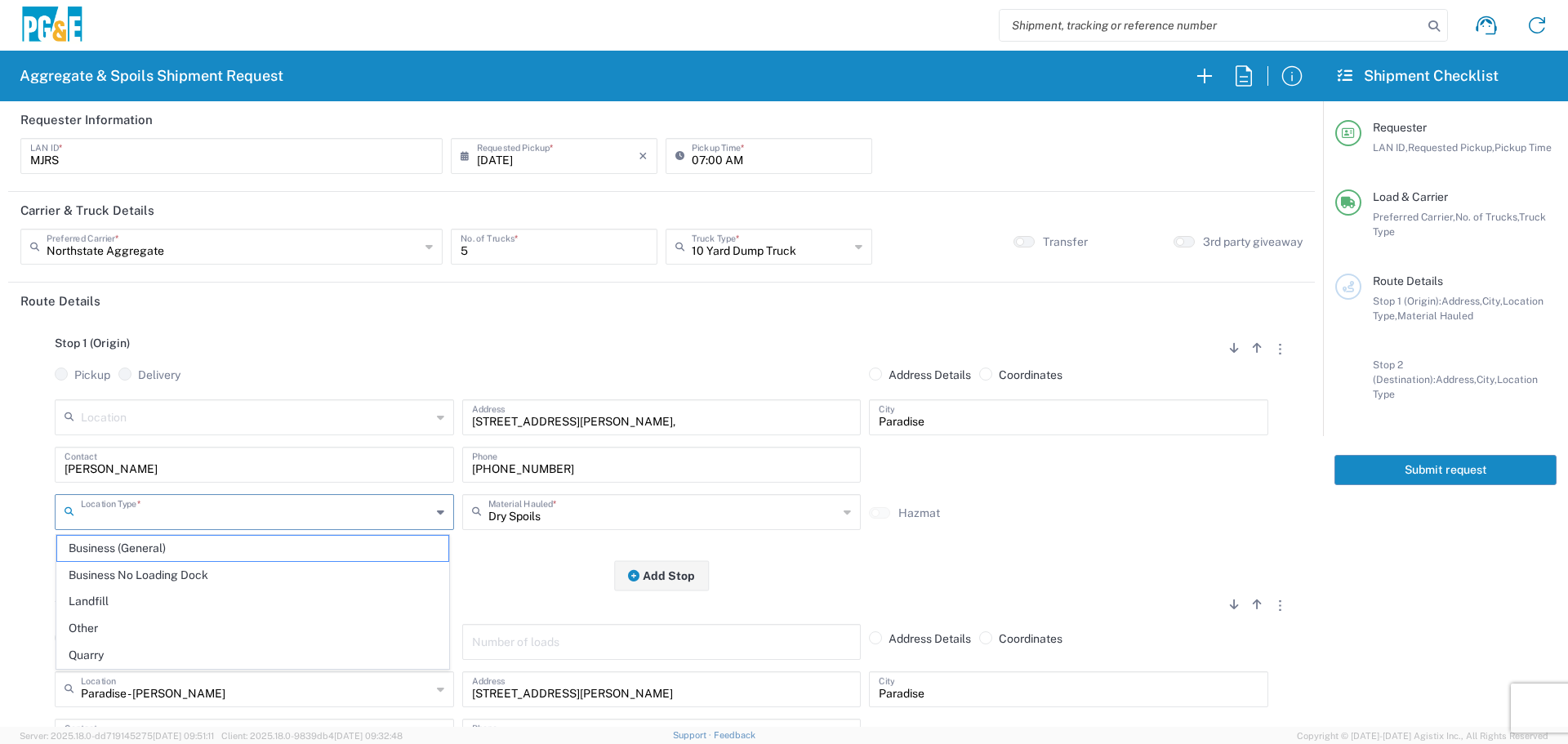
click at [235, 515] on input "text" at bounding box center [255, 511] width 350 height 29
click at [133, 623] on span "Other" at bounding box center [252, 628] width 391 height 25
type input "Other"
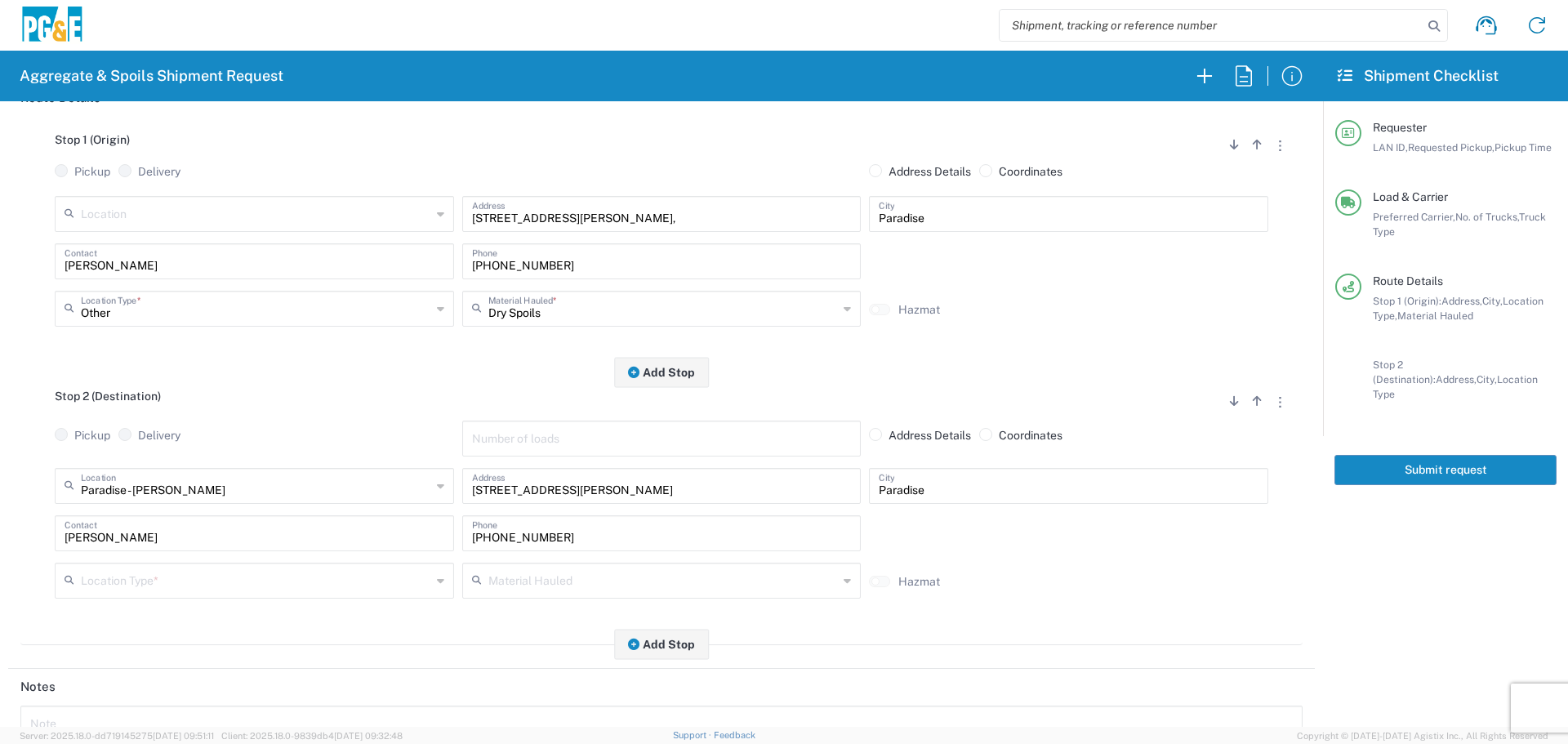
scroll to position [245, 0]
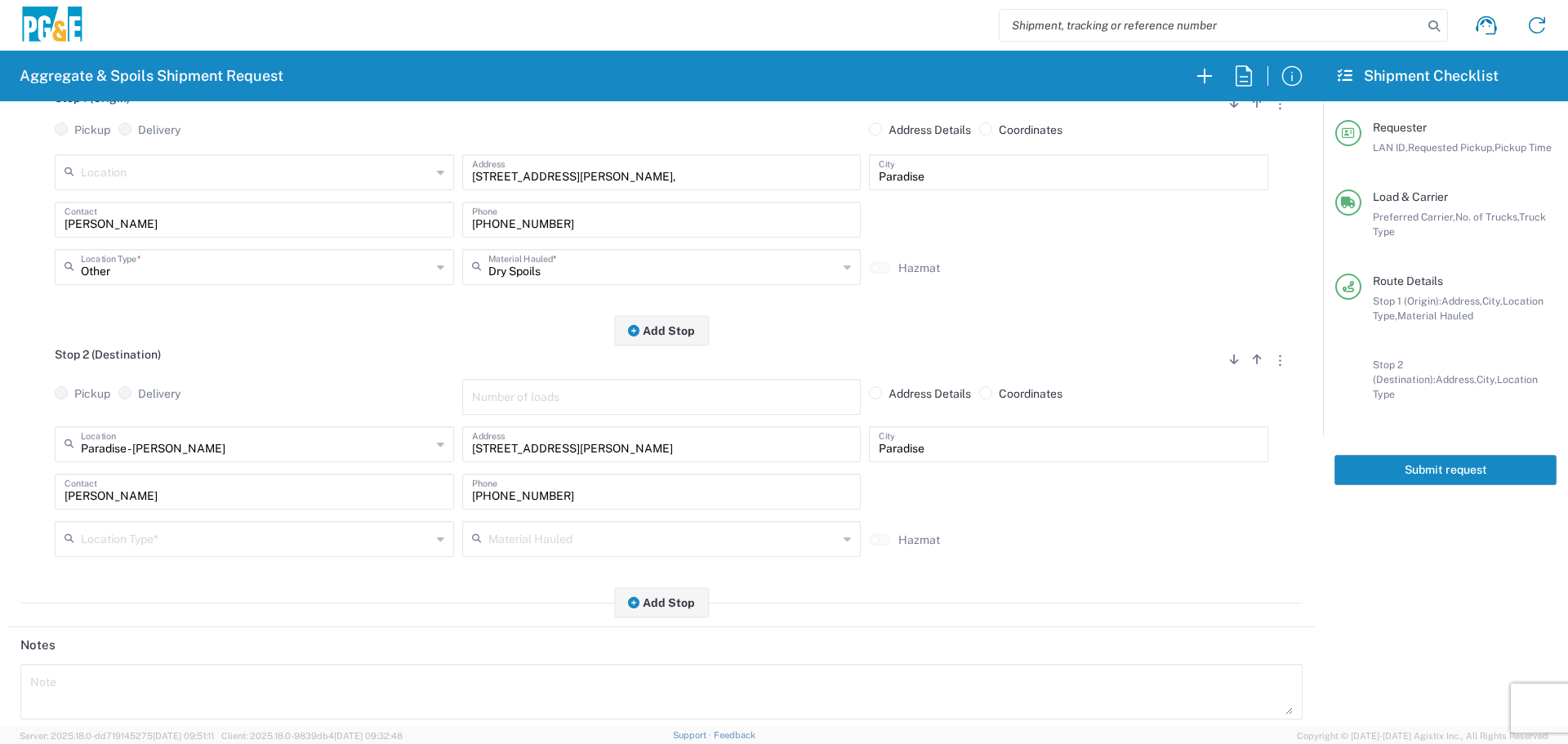
click at [264, 542] on input "text" at bounding box center [255, 538] width 350 height 29
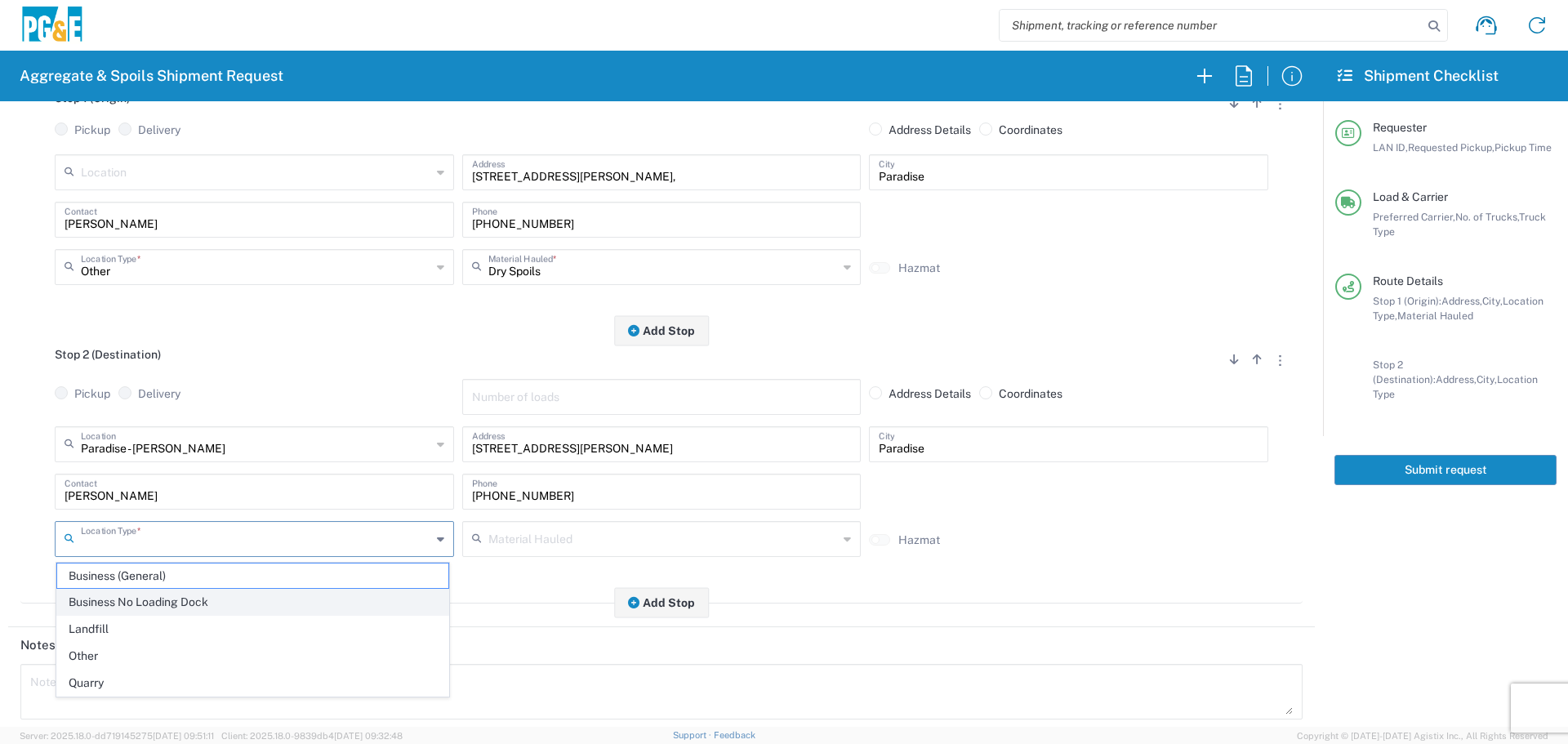
click at [202, 599] on span "Business No Loading Dock" at bounding box center [252, 601] width 391 height 25
type input "Business No Loading Dock"
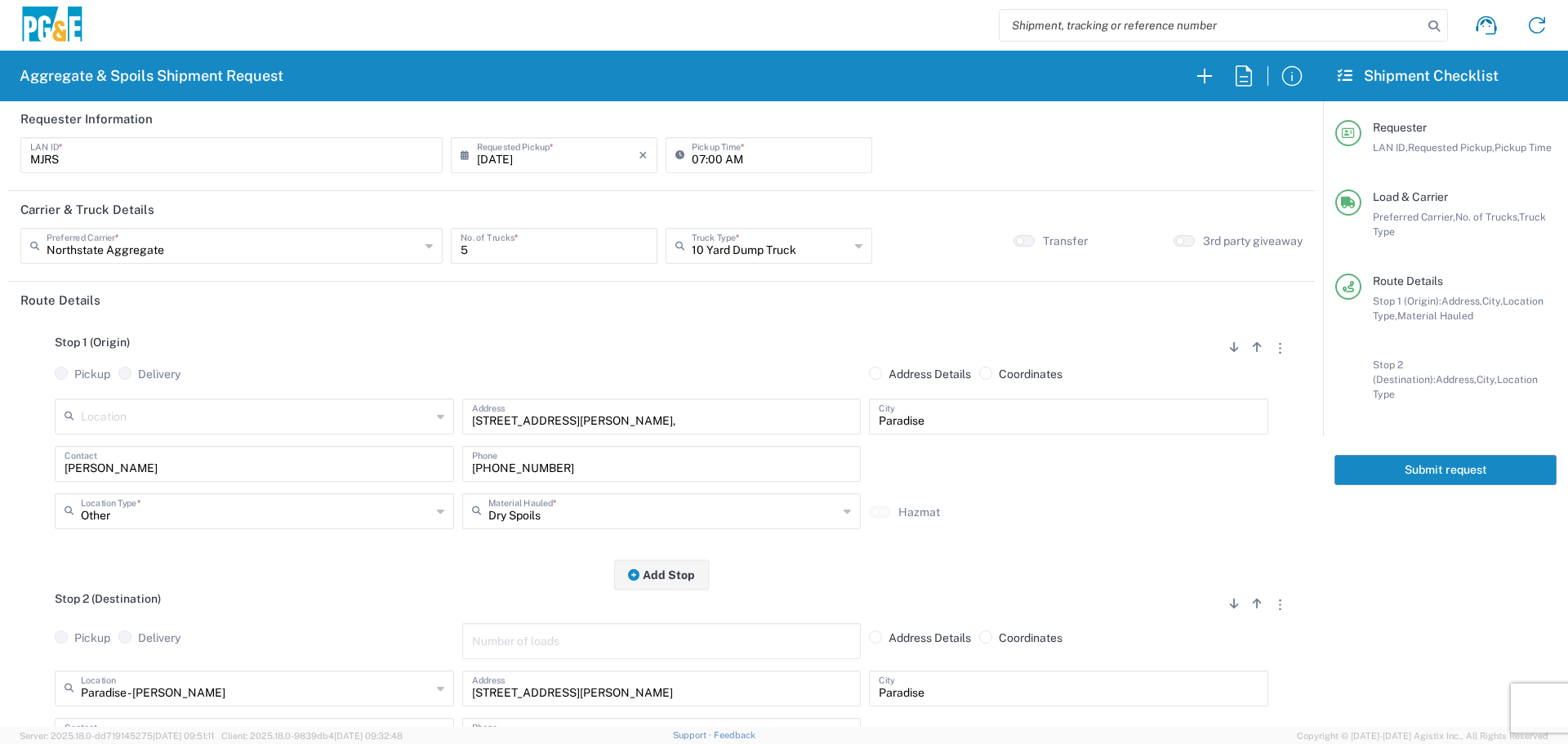
scroll to position [0, 0]
click at [1411, 458] on button "Submit request" at bounding box center [1445, 469] width 222 height 31
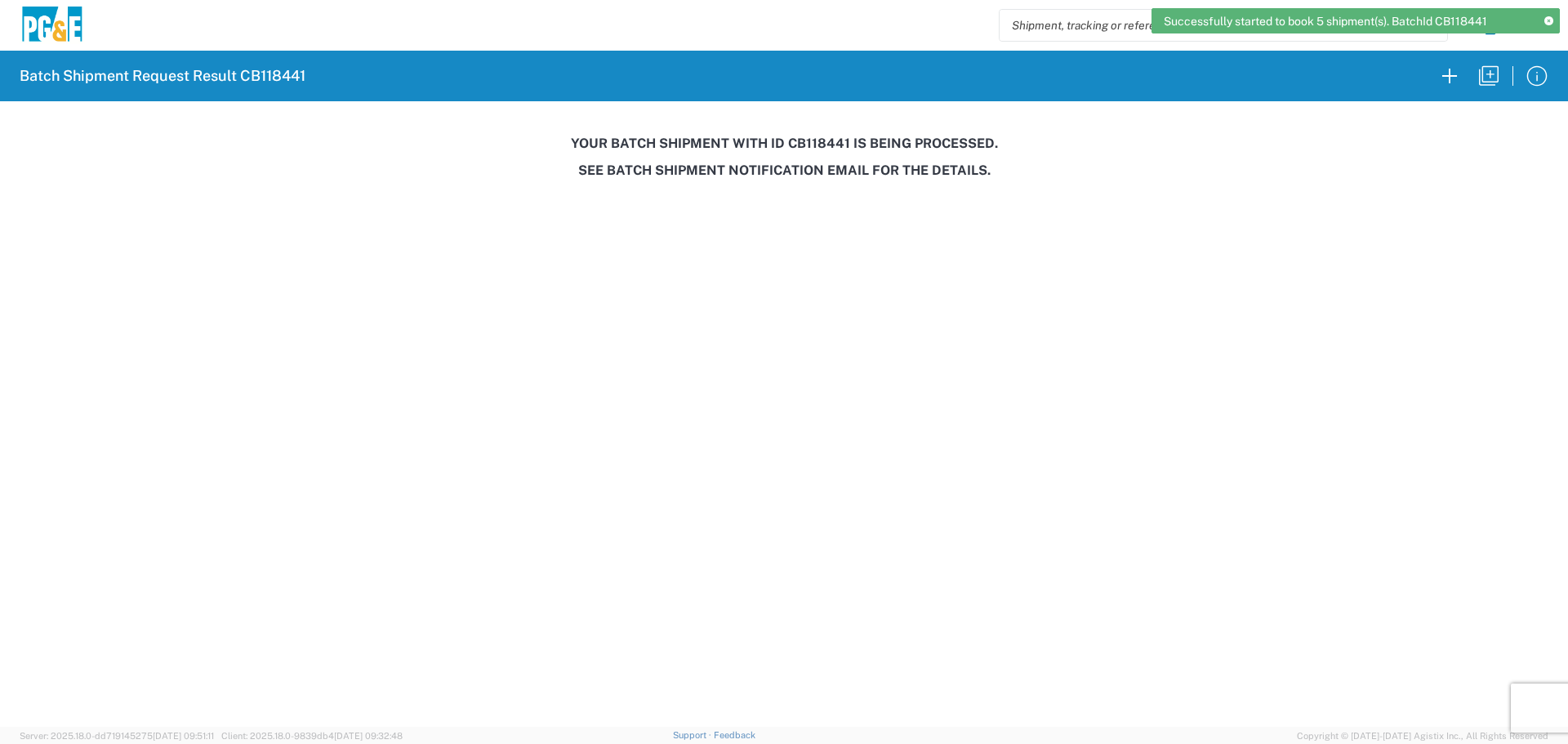
click at [807, 143] on h3 "Your batch shipment with id CB118441 is being processed." at bounding box center [783, 143] width 1544 height 16
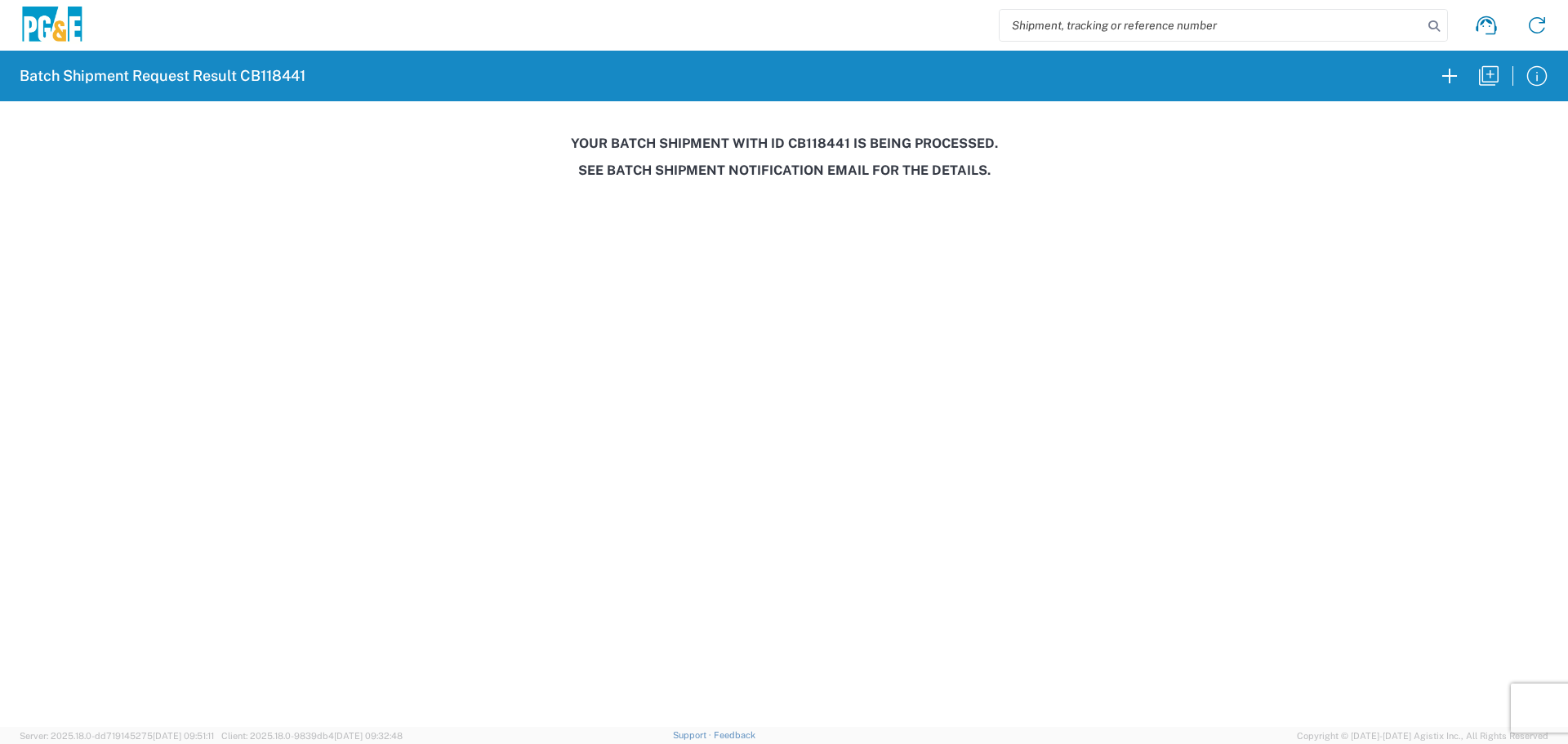
copy h3 "CB118441"
